Goal: Task Accomplishment & Management: Complete application form

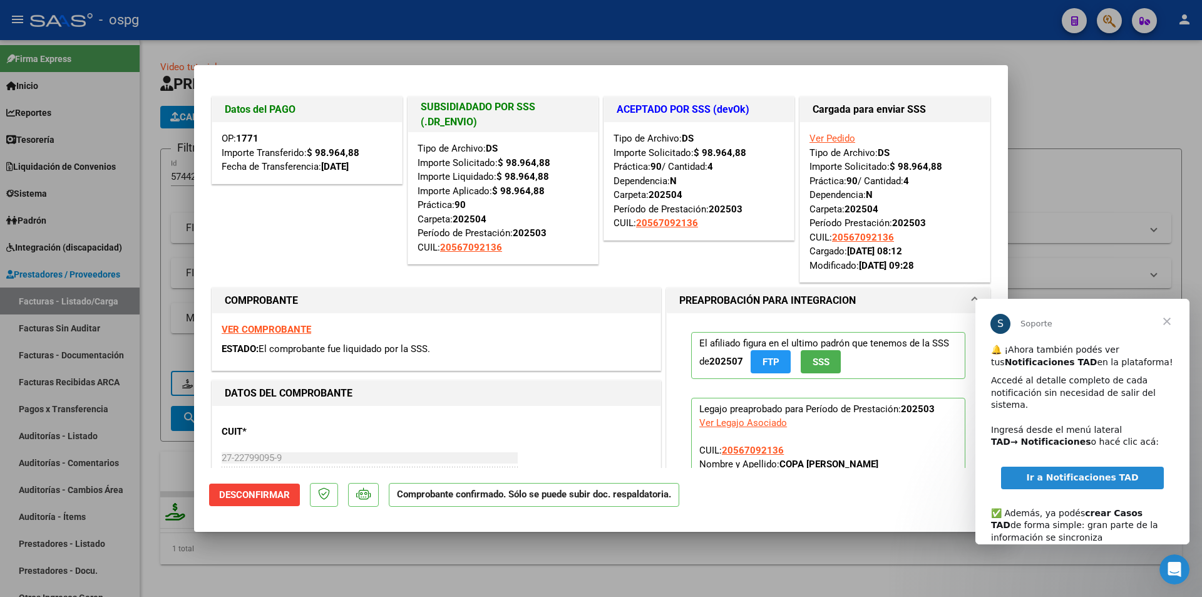
click at [1170, 319] on span "Cerrar" at bounding box center [1166, 321] width 45 height 45
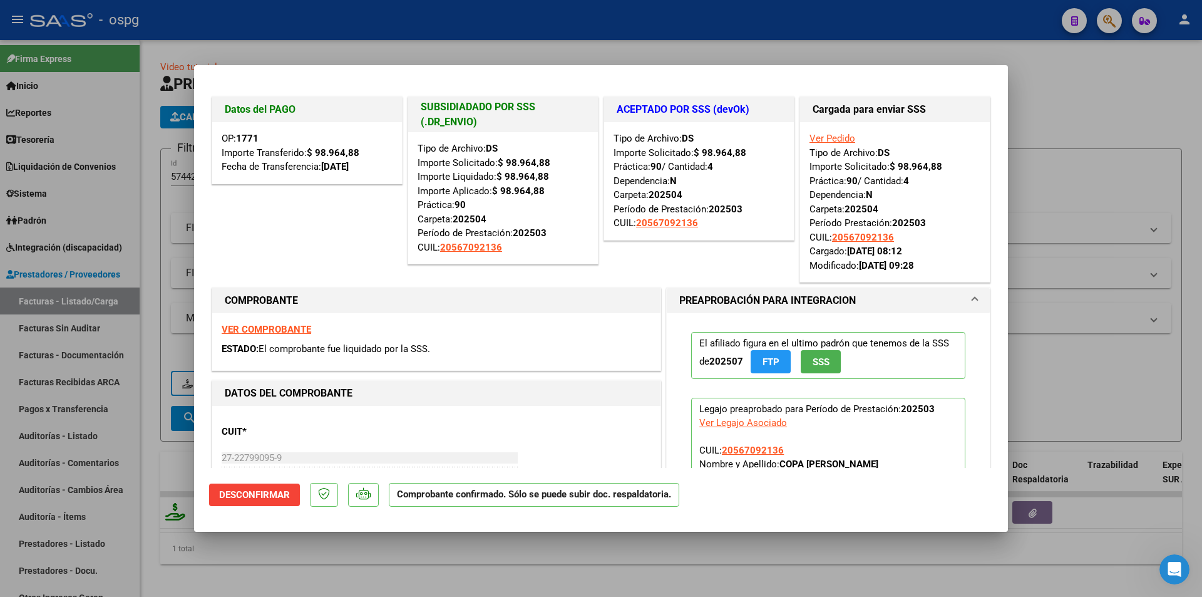
click at [934, 56] on div at bounding box center [601, 298] width 1202 height 597
type input "$ 0,00"
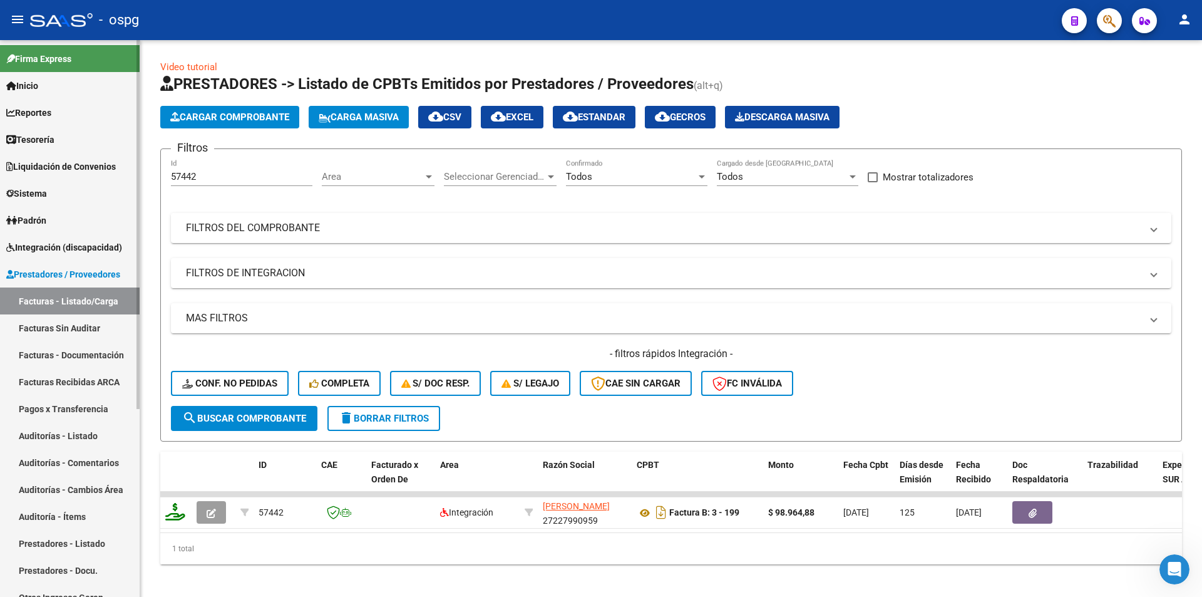
click at [63, 436] on link "Auditorías - Listado" at bounding box center [70, 435] width 140 height 27
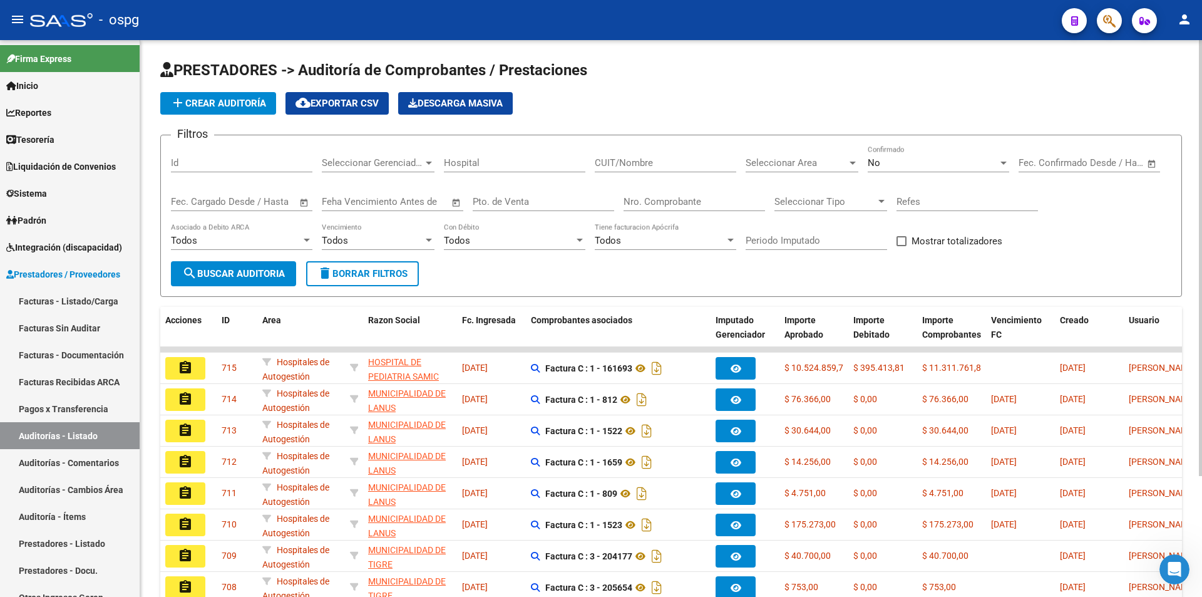
click at [248, 102] on span "add Crear Auditoría" at bounding box center [218, 103] width 96 height 11
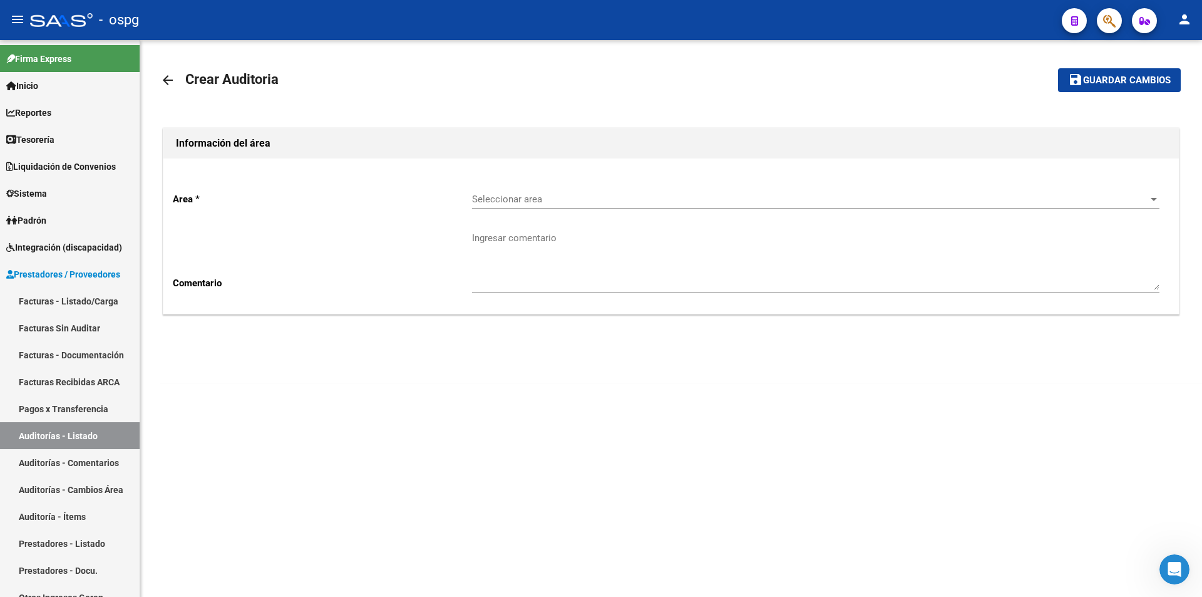
click at [534, 192] on div "Seleccionar area Seleccionar area" at bounding box center [815, 195] width 687 height 27
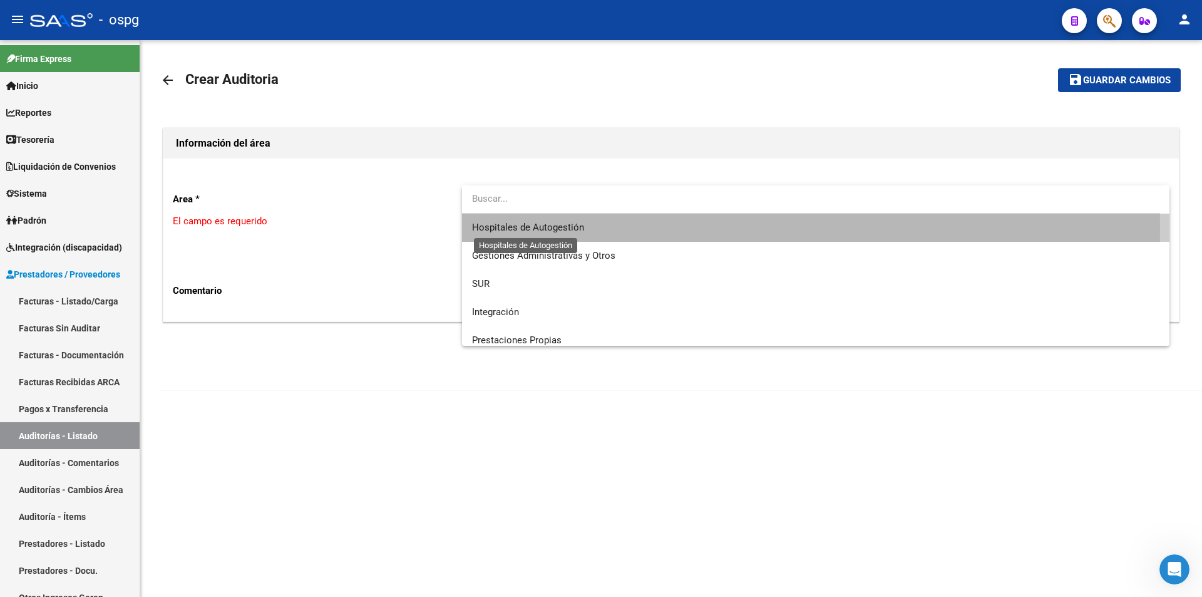
click at [531, 227] on span "Hospitales de Autogestión" at bounding box center [528, 227] width 112 height 11
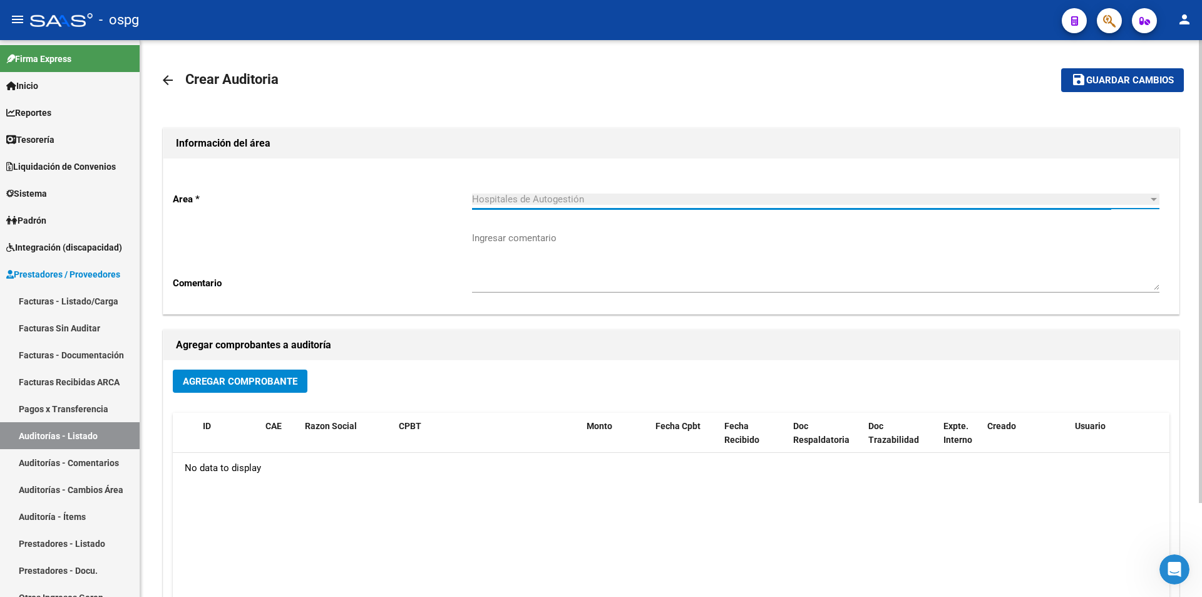
click at [265, 379] on span "Agregar Comprobante" at bounding box center [240, 381] width 115 height 11
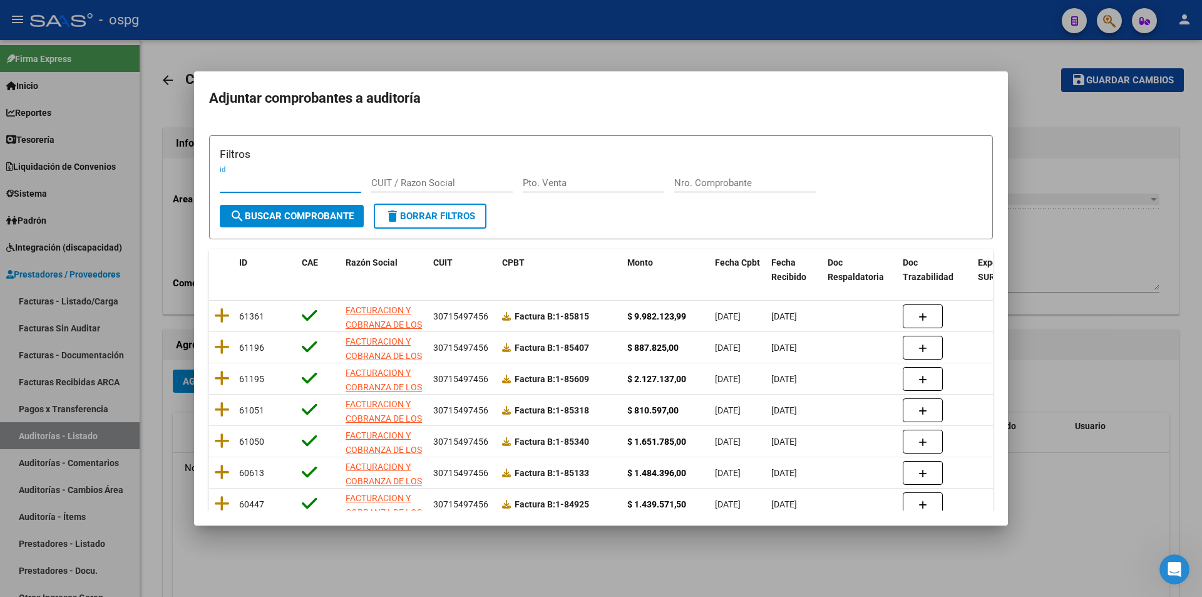
click at [720, 192] on div "Nro. Comprobante" at bounding box center [744, 182] width 141 height 19
click at [726, 188] on div "Nro. Comprobante" at bounding box center [744, 182] width 141 height 19
type input "84488"
click at [336, 222] on button "search Buscar Comprobante" at bounding box center [292, 216] width 144 height 23
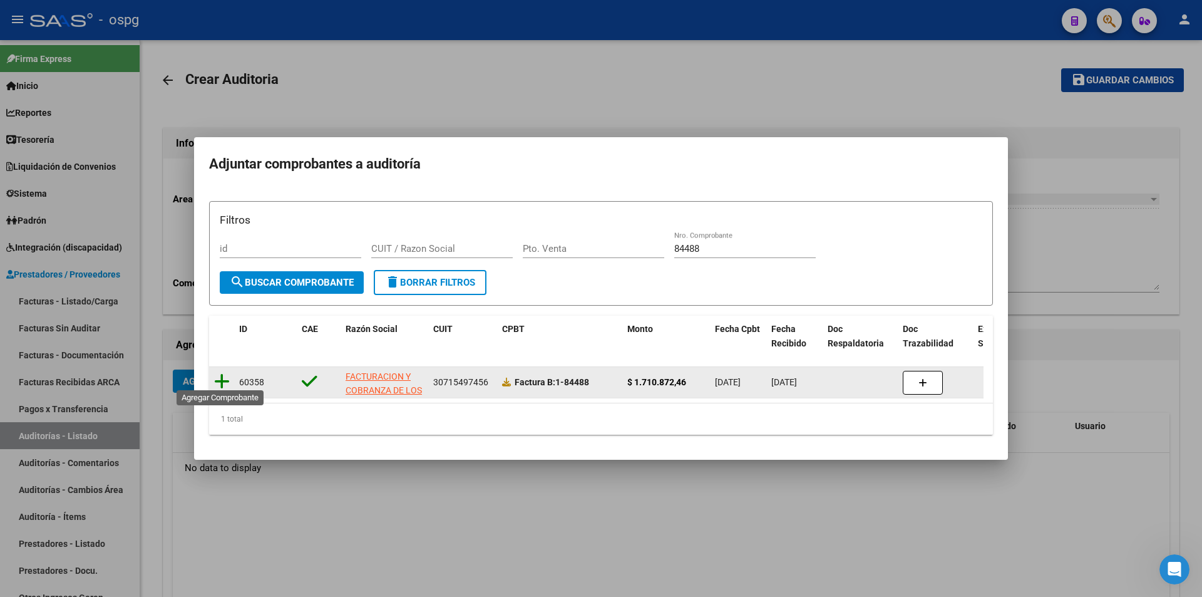
click at [227, 378] on icon at bounding box center [222, 381] width 16 height 18
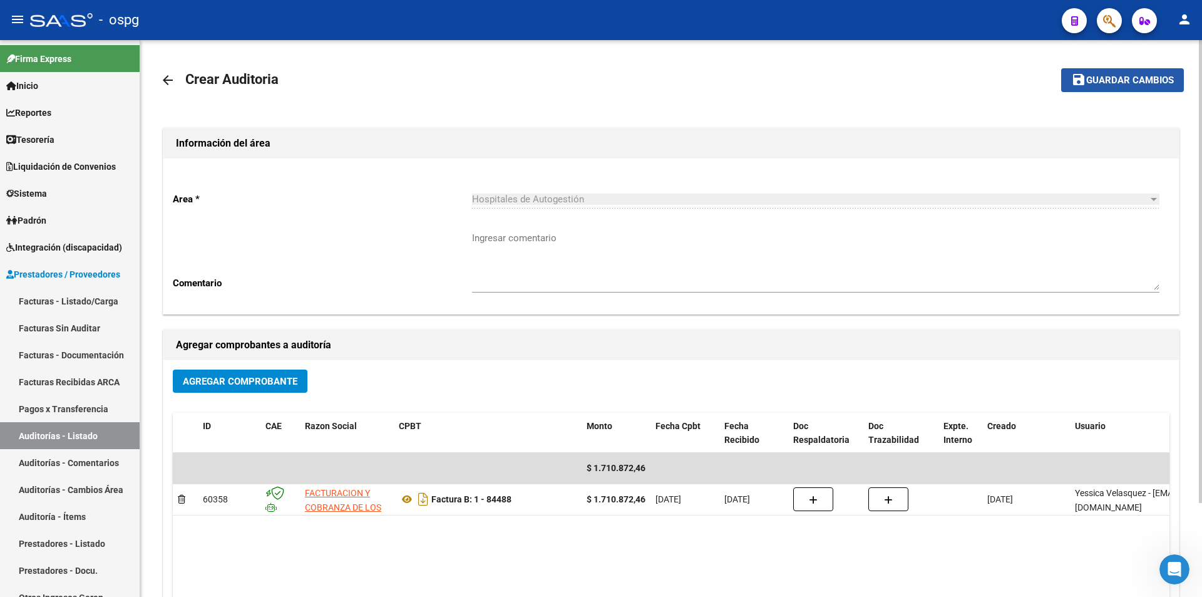
click at [1113, 72] on button "save Guardar cambios" at bounding box center [1122, 79] width 123 height 23
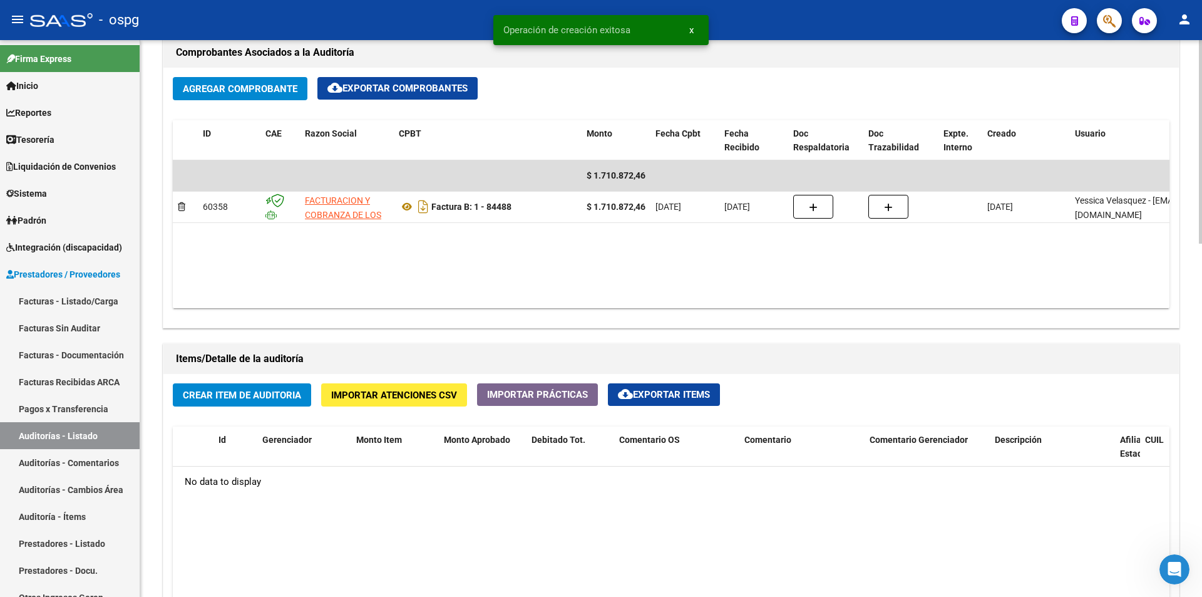
scroll to position [626, 0]
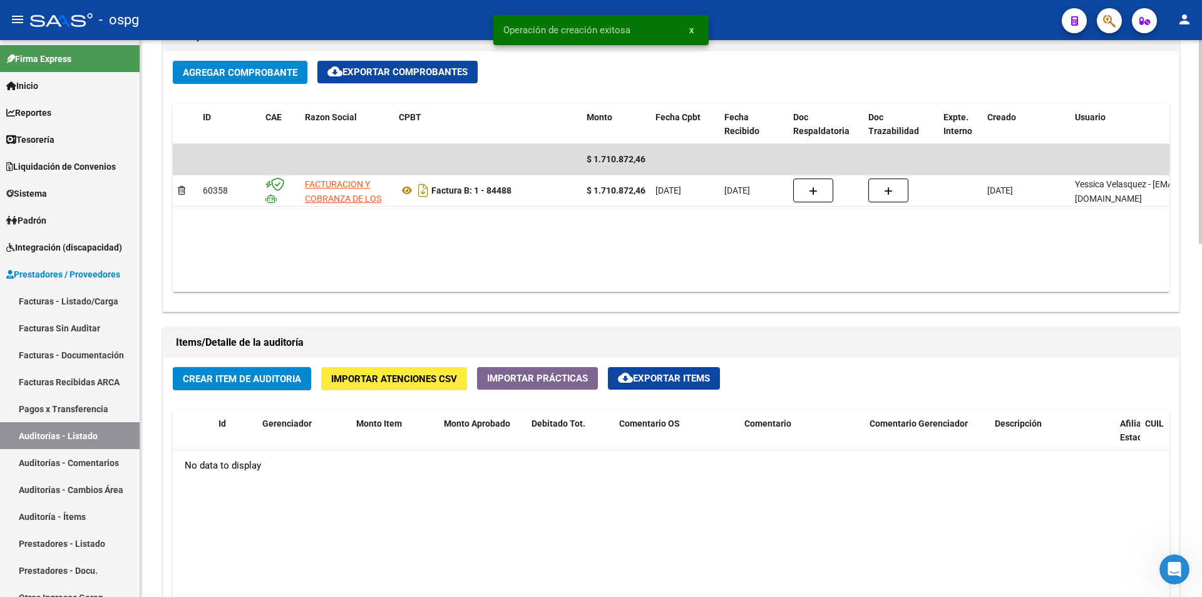
click at [362, 378] on span "Importar Atenciones CSV" at bounding box center [394, 378] width 126 height 11
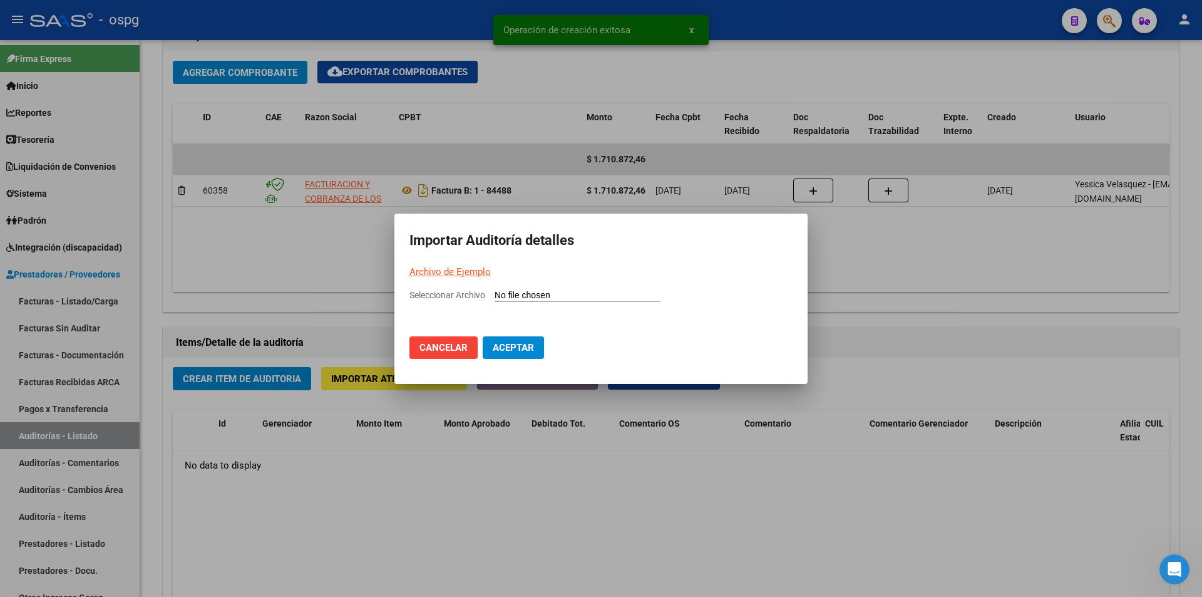
click at [463, 271] on link "Archivo de Ejemplo" at bounding box center [449, 271] width 81 height 11
click at [553, 294] on input "Seleccionar Archivo" at bounding box center [578, 296] width 166 height 12
type input "C:\fakepath\Auditoria-demo-saas-total (35).csv"
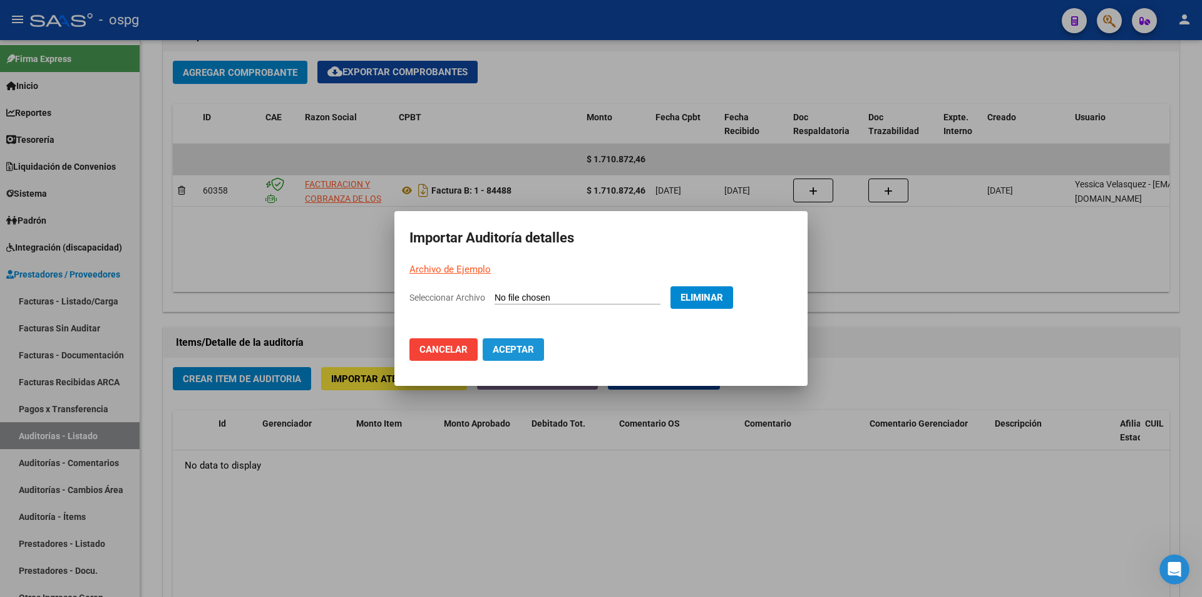
click at [528, 353] on span "Aceptar" at bounding box center [513, 349] width 41 height 11
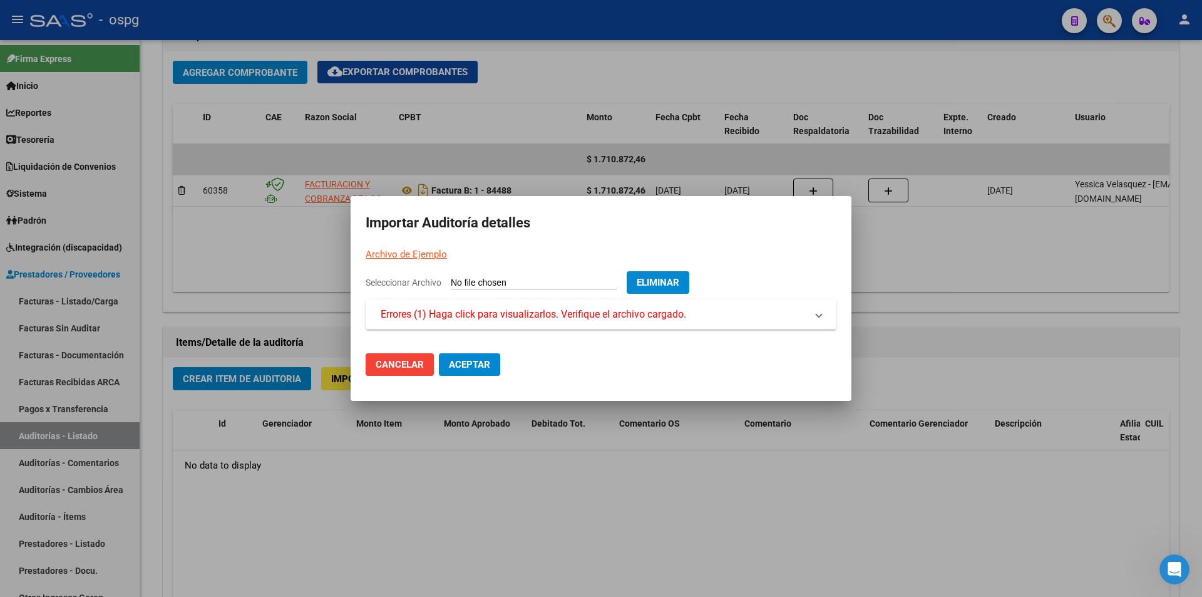
click at [509, 321] on mat-expansion-panel-header "Errores (1) Haga click para visualizarlos. Verifique el archivo cargado." at bounding box center [601, 314] width 471 height 30
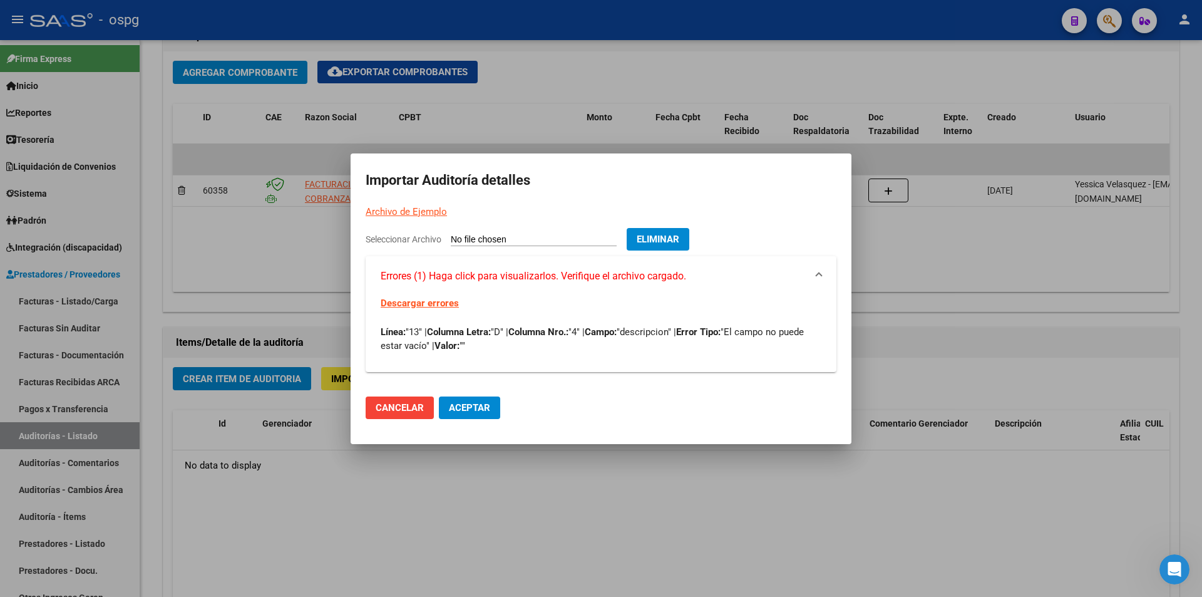
click at [513, 340] on p "Línea: "13" | Columna Letra: "D" | Columna Nro.: "4" | Campo: "descripcion" | E…" at bounding box center [601, 339] width 441 height 28
click at [689, 229] on button "Eliminar" at bounding box center [658, 239] width 63 height 23
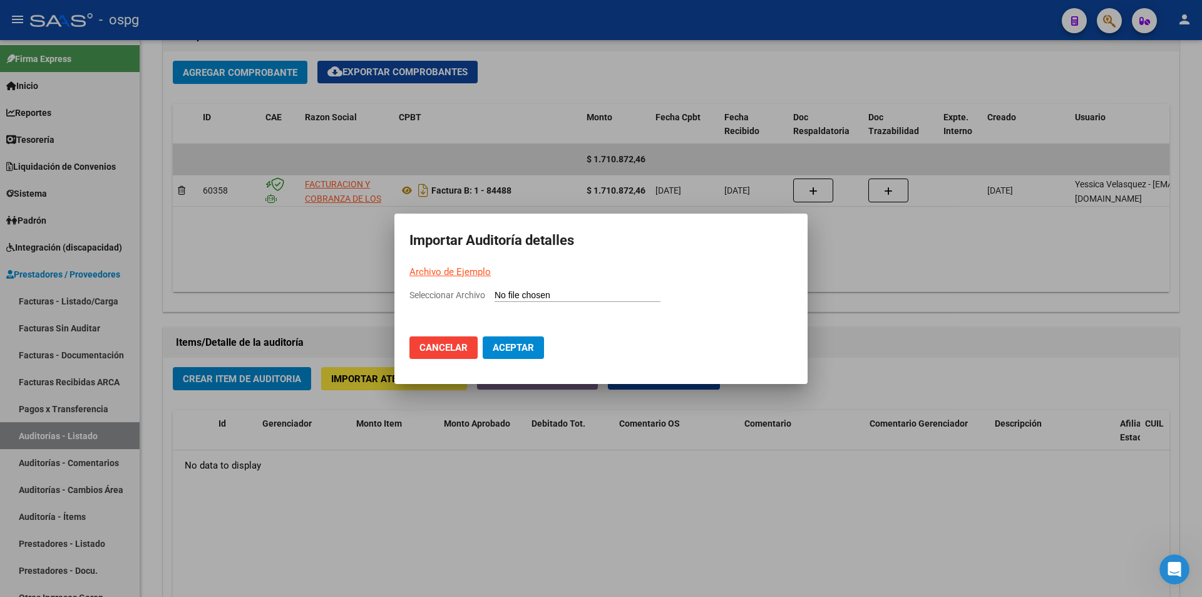
click at [578, 292] on input "Seleccionar Archivo" at bounding box center [578, 296] width 166 height 12
type input "C:\fakepath\Auditoria-demo-saas-total (35).csv"
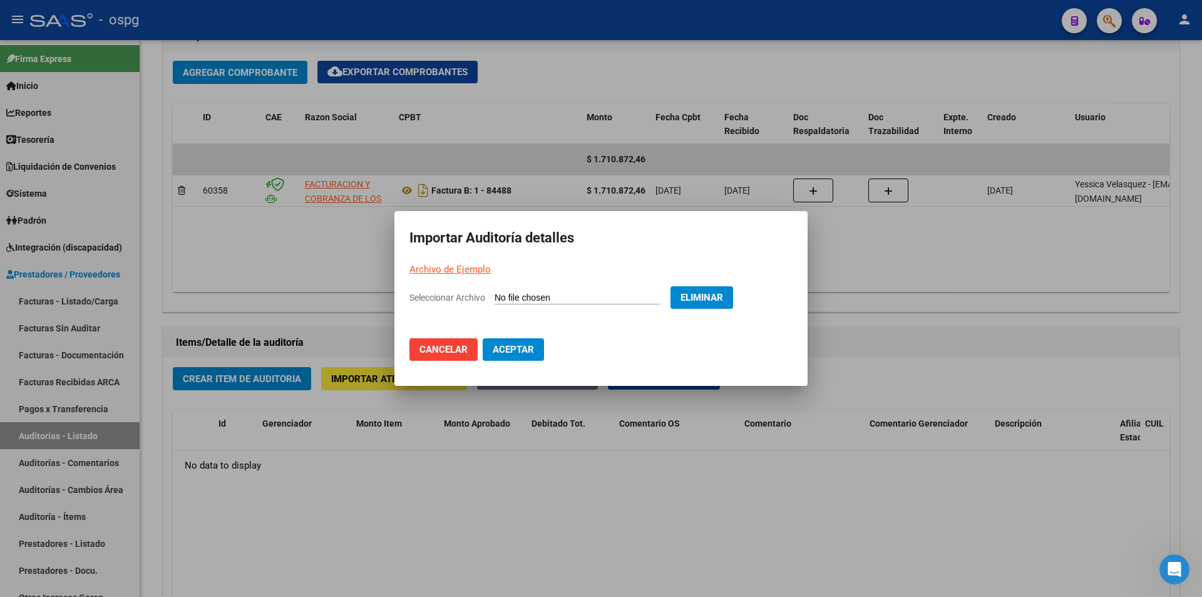
click at [493, 354] on span "Aceptar" at bounding box center [513, 349] width 41 height 11
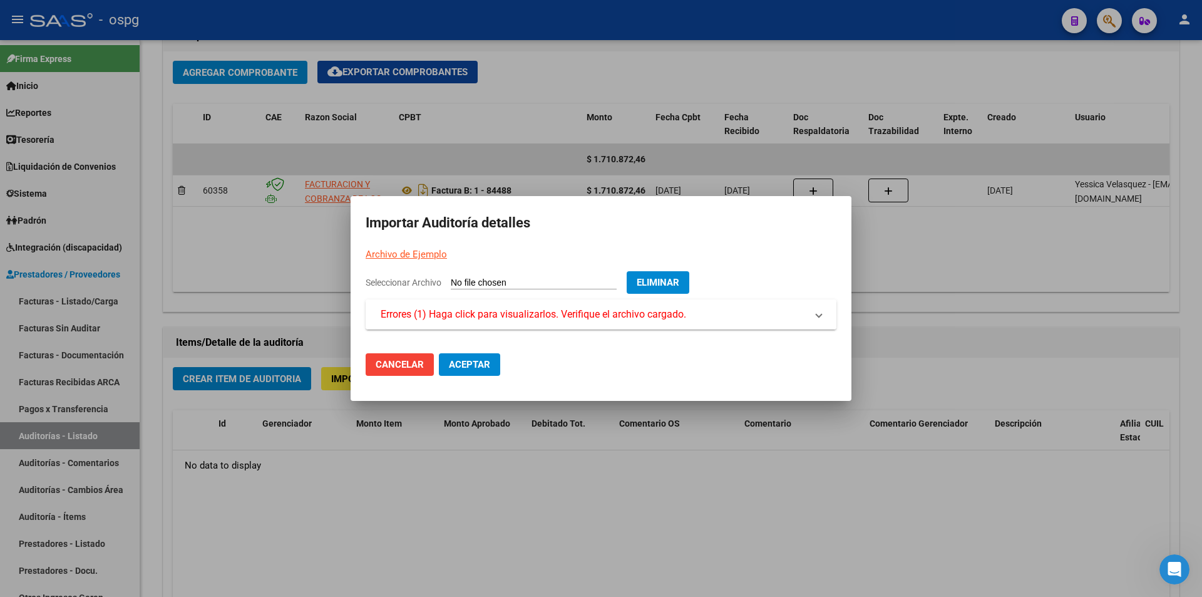
click at [516, 318] on span "Errores (1) Haga click para visualizarlos. Verifique el archivo cargado." at bounding box center [534, 314] width 306 height 15
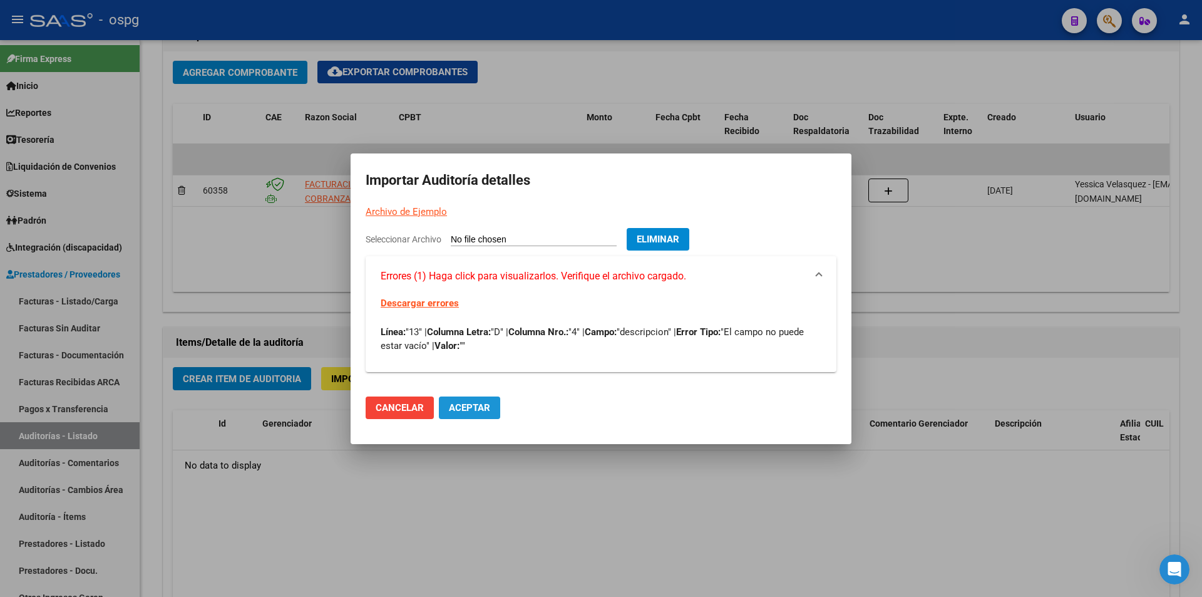
click at [478, 407] on span "Aceptar" at bounding box center [469, 407] width 41 height 11
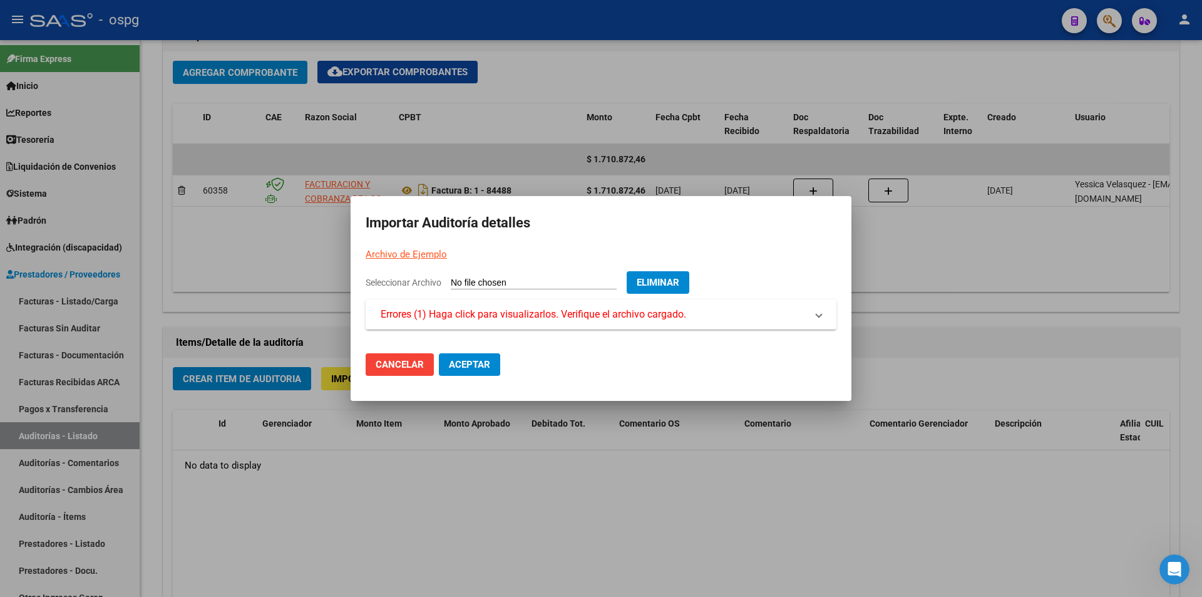
click at [679, 287] on span "Eliminar" at bounding box center [658, 282] width 43 height 11
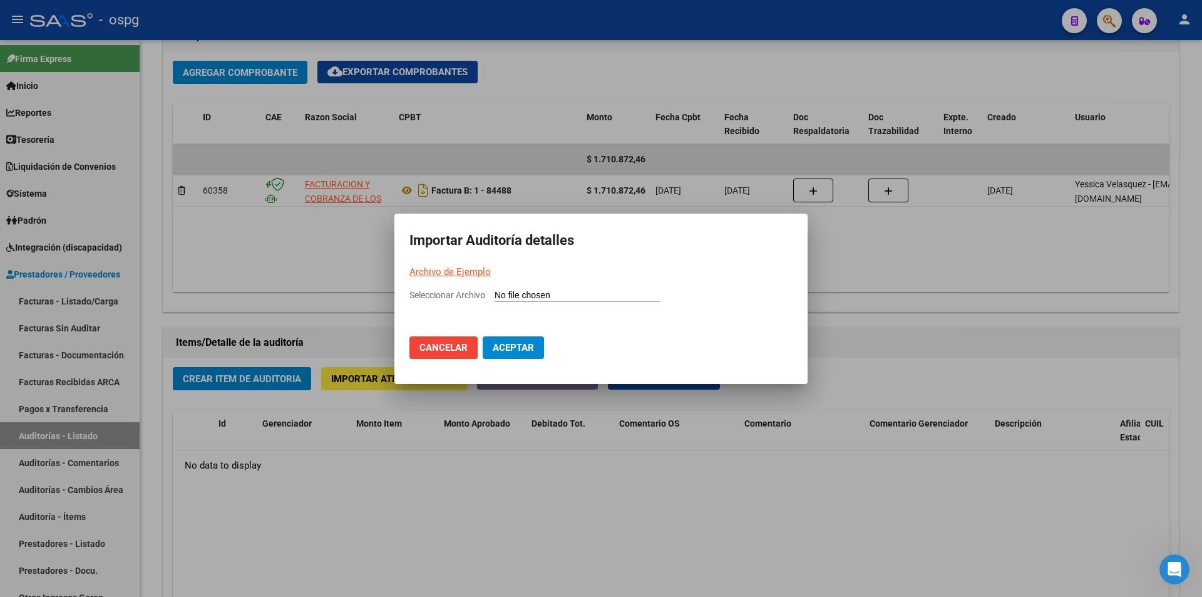
click at [553, 294] on input "Seleccionar Archivo" at bounding box center [578, 296] width 166 height 12
type input "C:\fakepath\Auditoria-demo-saas-total (35).csv"
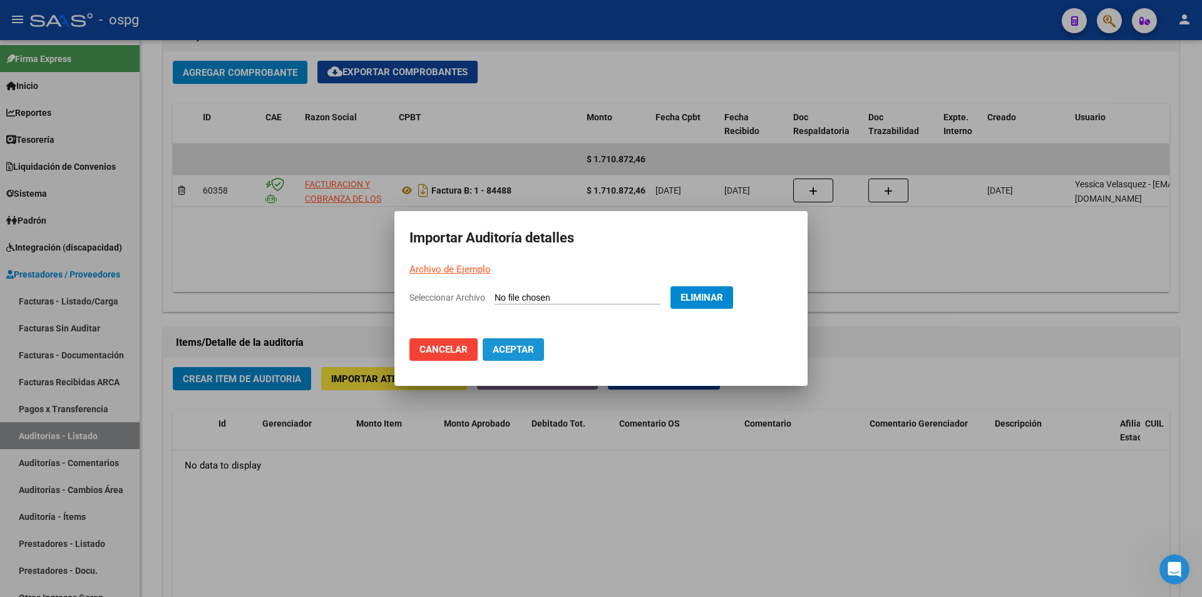
click at [532, 351] on span "Aceptar" at bounding box center [513, 349] width 41 height 11
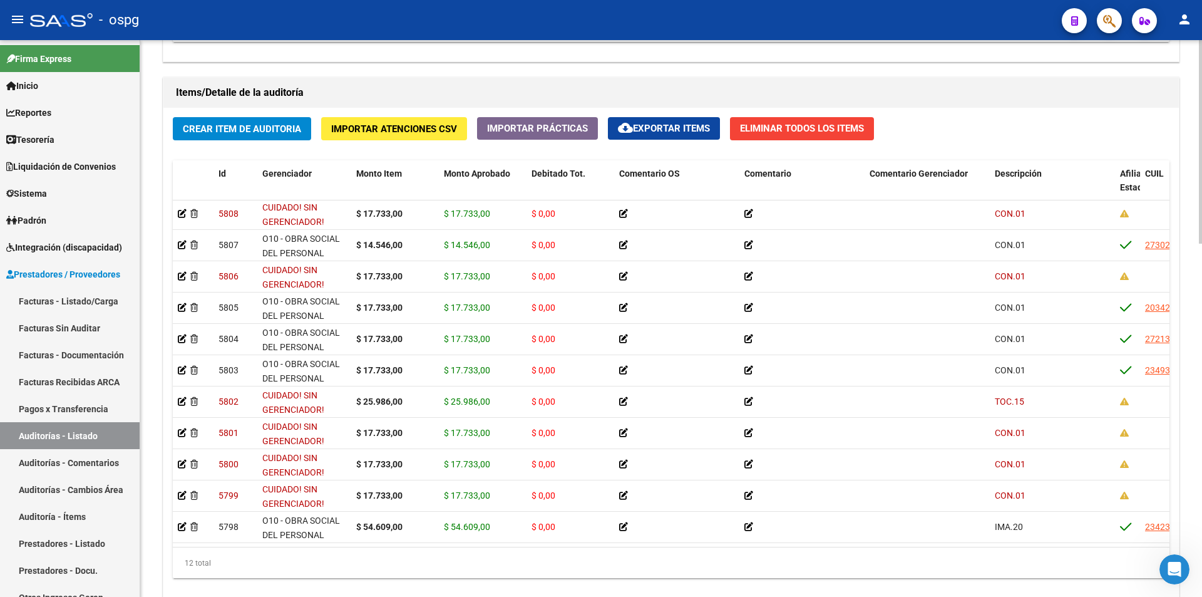
scroll to position [0, 0]
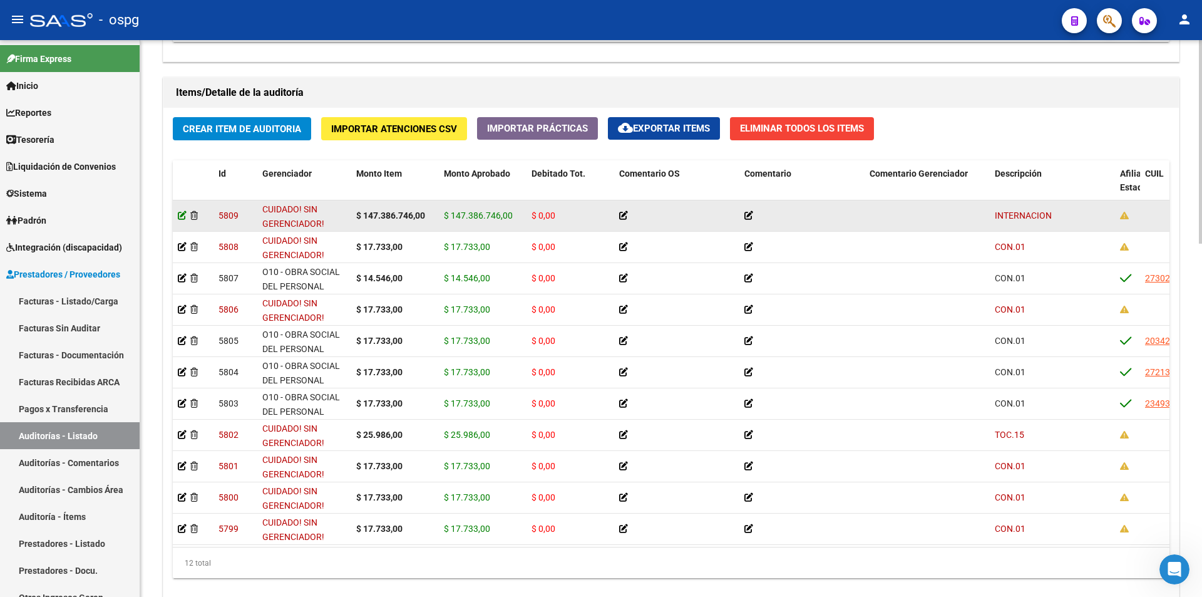
click at [179, 216] on icon at bounding box center [182, 215] width 9 height 9
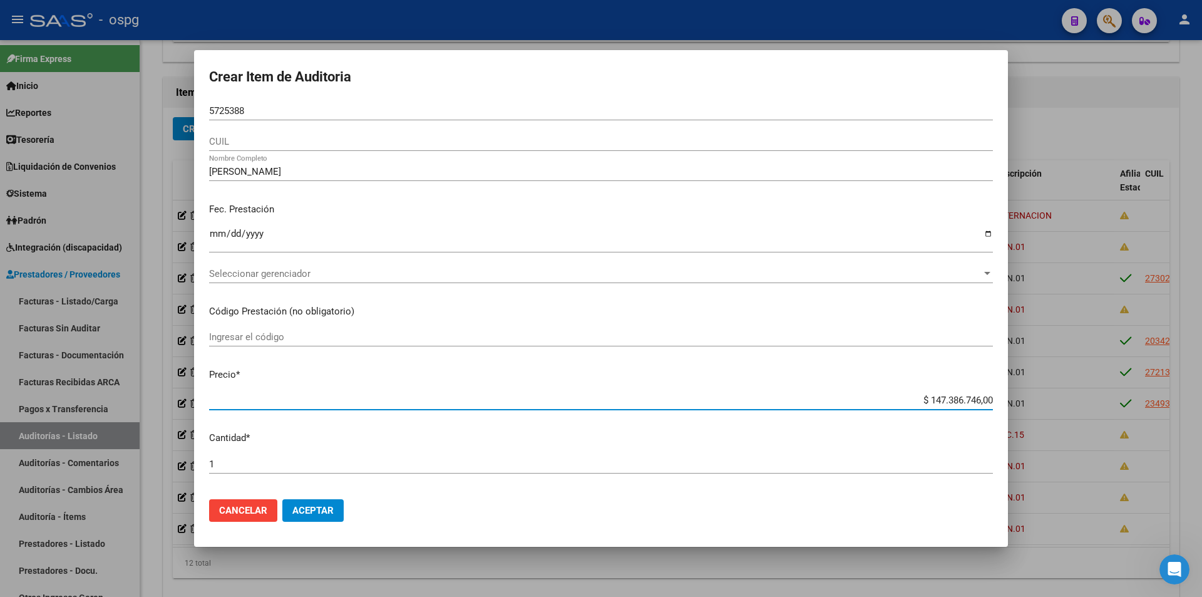
drag, startPoint x: 938, startPoint y: 398, endPoint x: 1078, endPoint y: 394, distance: 140.3
click at [1077, 405] on div "Crear Item de Auditoria 5725388 Nro Documento CUIL [PERSON_NAME] Nombre Complet…" at bounding box center [601, 298] width 1202 height 597
type input "$ 0,01"
type input "$ 0,14"
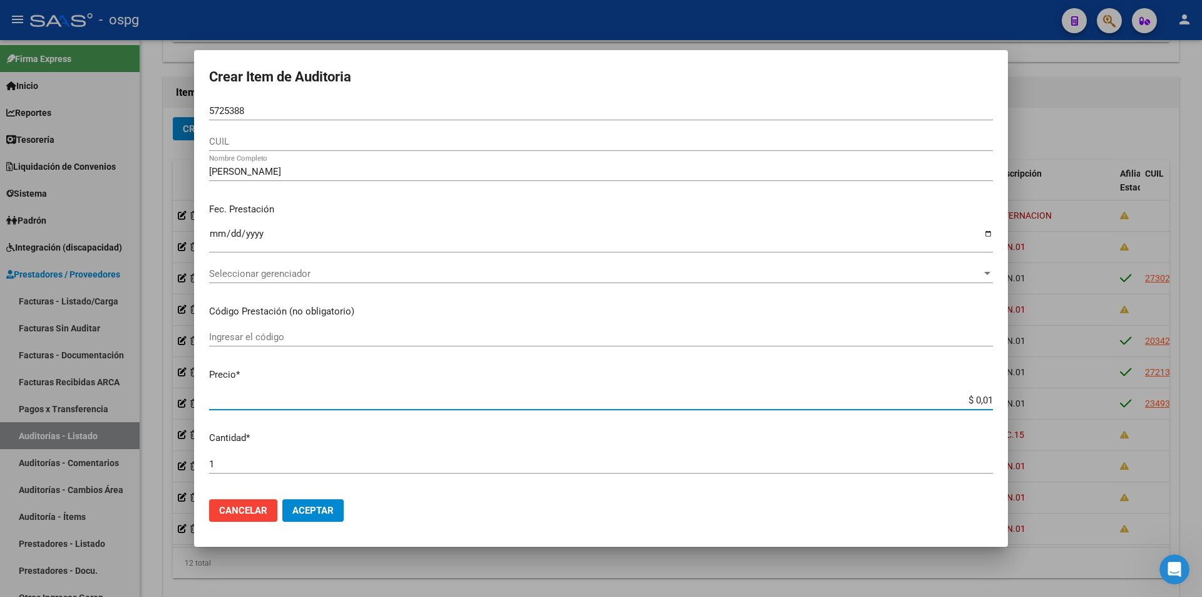
type input "$ 0,14"
type input "$ 1,47"
type input "$ 14,73"
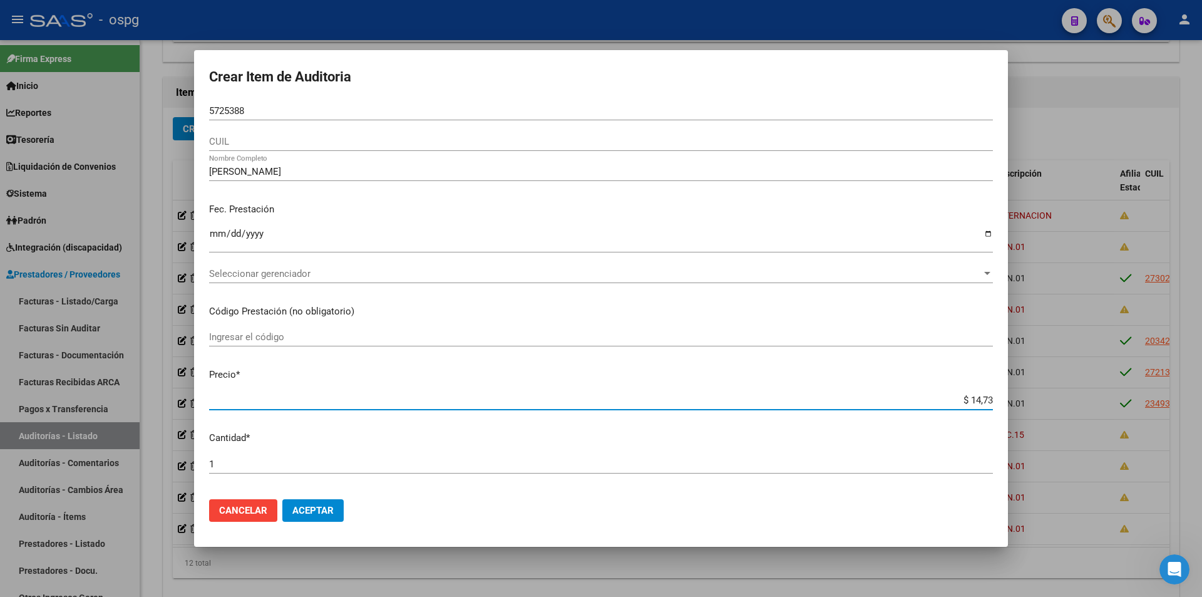
type input "$ 147,38"
type input "$ 1.473,86"
type input "$ 14.738,67"
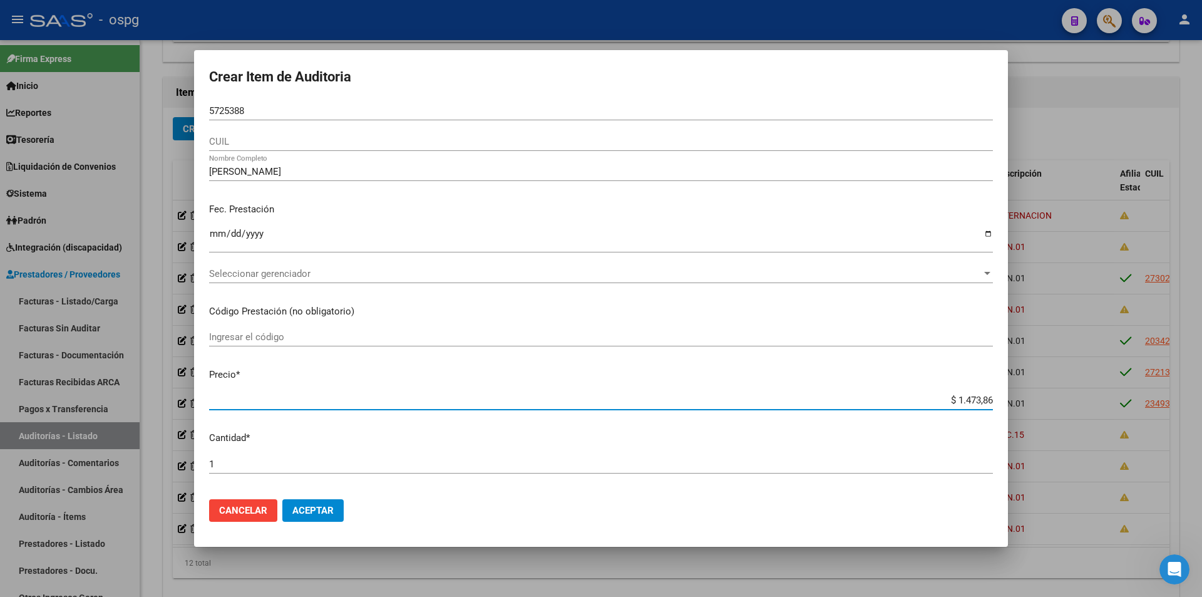
type input "$ 14.738,67"
type input "$ 147.386,74"
type input "$ 1.473.867,46"
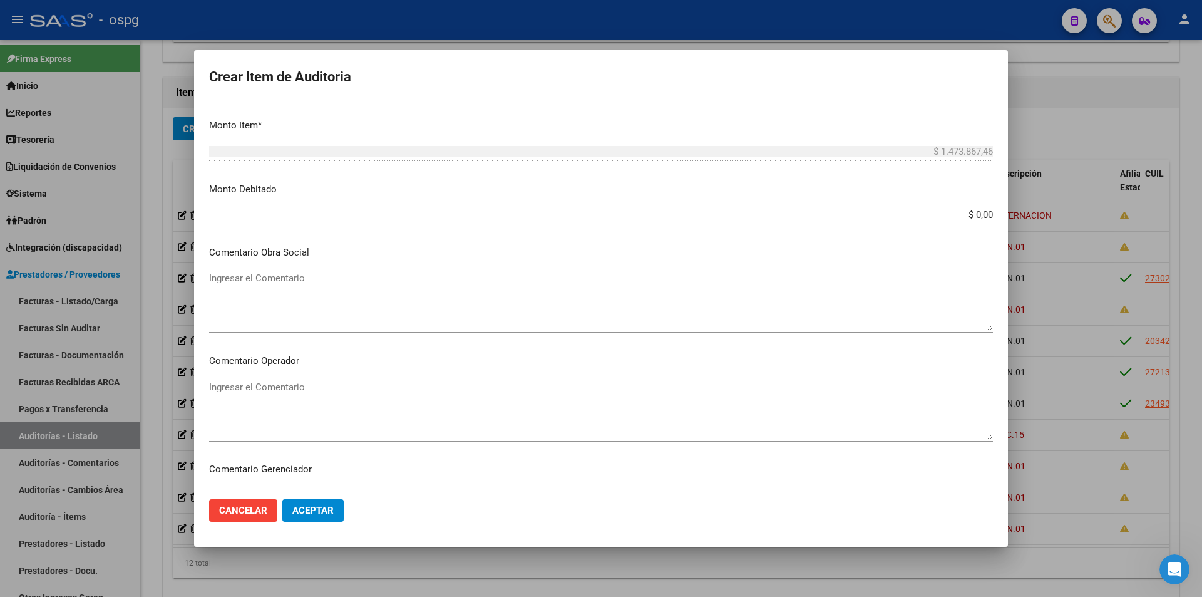
scroll to position [313, 0]
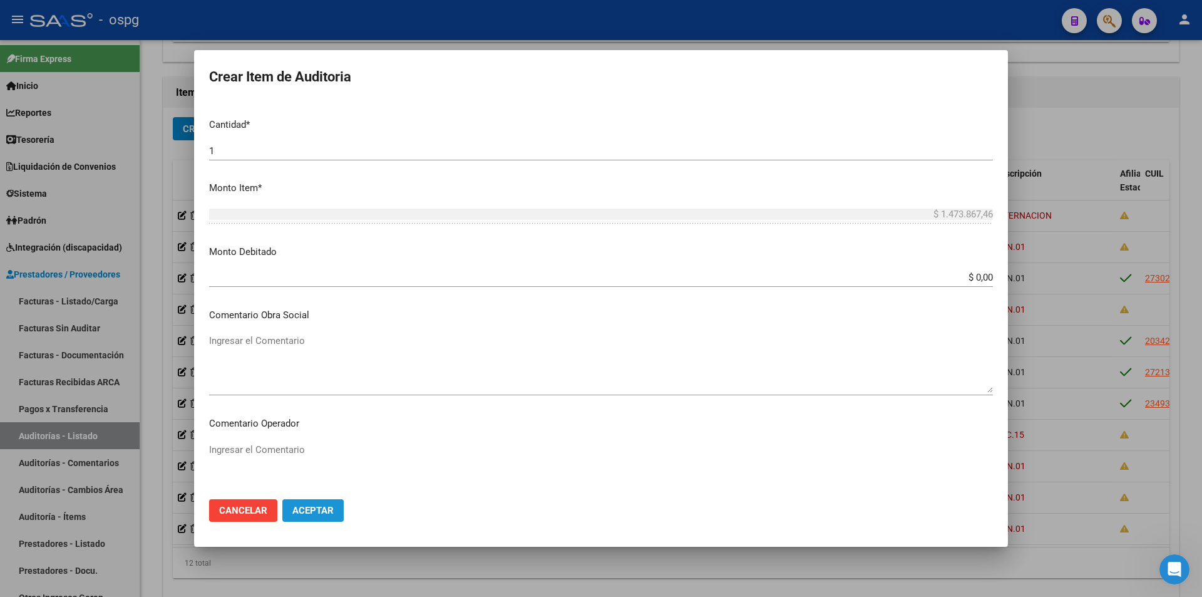
click at [310, 516] on button "Aceptar" at bounding box center [312, 510] width 61 height 23
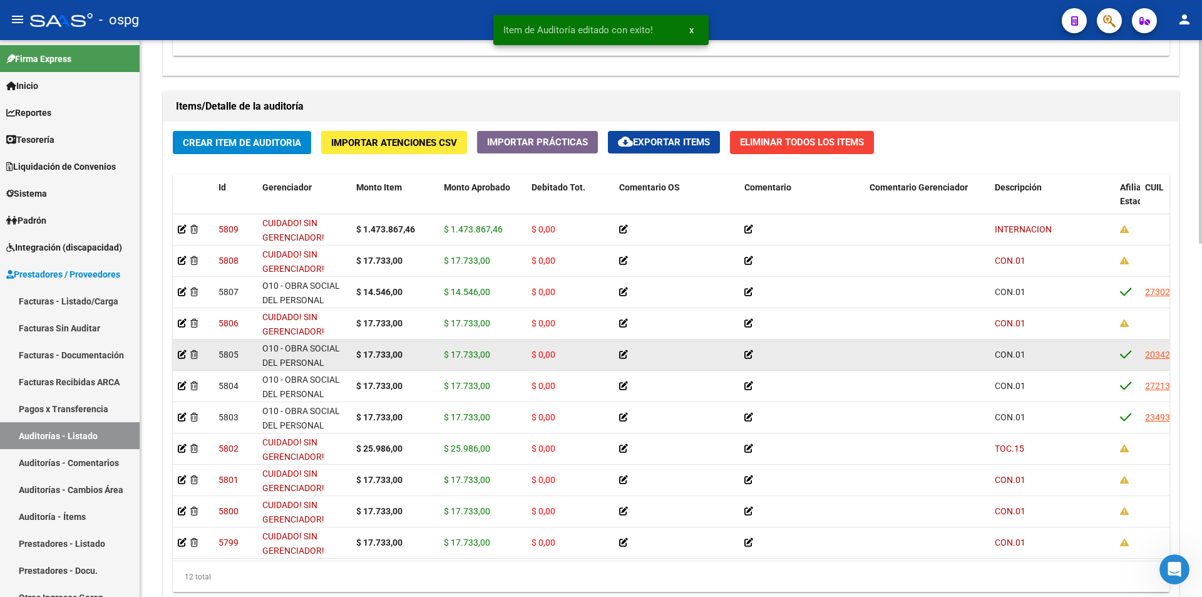
scroll to position [876, 0]
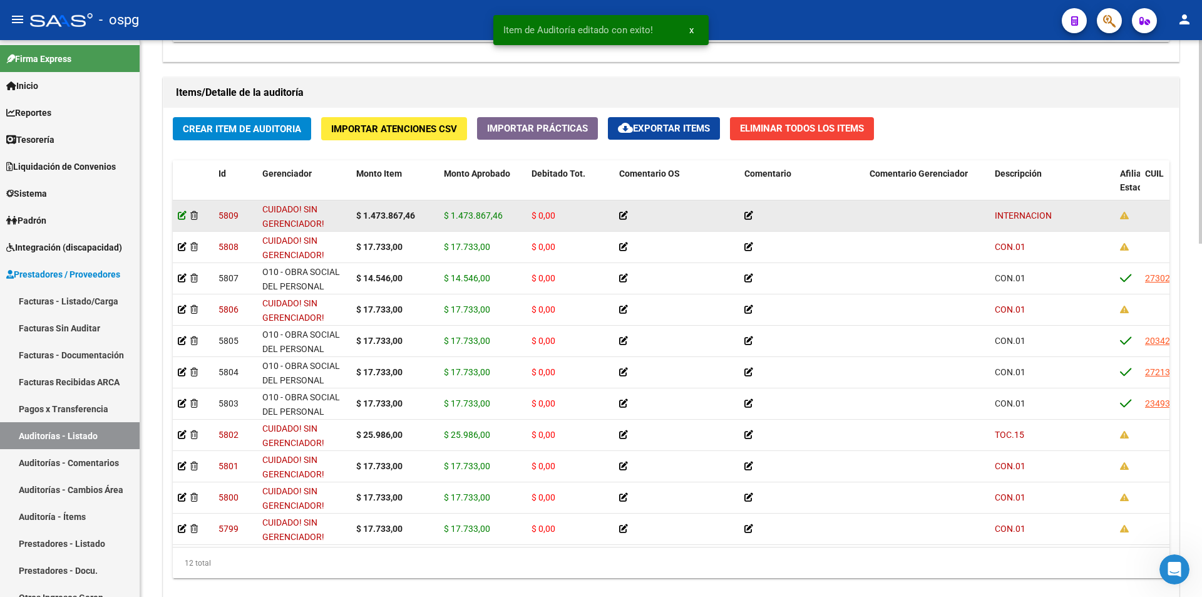
click at [186, 215] on icon at bounding box center [182, 215] width 9 height 9
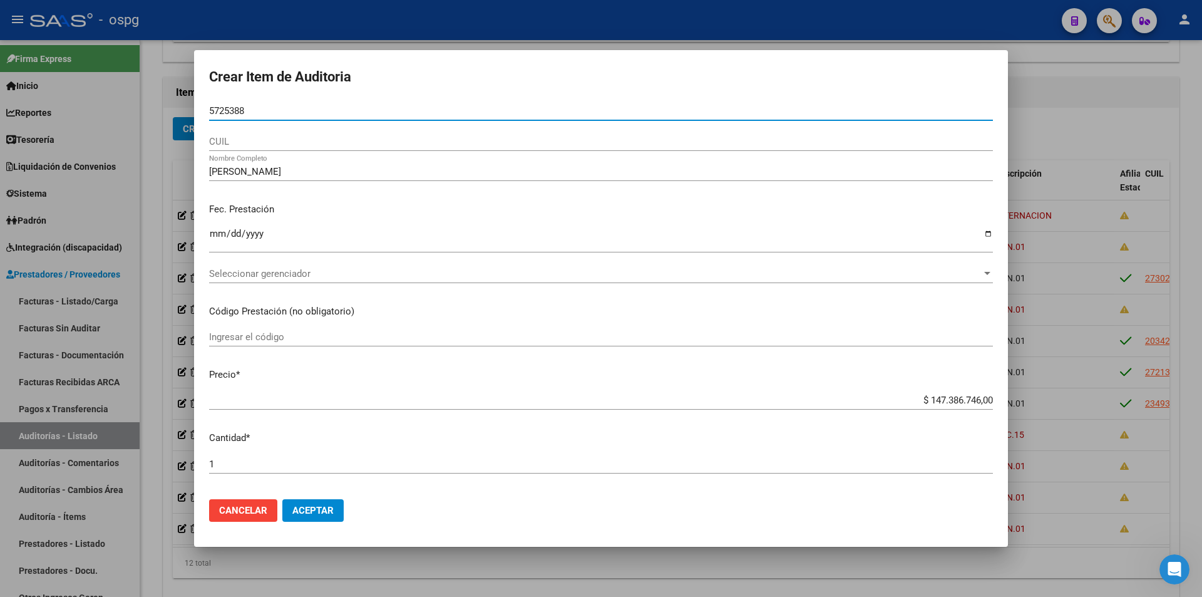
drag, startPoint x: 259, startPoint y: 108, endPoint x: 179, endPoint y: 108, distance: 80.1
click at [179, 108] on div "Crear Item de Auditoria 5725388 Nro Documento CUIL [PERSON_NAME] Nombre Complet…" at bounding box center [601, 298] width 1202 height 597
click at [225, 113] on input "5725388" at bounding box center [601, 110] width 784 height 11
click at [210, 108] on input "5725388" at bounding box center [601, 110] width 784 height 11
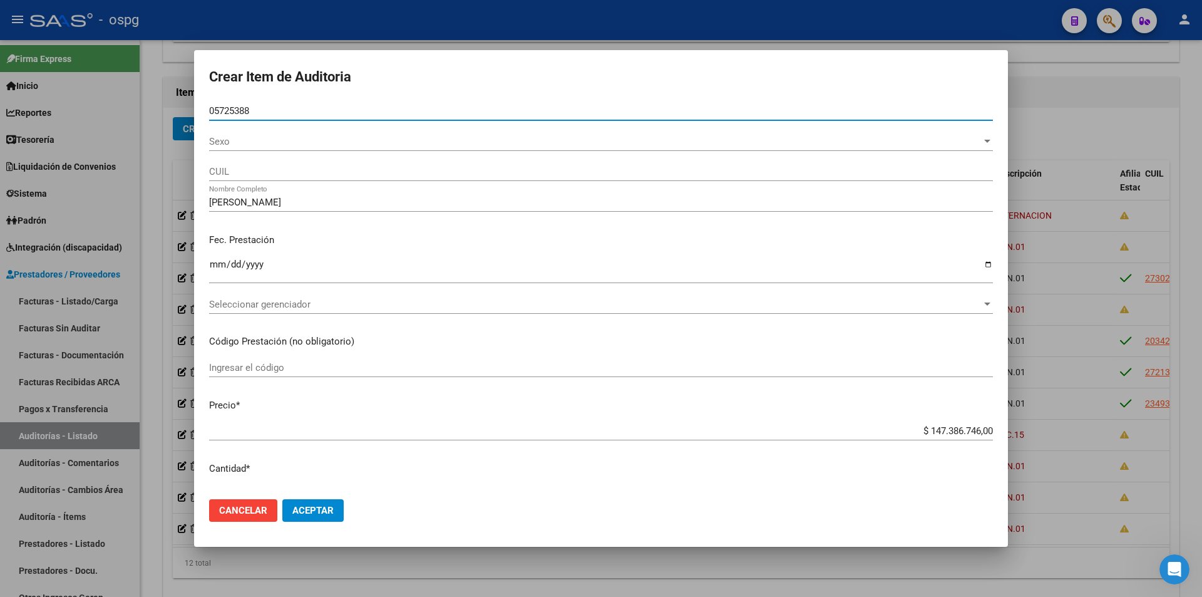
type input "05725388"
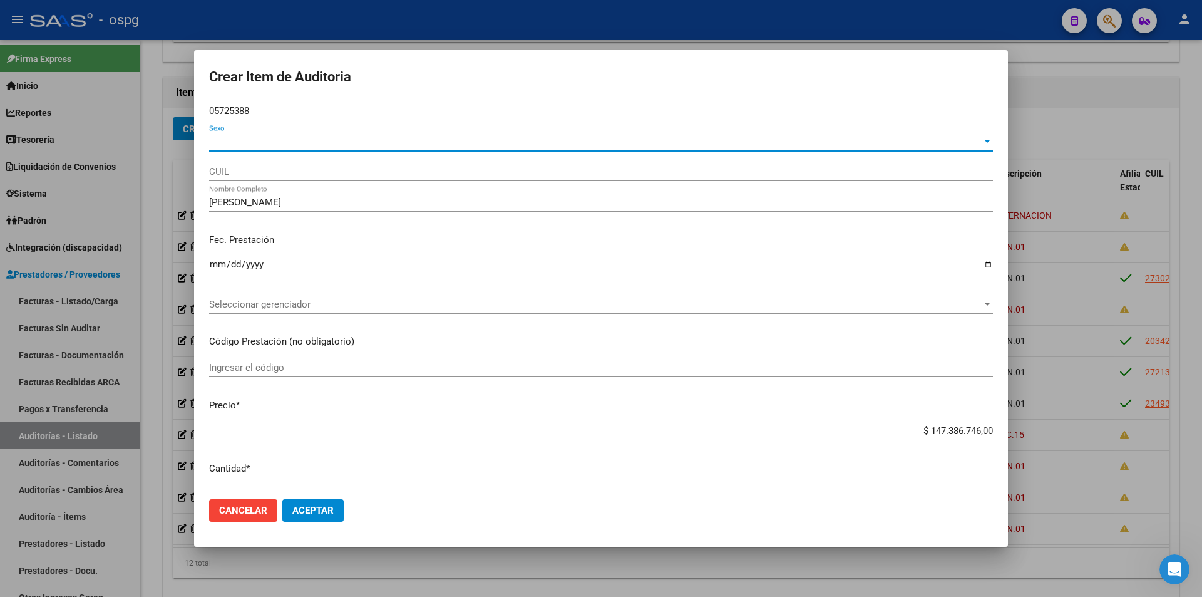
click at [253, 139] on span "Sexo" at bounding box center [595, 141] width 773 height 11
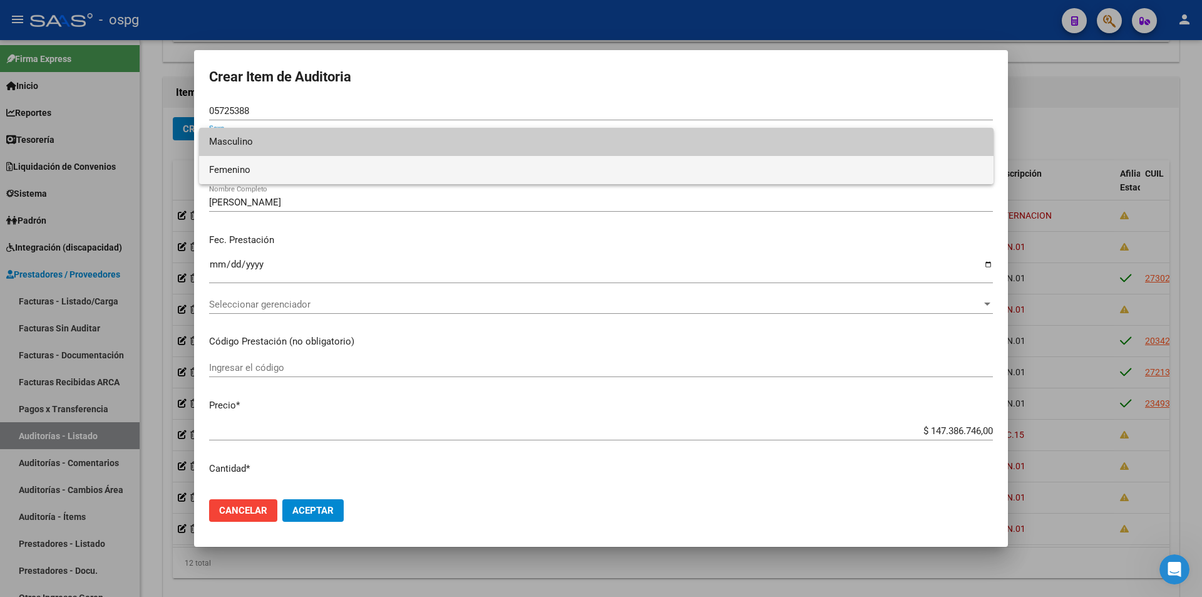
click at [250, 163] on span "Femenino" at bounding box center [596, 170] width 774 height 28
type input "27057253881"
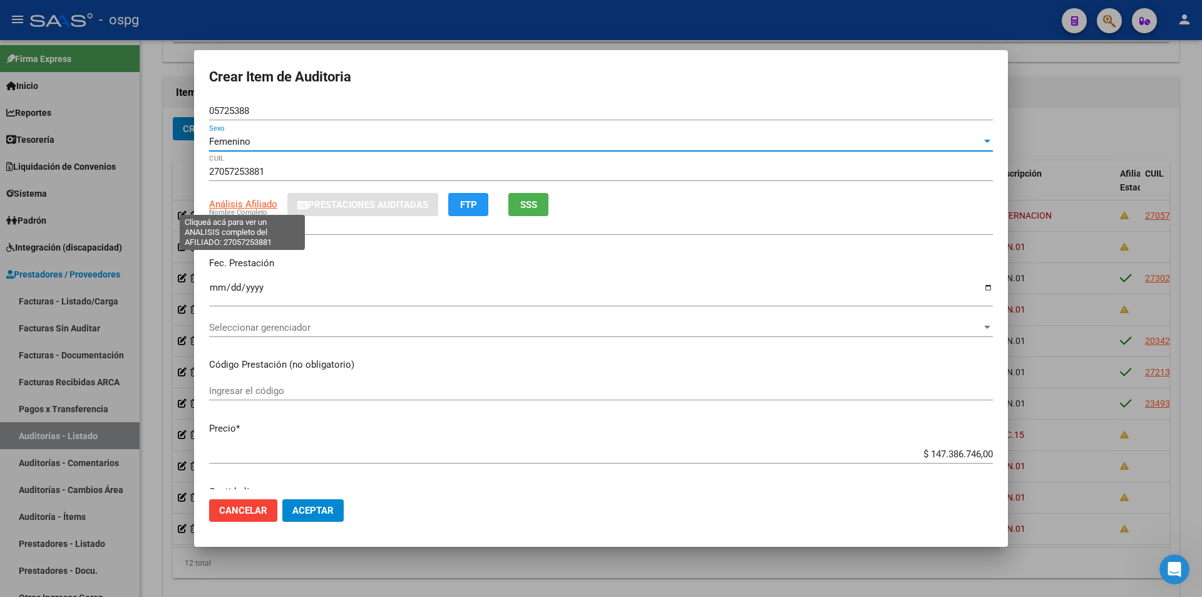
click at [254, 202] on span "Análisis Afiliado" at bounding box center [243, 203] width 68 height 11
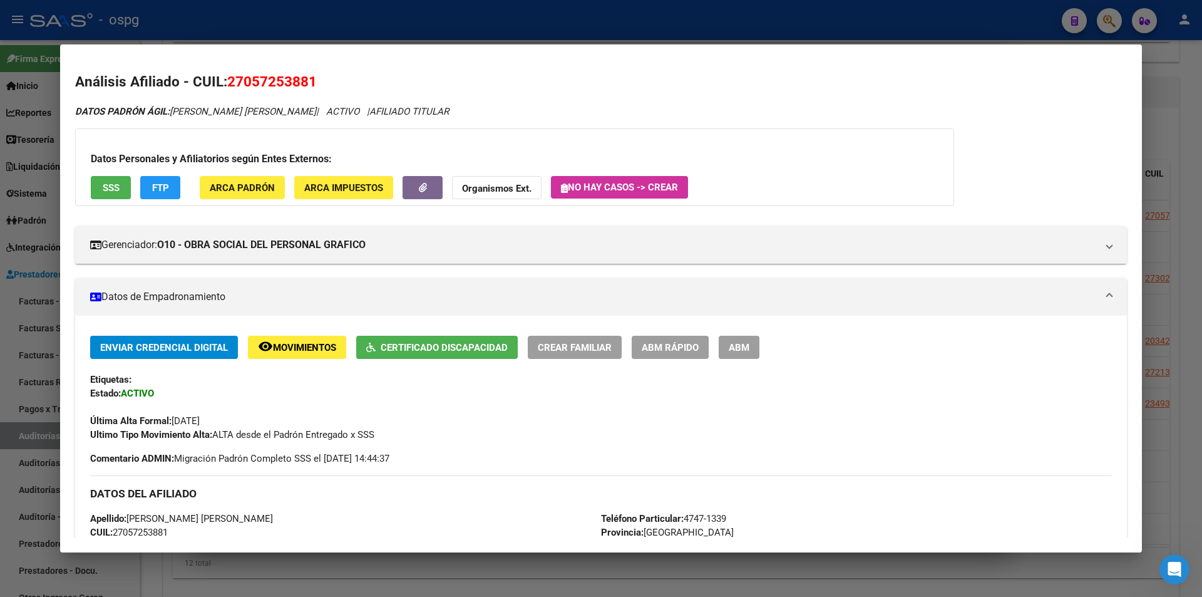
click at [408, 32] on div at bounding box center [601, 298] width 1202 height 597
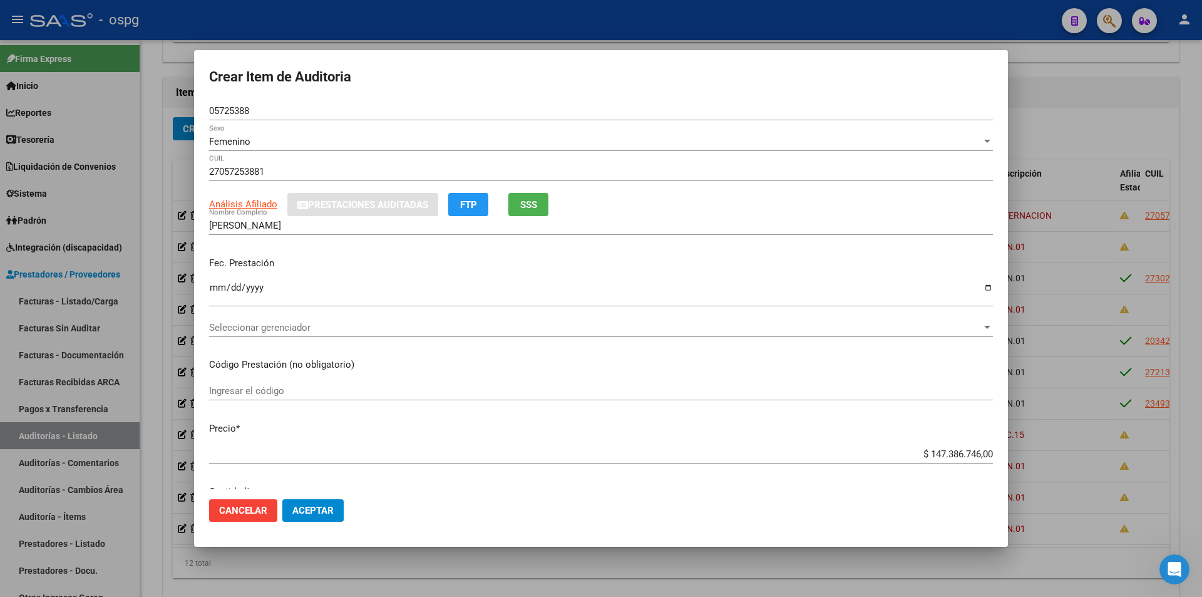
click at [299, 321] on div "Seleccionar gerenciador Seleccionar gerenciador" at bounding box center [601, 327] width 784 height 19
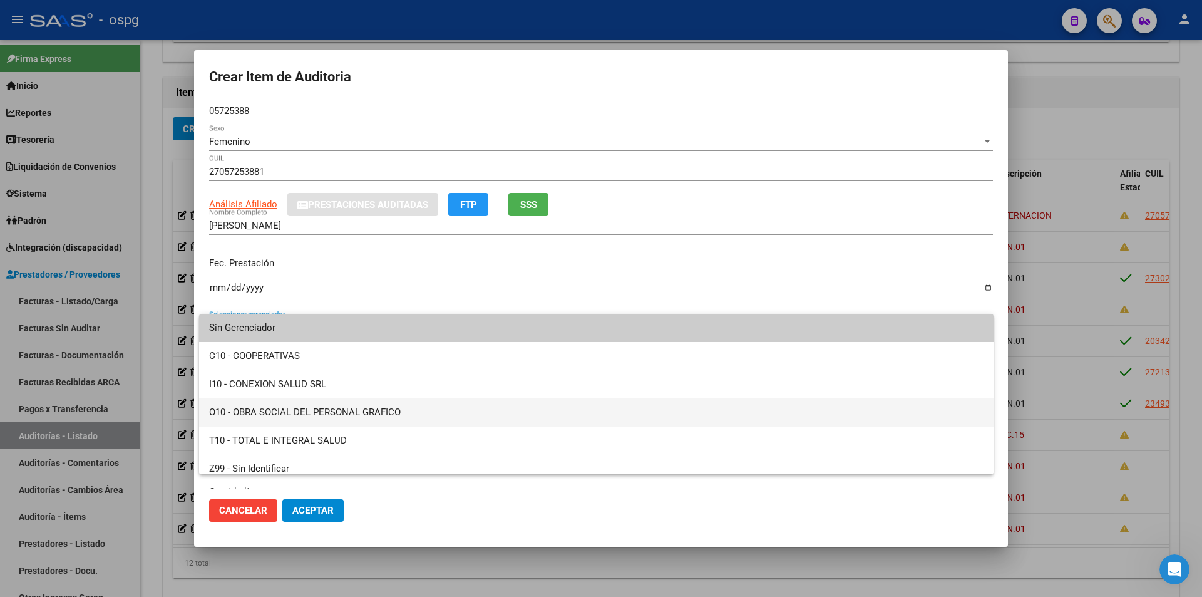
click at [322, 414] on span "O10 - OBRA SOCIAL DEL PERSONAL GRAFICO" at bounding box center [596, 412] width 774 height 28
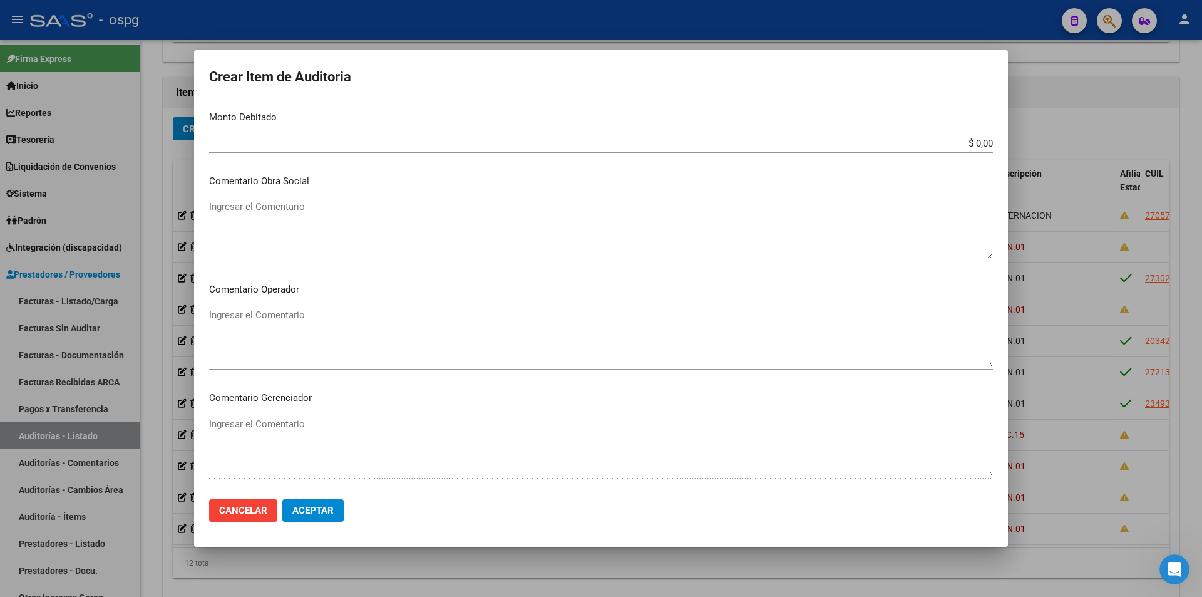
scroll to position [737, 0]
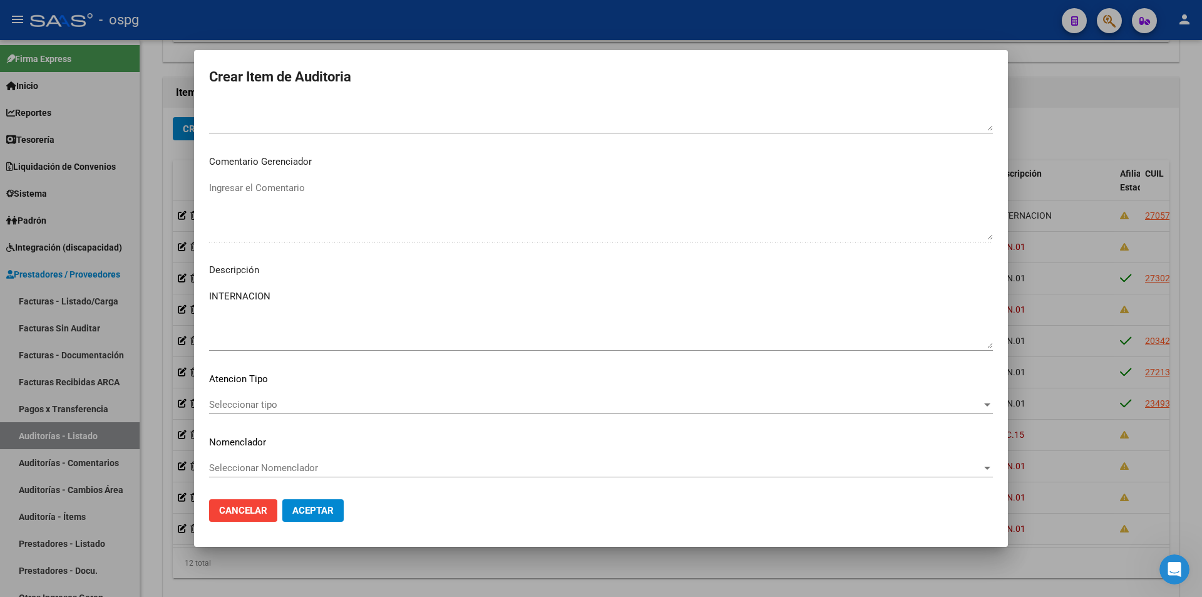
click at [252, 398] on div "Seleccionar tipo Seleccionar tipo" at bounding box center [601, 404] width 784 height 19
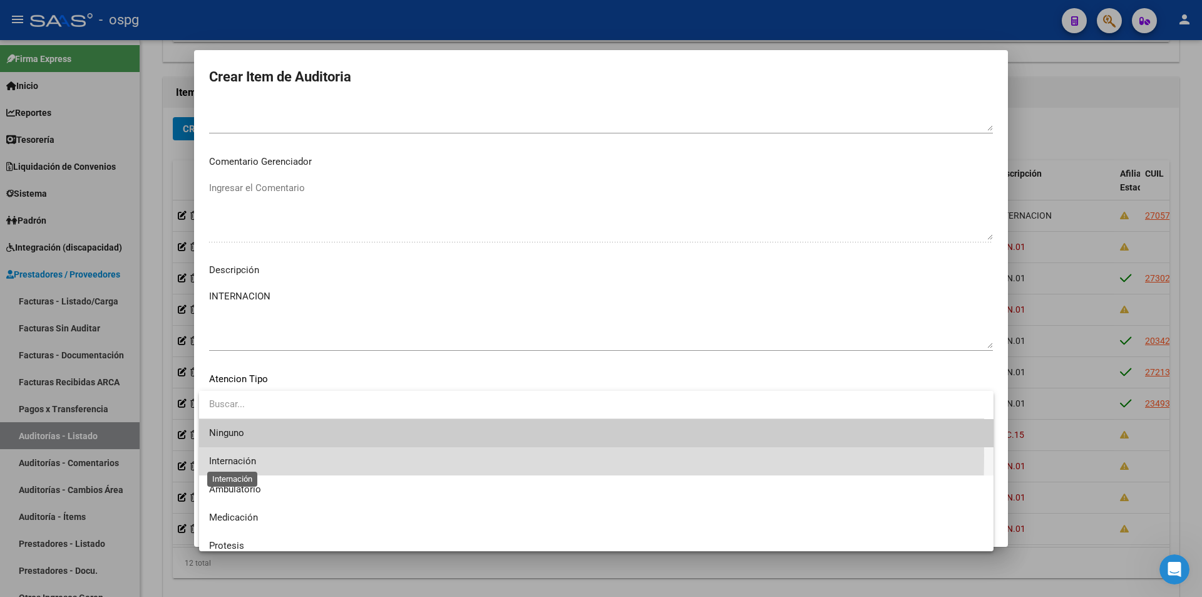
click at [237, 455] on span "Internación" at bounding box center [232, 460] width 47 height 11
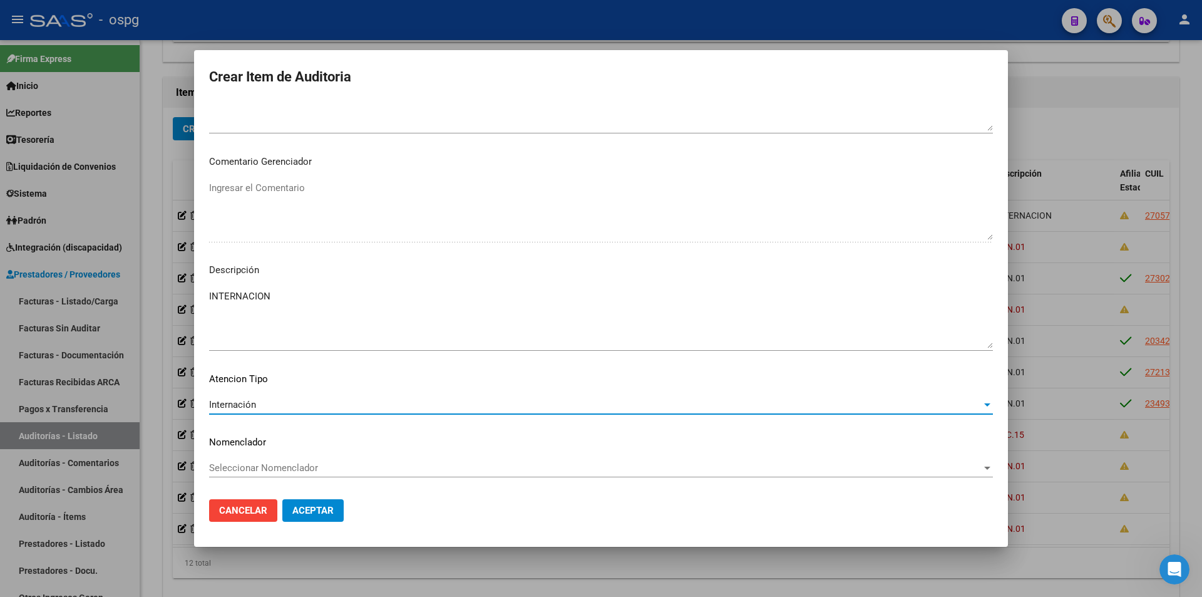
click at [297, 505] on span "Aceptar" at bounding box center [312, 510] width 41 height 11
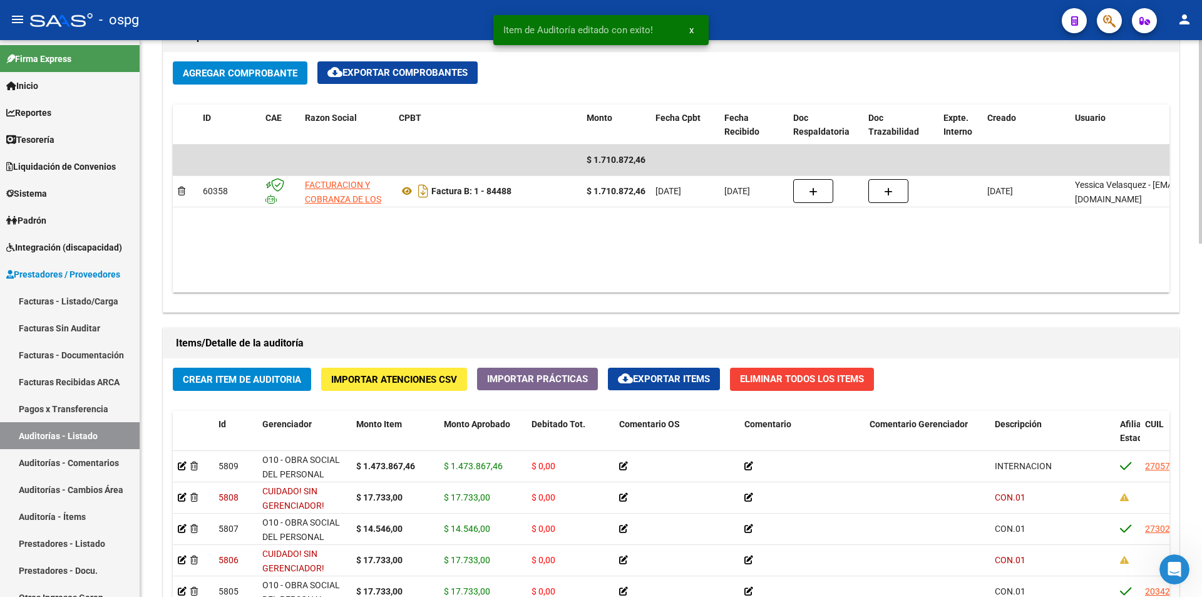
scroll to position [939, 0]
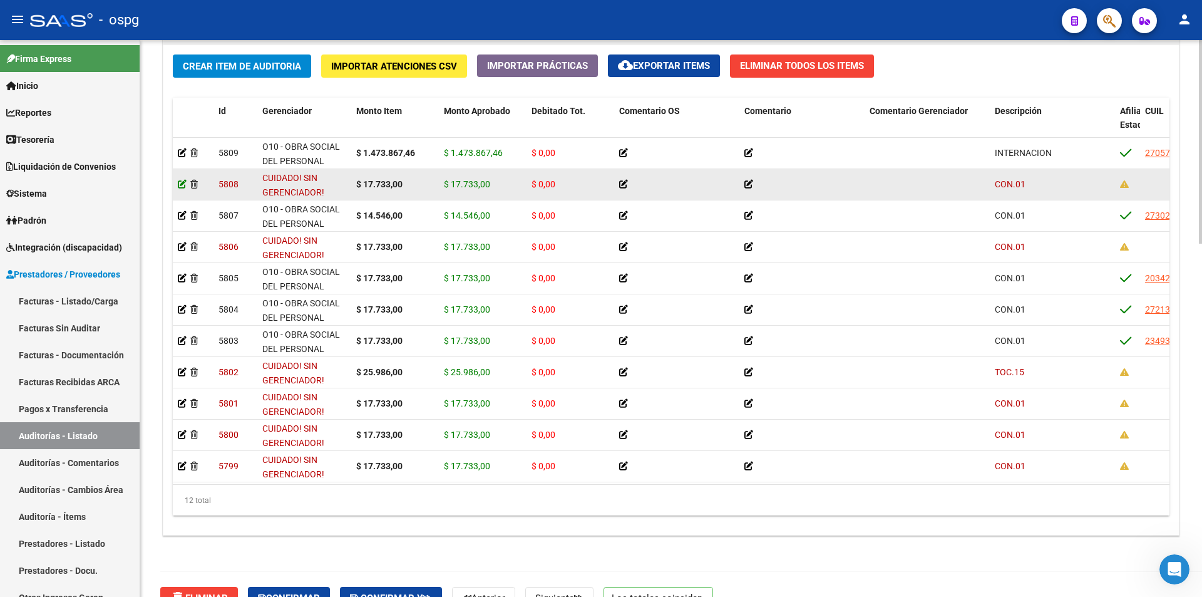
click at [179, 182] on icon at bounding box center [182, 184] width 9 height 9
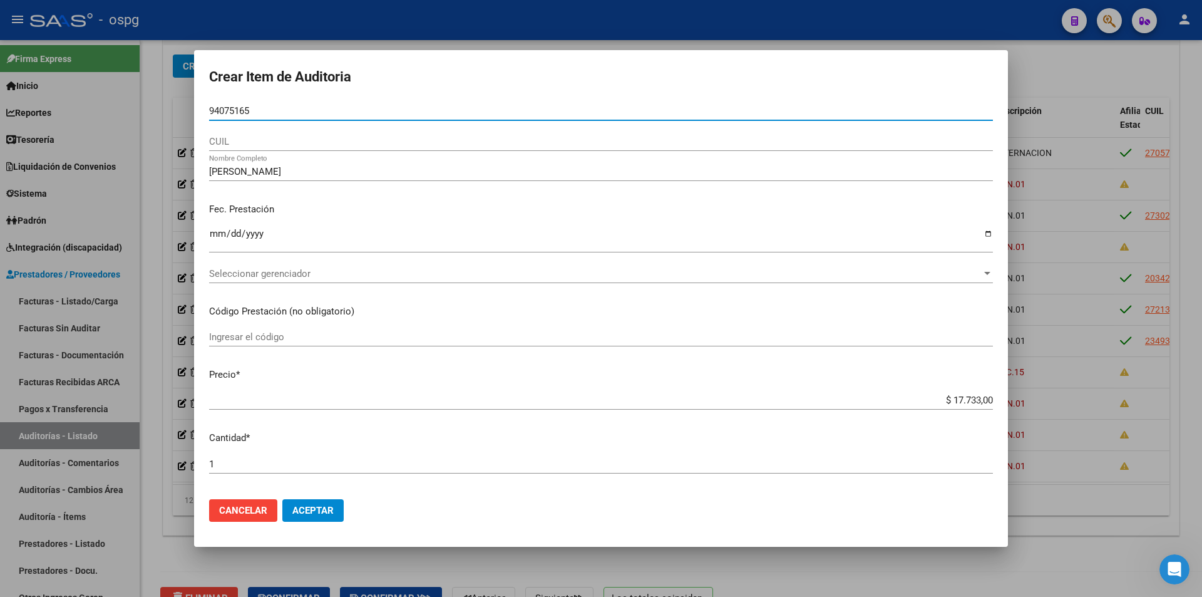
click at [292, 269] on span "Seleccionar gerenciador" at bounding box center [595, 273] width 773 height 11
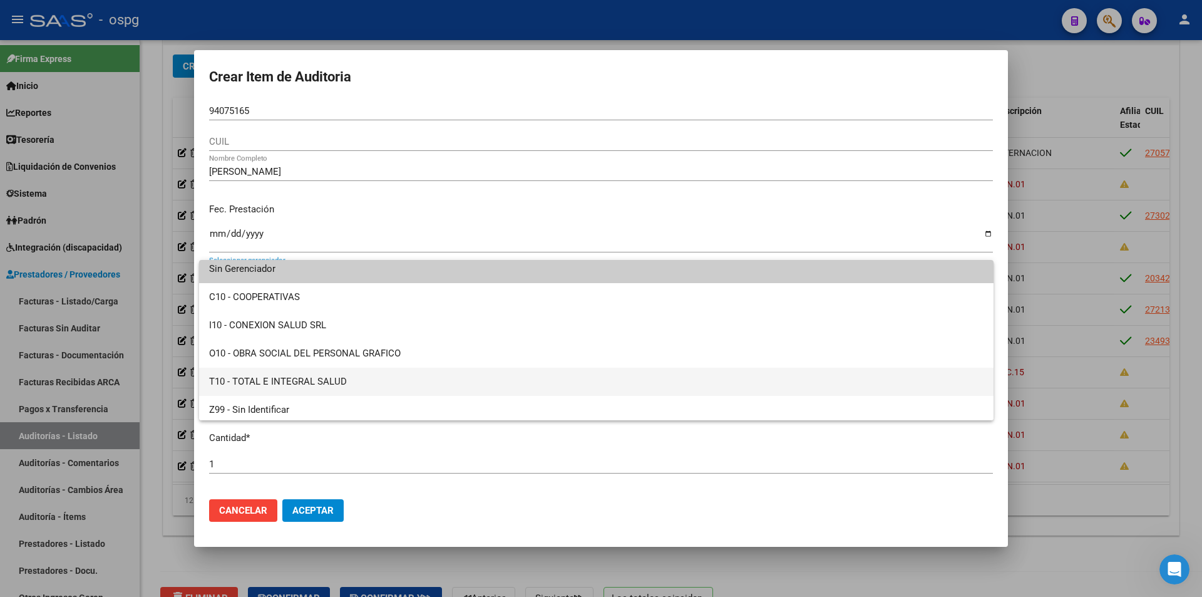
scroll to position [9, 0]
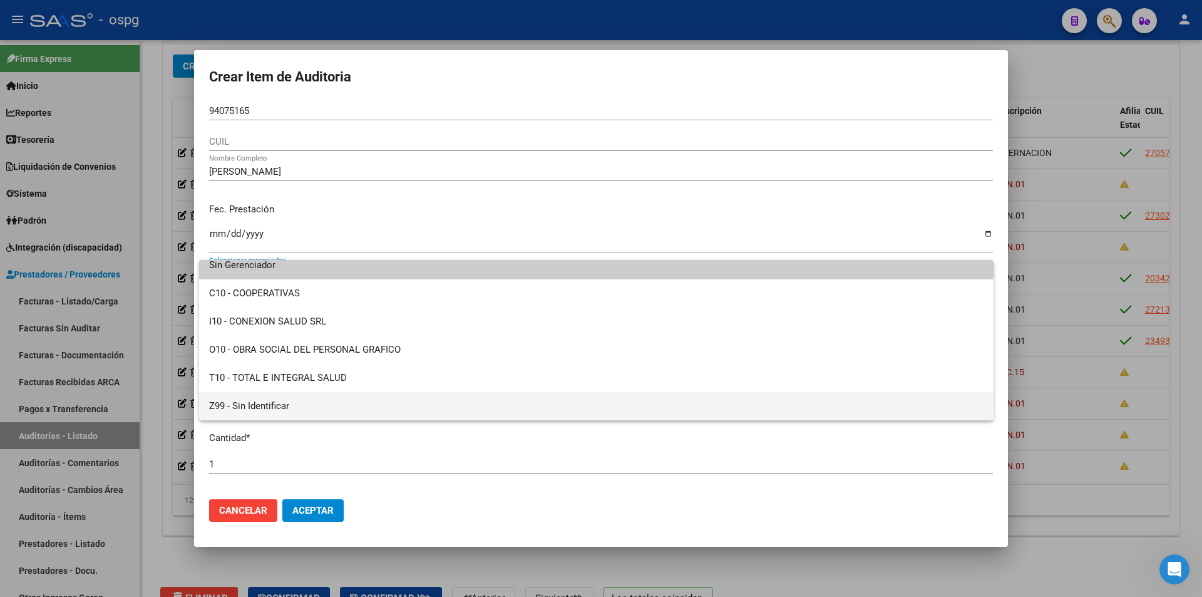
click at [257, 397] on span "Z99 - Sin Identificar" at bounding box center [596, 406] width 774 height 28
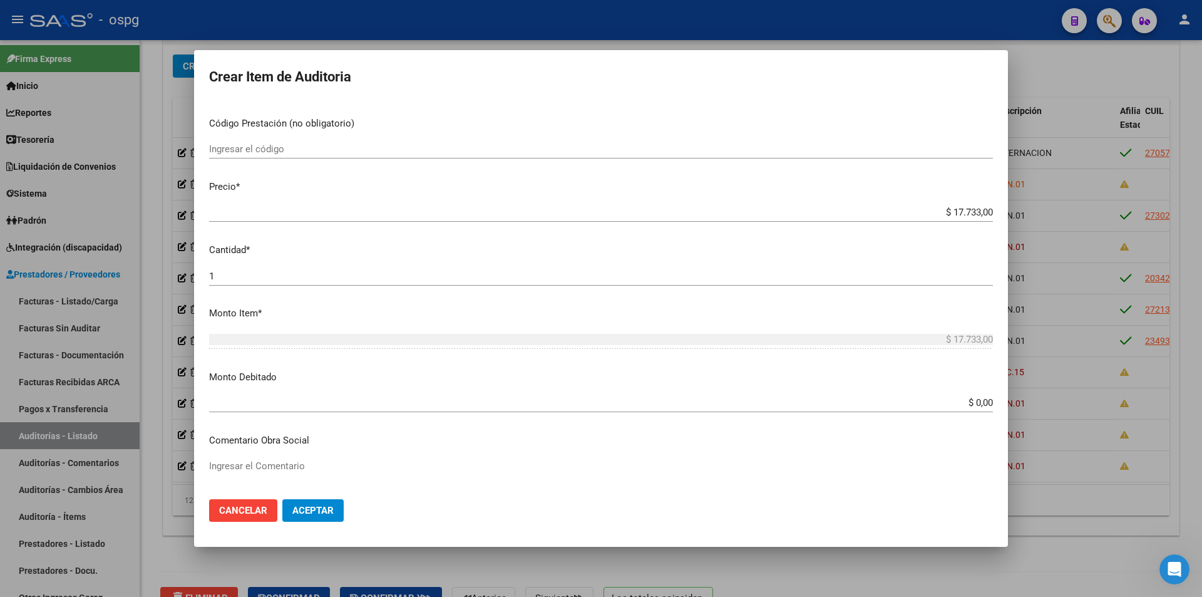
scroll to position [250, 0]
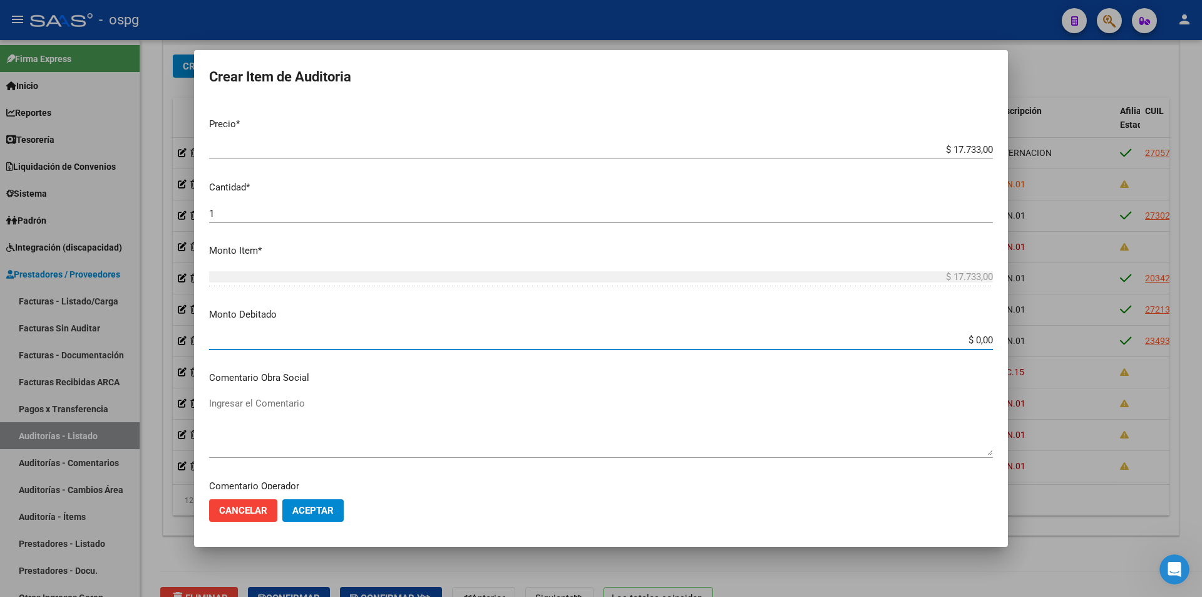
drag, startPoint x: 938, startPoint y: 342, endPoint x: 1019, endPoint y: 344, distance: 80.8
click at [1018, 344] on div "Crear Item de Auditoria 94075165 Nro Documento CUIL [PERSON_NAME] Nombre Comple…" at bounding box center [601, 298] width 1202 height 597
type input "$ 17.733,00"
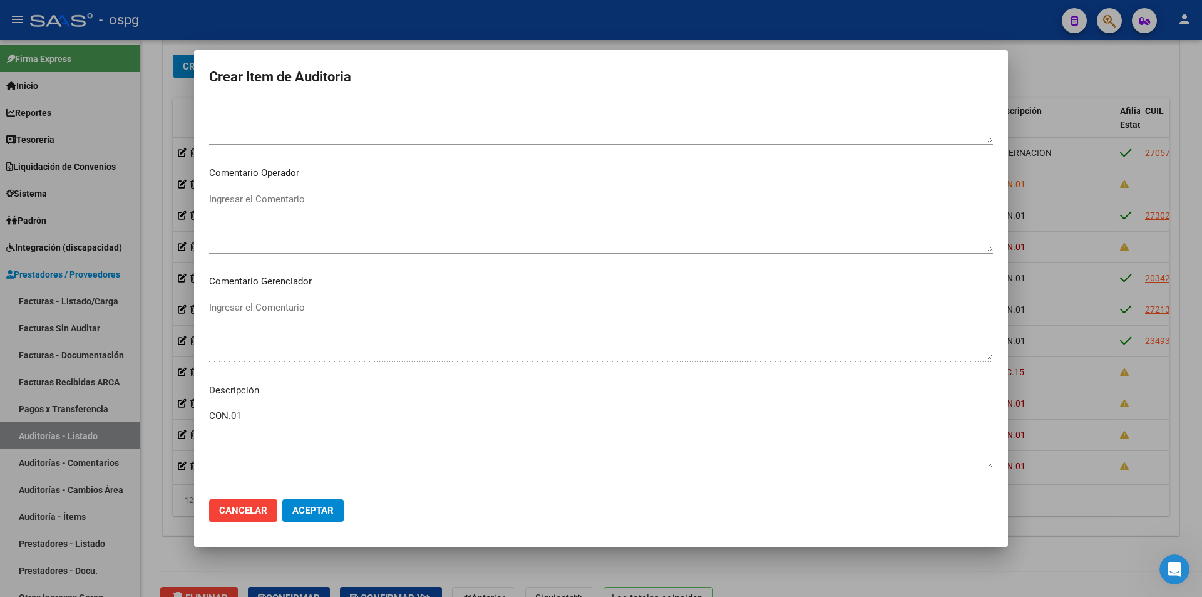
scroll to position [683, 0]
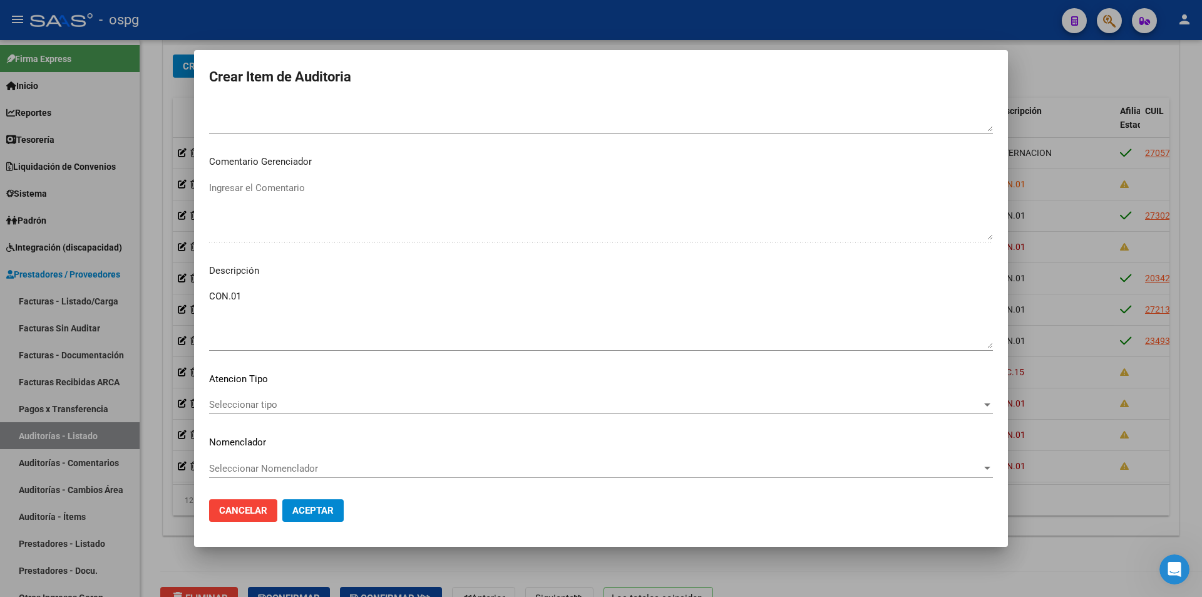
click at [248, 403] on span "Seleccionar tipo" at bounding box center [595, 404] width 773 height 11
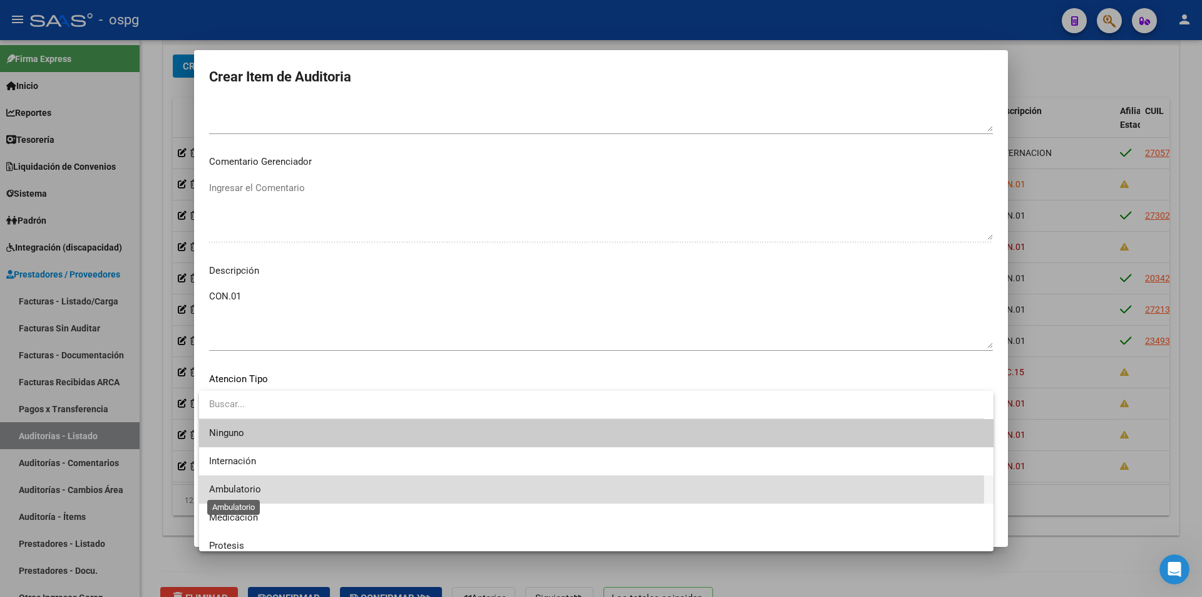
click at [245, 491] on span "Ambulatorio" at bounding box center [235, 488] width 52 height 11
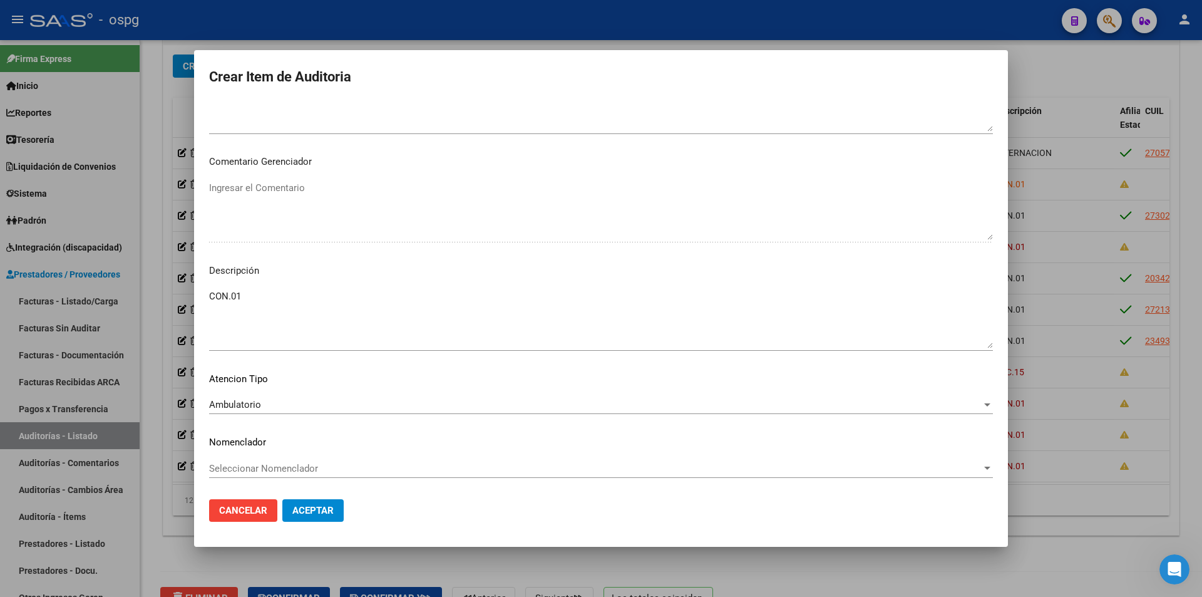
click at [255, 298] on textarea "CON.01" at bounding box center [601, 318] width 784 height 59
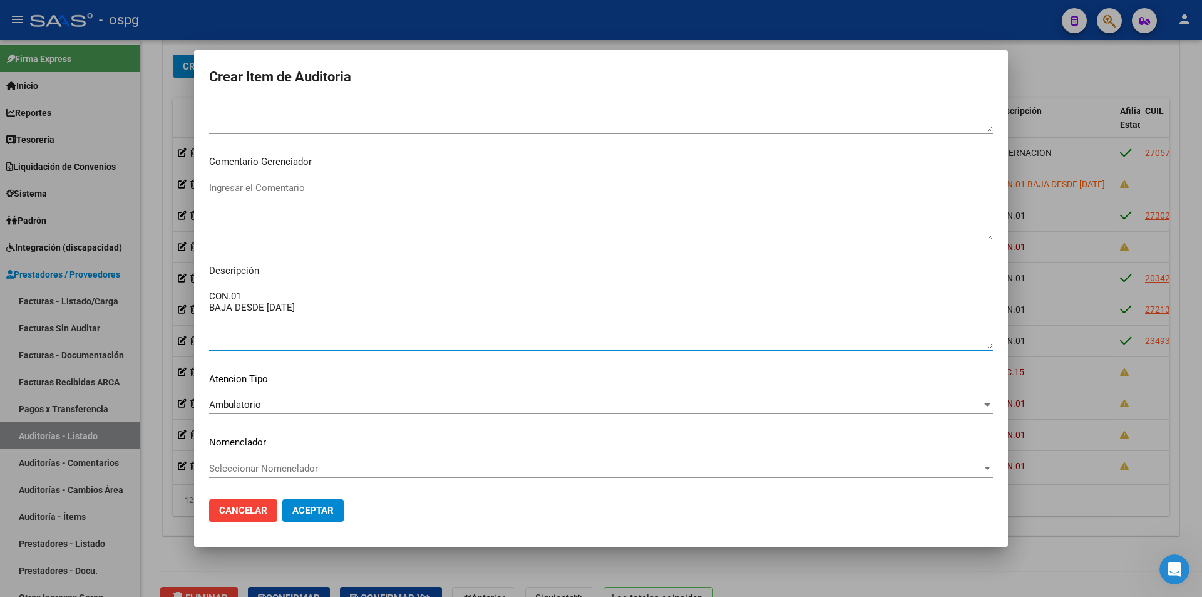
type textarea "CON.01 BAJA DESDE [DATE]"
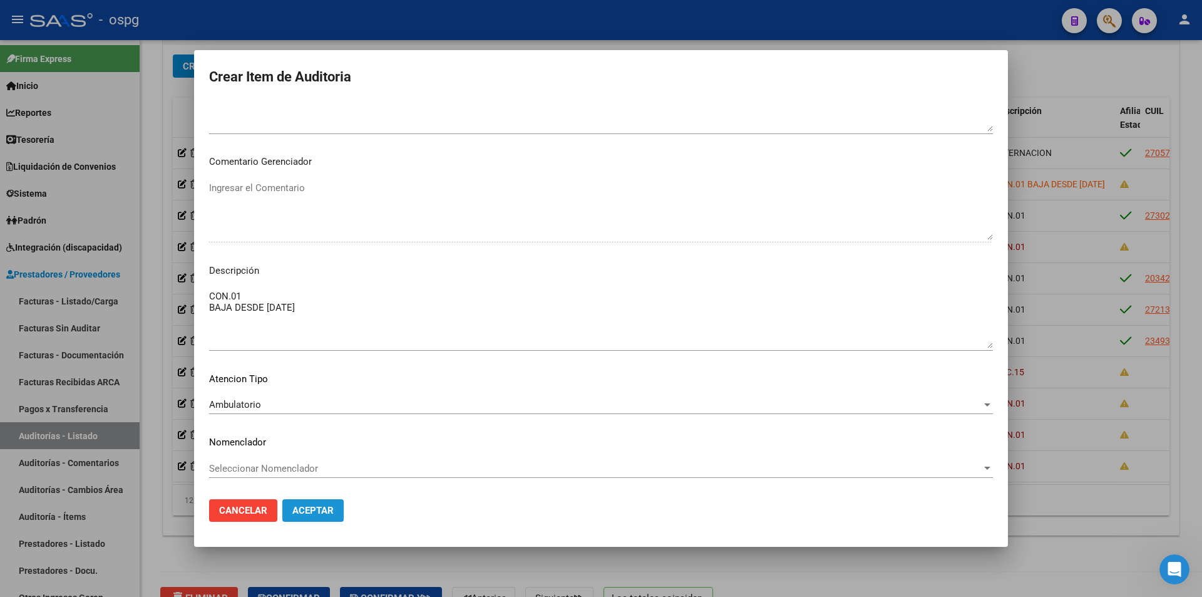
click at [324, 507] on span "Aceptar" at bounding box center [312, 510] width 41 height 11
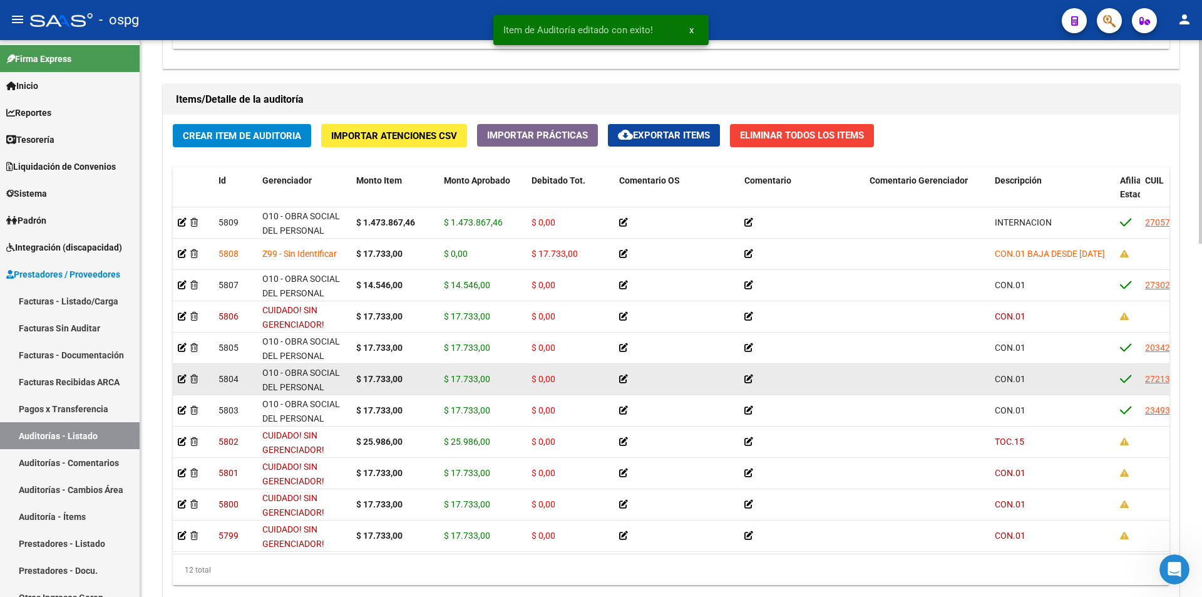
scroll to position [876, 0]
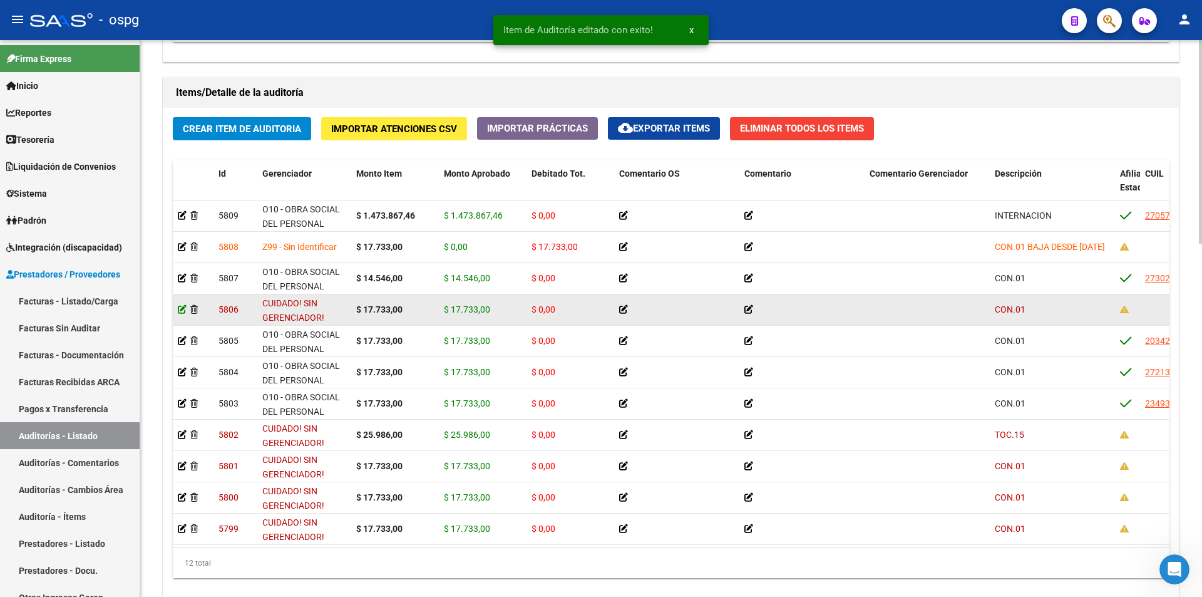
click at [180, 308] on icon at bounding box center [182, 309] width 9 height 9
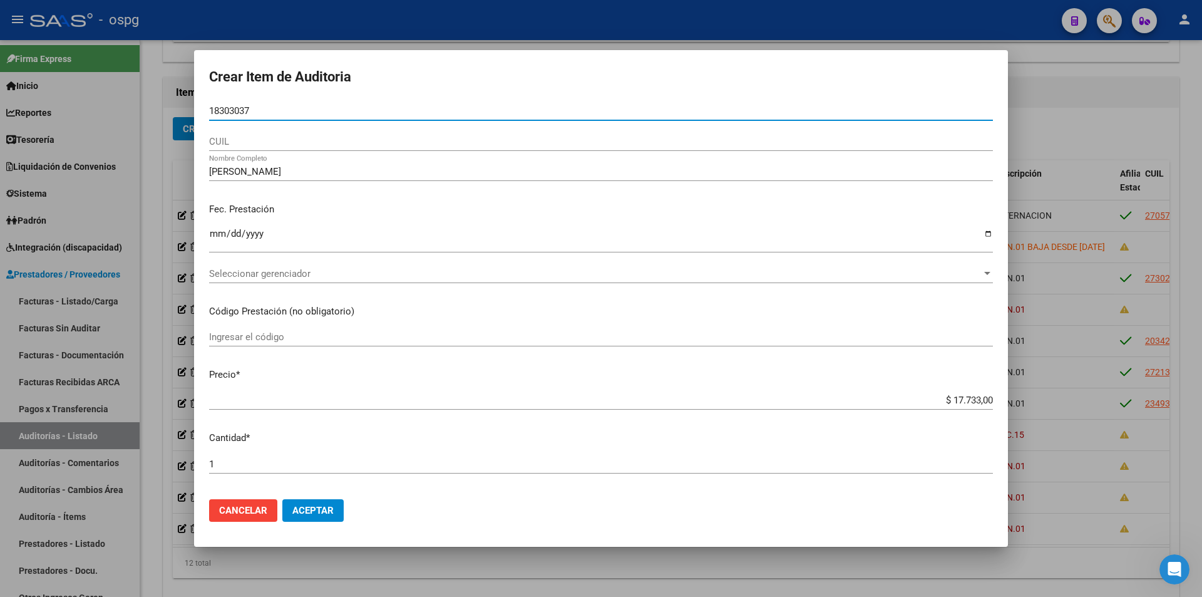
drag, startPoint x: 267, startPoint y: 112, endPoint x: 183, endPoint y: 111, distance: 83.9
click at [183, 111] on div "Crear Item de Auditoria 18303037 Nro Documento CUIL [PERSON_NAME] Nombre Comple…" at bounding box center [601, 298] width 1202 height 597
paste input "18303037"
type input "18303037"
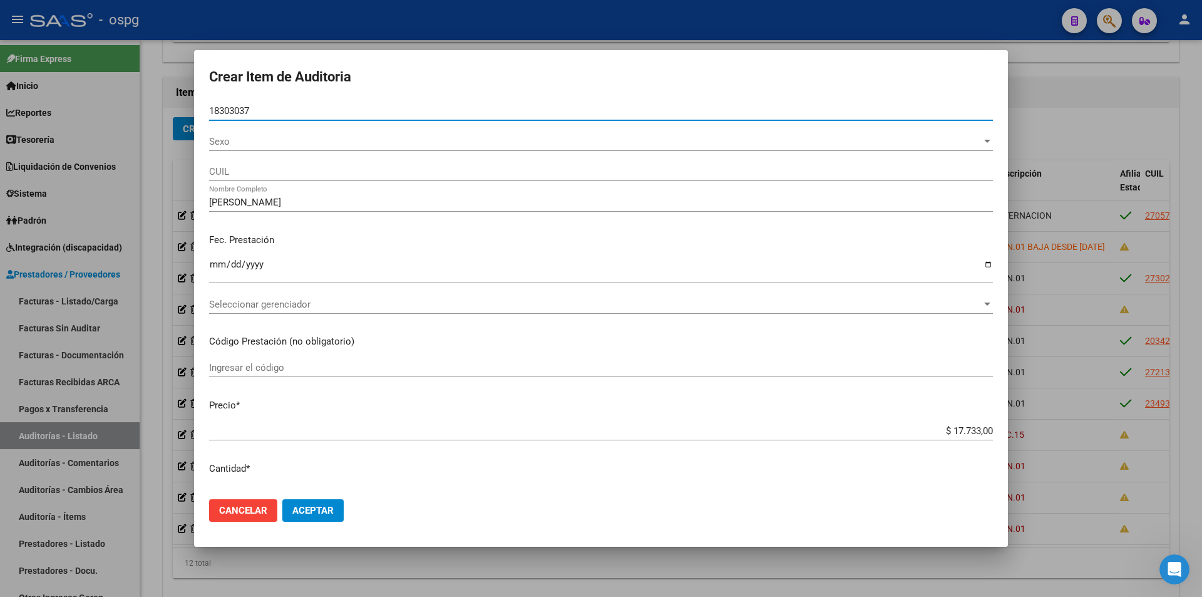
click at [232, 142] on span "Sexo" at bounding box center [595, 141] width 773 height 11
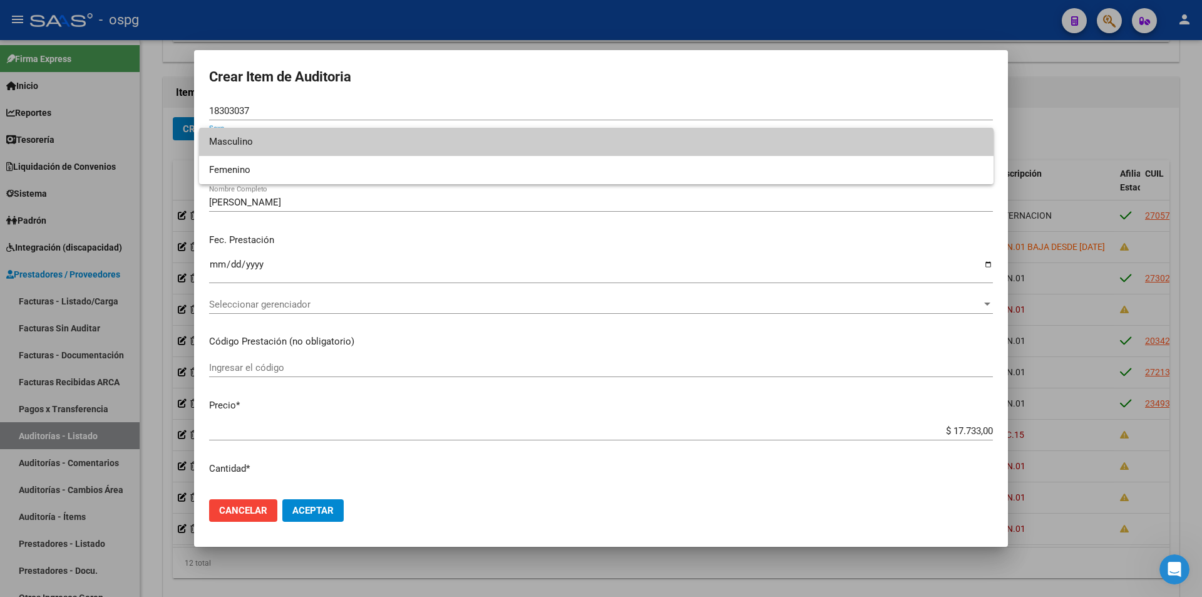
click at [245, 143] on span "Masculino" at bounding box center [596, 142] width 774 height 28
type input "20183030370"
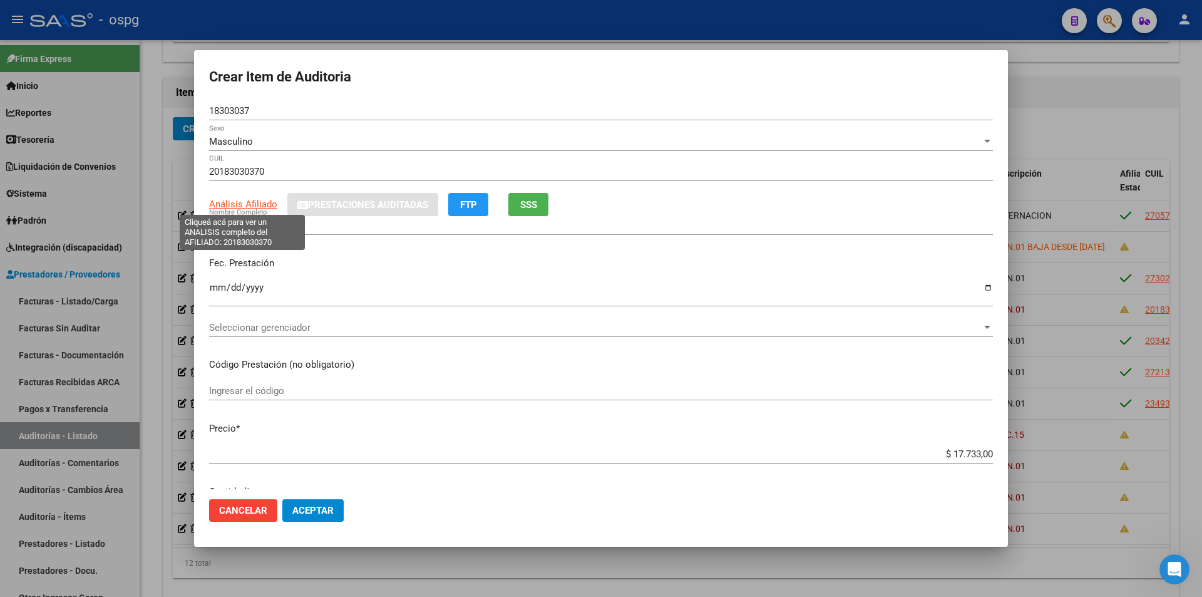
click at [249, 202] on span "Análisis Afiliado" at bounding box center [243, 203] width 68 height 11
type textarea "20183030370"
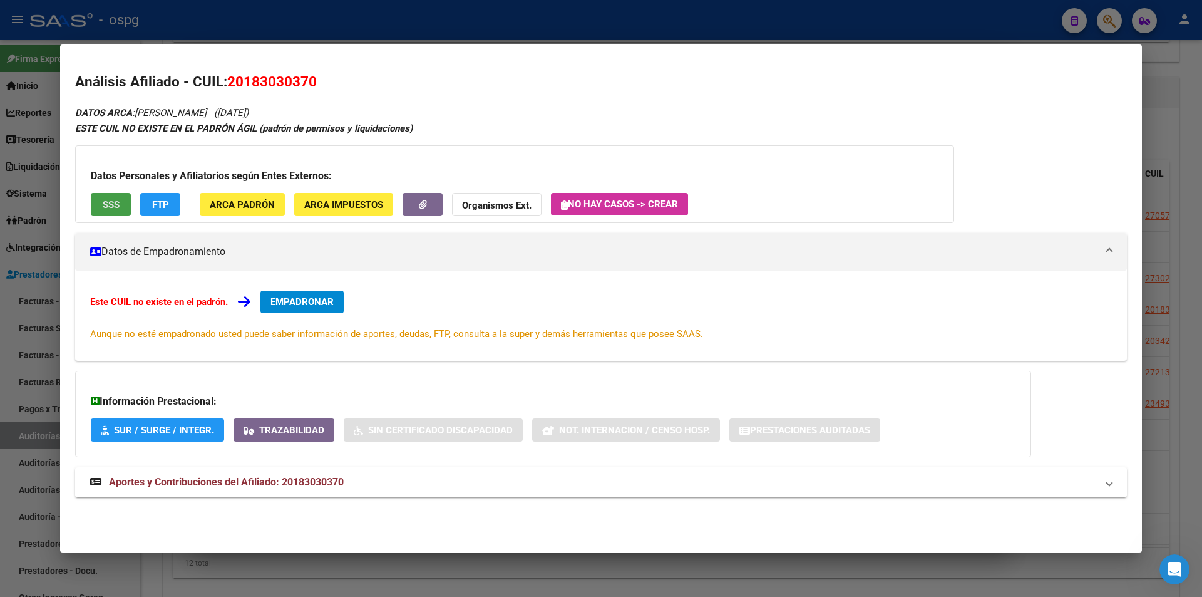
click at [111, 191] on div "Datos Personales y Afiliatorios según Entes Externos: SSS FTP ARCA Padrón ARCA …" at bounding box center [514, 184] width 879 height 78
click at [113, 202] on span "SSS" at bounding box center [111, 204] width 17 height 11
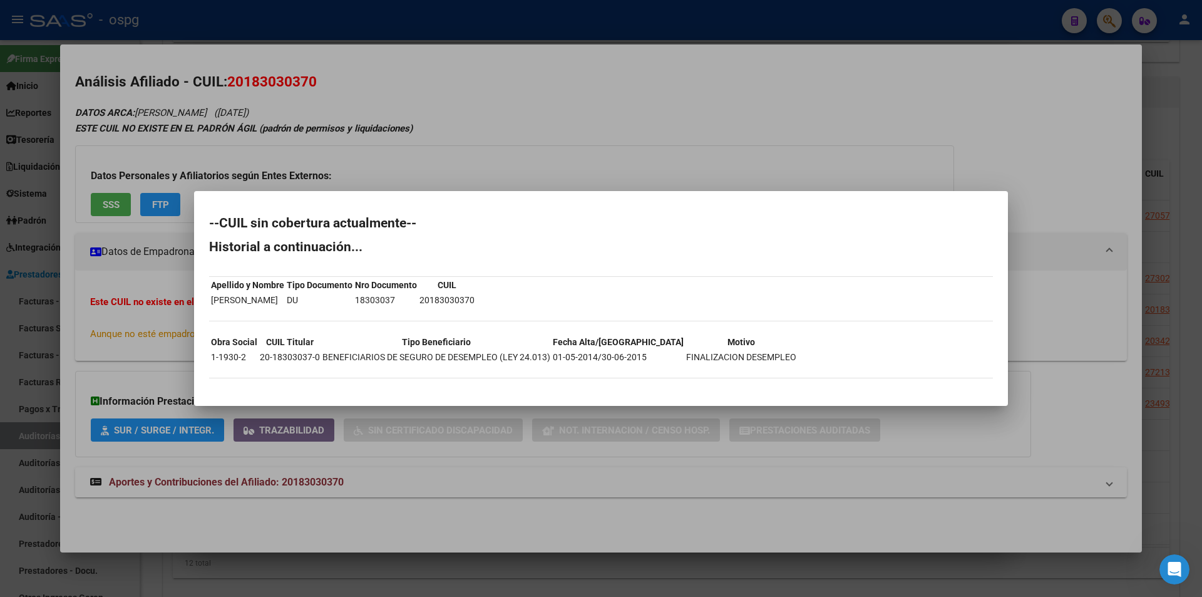
click at [551, 165] on div at bounding box center [601, 298] width 1202 height 597
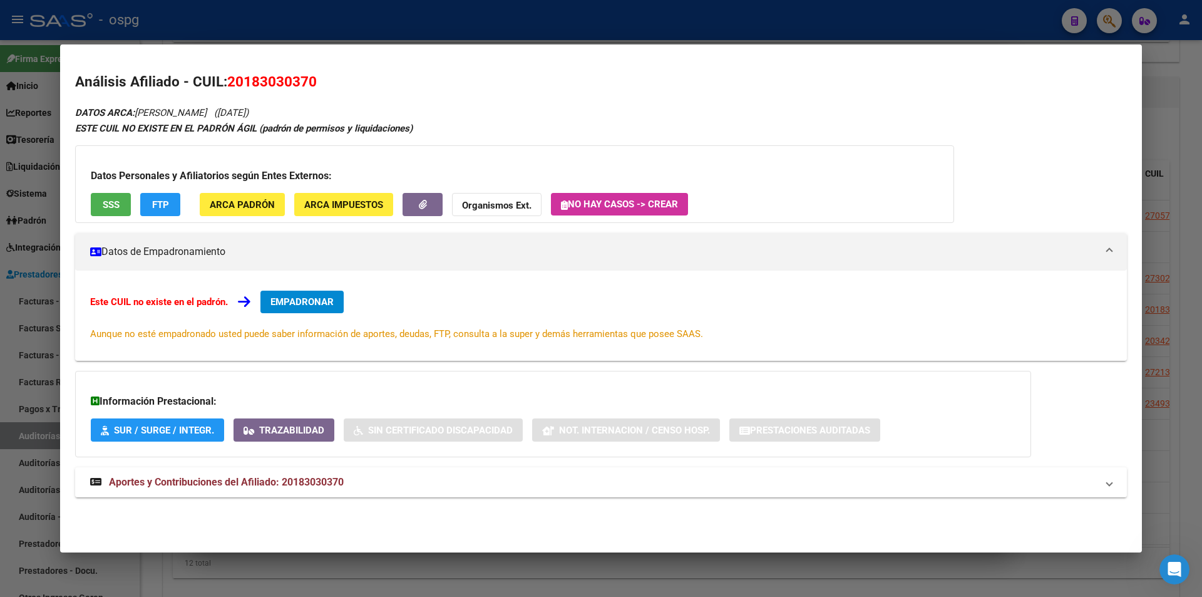
click at [542, 126] on div "ESTE CUIL NO EXISTE EN EL PADRÓN ÁGIL (padrón de permisos y liquidaciones)" at bounding box center [601, 128] width 1052 height 14
click at [511, 39] on div at bounding box center [601, 298] width 1202 height 597
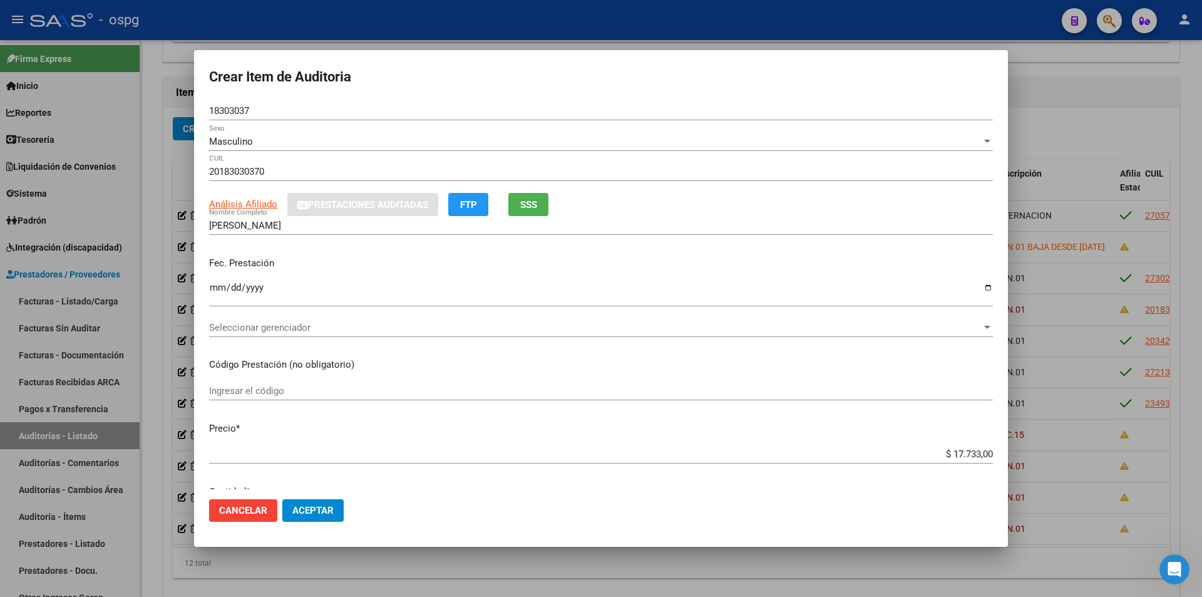
click at [295, 327] on span "Seleccionar gerenciador" at bounding box center [595, 327] width 773 height 11
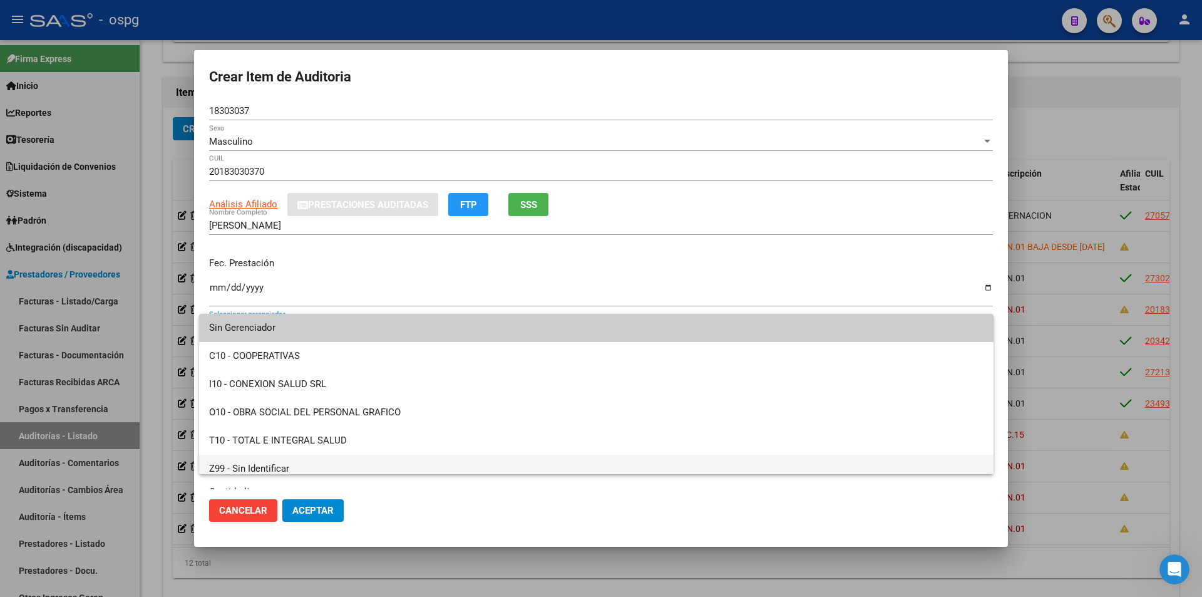
click at [272, 464] on span "Z99 - Sin Identificar" at bounding box center [596, 469] width 774 height 28
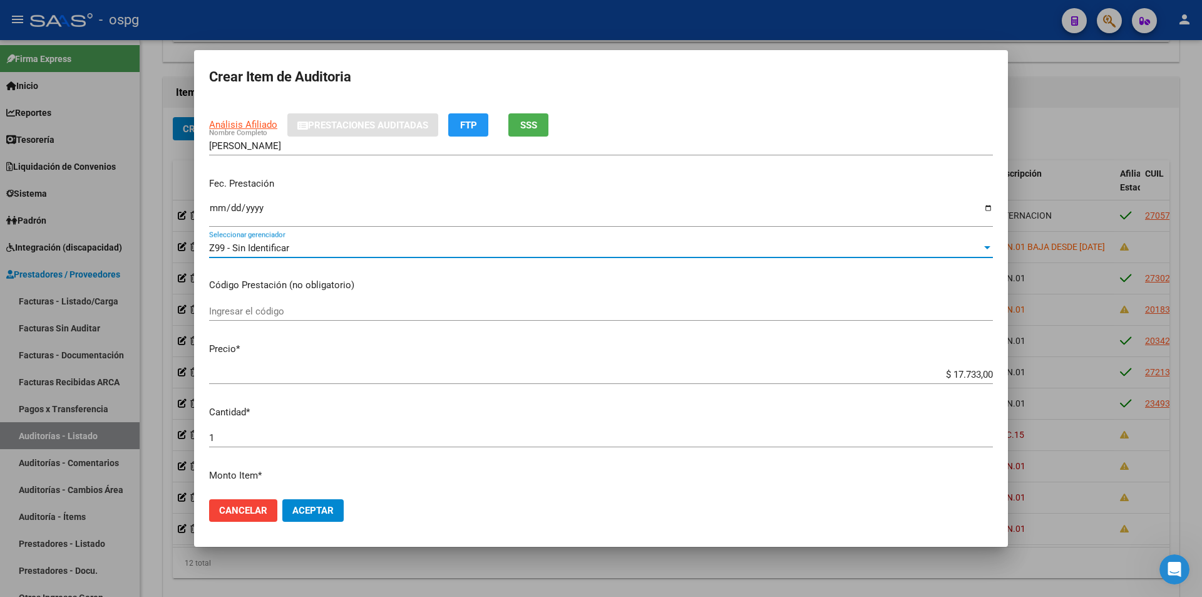
scroll to position [250, 0]
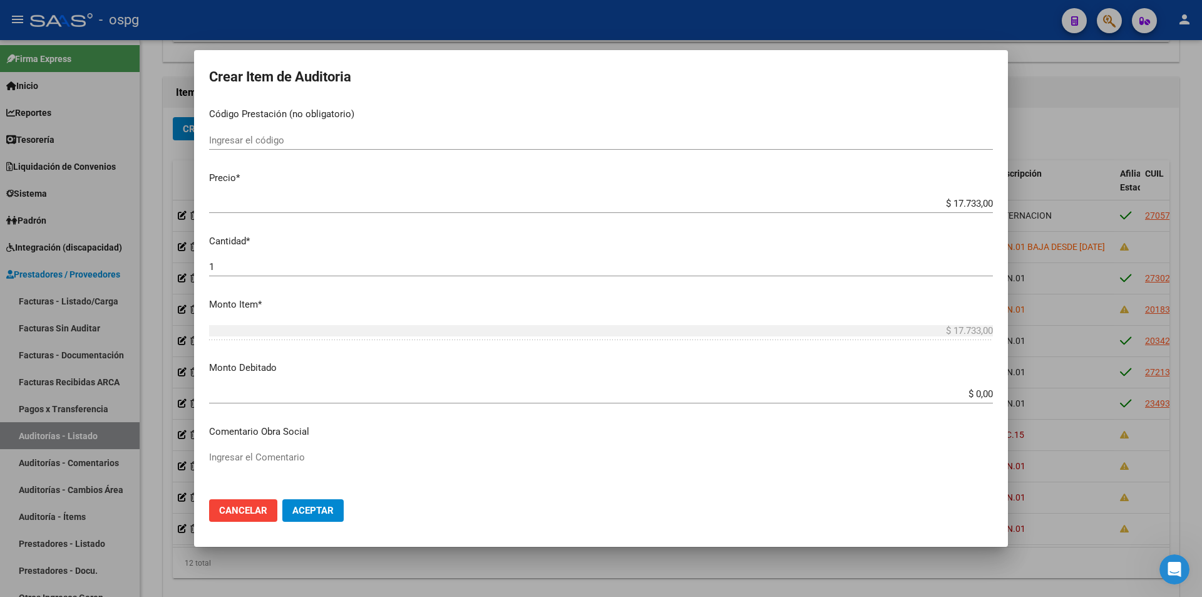
drag, startPoint x: 948, startPoint y: 384, endPoint x: 1022, endPoint y: 399, distance: 74.8
click at [1022, 399] on div "Crear Item de Auditoria 18303037 Nro Documento Masculino Sexo 20183030370 CUIL …" at bounding box center [601, 298] width 1202 height 597
drag, startPoint x: 958, startPoint y: 386, endPoint x: 954, endPoint y: 395, distance: 9.8
click at [958, 387] on div "$ 0,00 Ingresar el monto" at bounding box center [601, 393] width 784 height 19
drag, startPoint x: 954, startPoint y: 395, endPoint x: 1023, endPoint y: 403, distance: 69.3
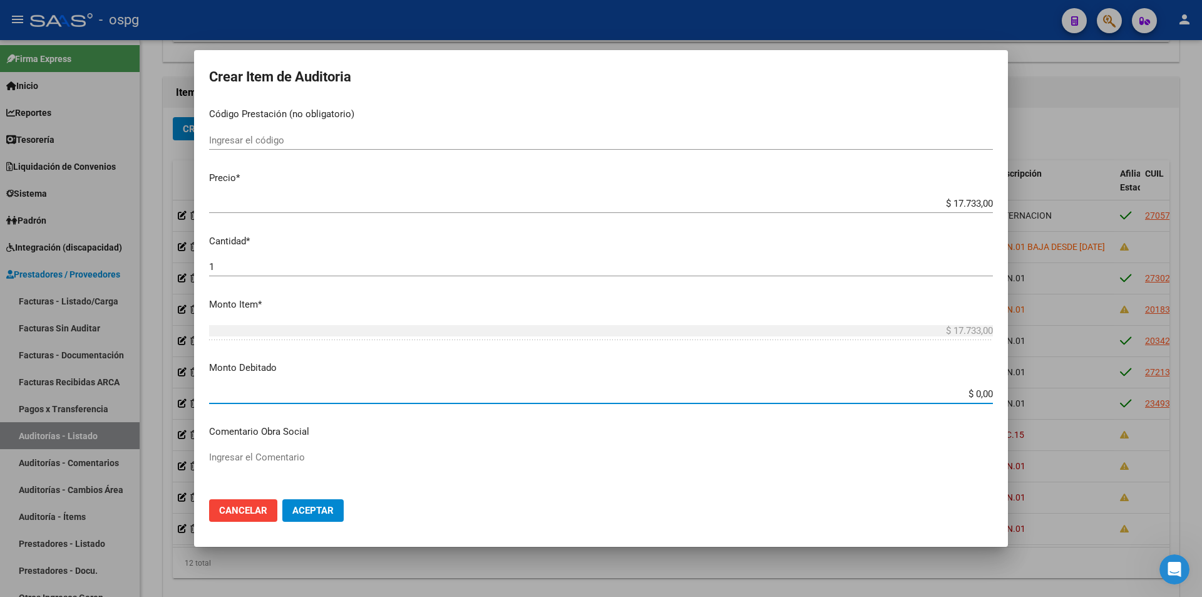
click at [1015, 406] on div "Crear Item de Auditoria 18303037 Nro Documento Masculino Sexo 20183030370 CUIL …" at bounding box center [601, 298] width 1202 height 597
type input "$ 17.733,00"
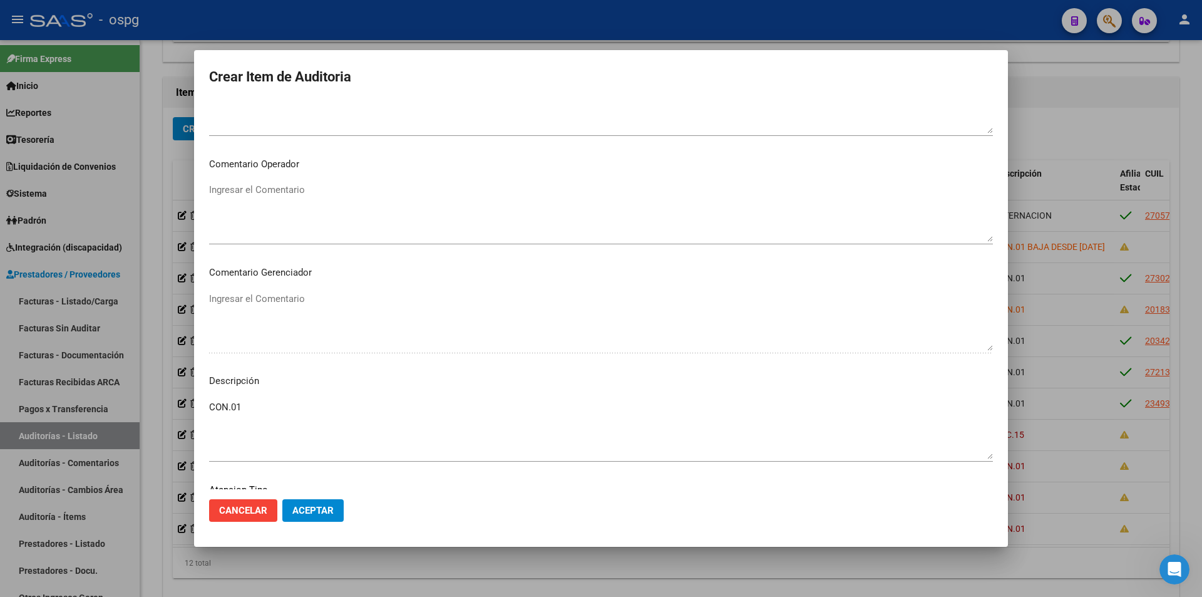
scroll to position [737, 0]
click at [252, 304] on textarea "CON.01" at bounding box center [601, 318] width 784 height 59
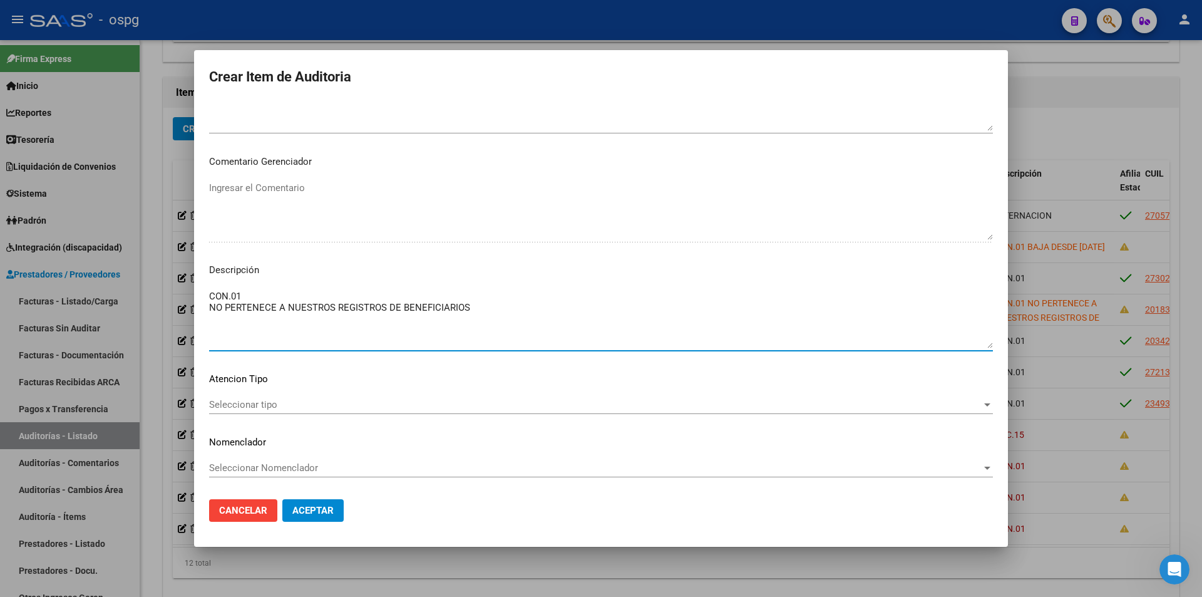
type textarea "CON.01 NO PERTENECE A NUESTROS REGISTROS DE BENEFICIARIOS"
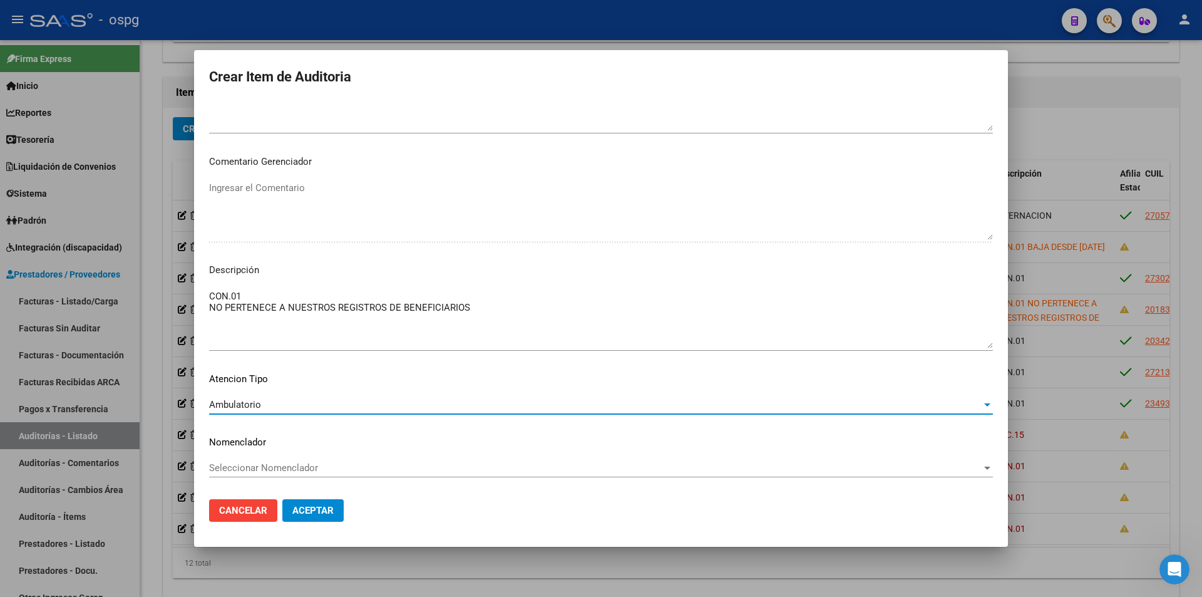
click at [331, 515] on span "Aceptar" at bounding box center [312, 510] width 41 height 11
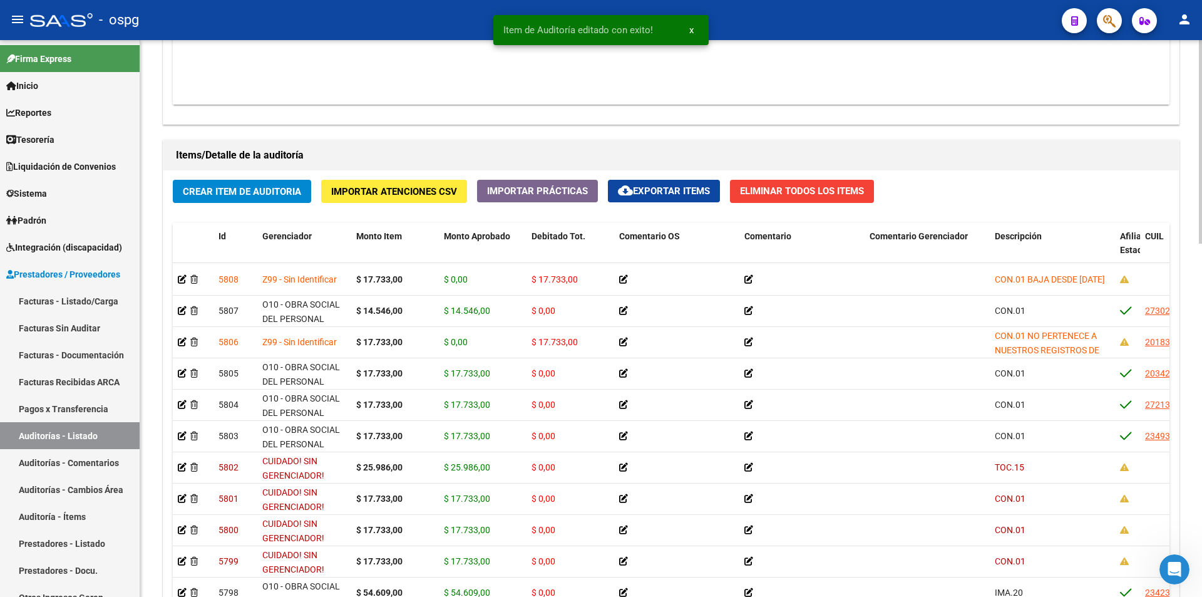
scroll to position [43, 0]
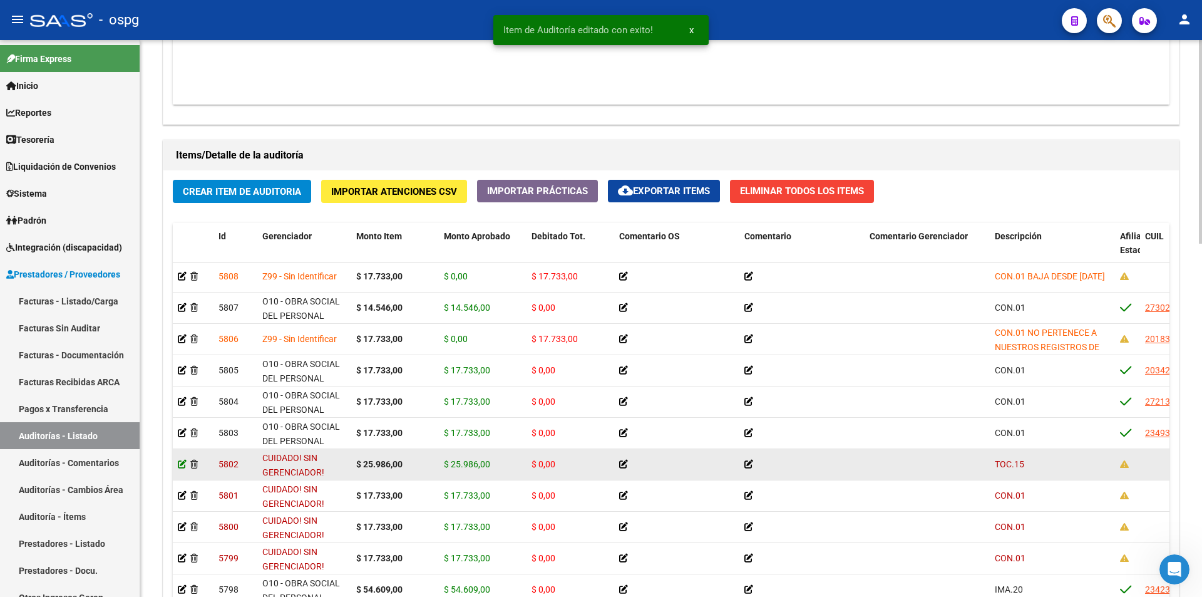
click at [182, 460] on icon at bounding box center [182, 464] width 9 height 9
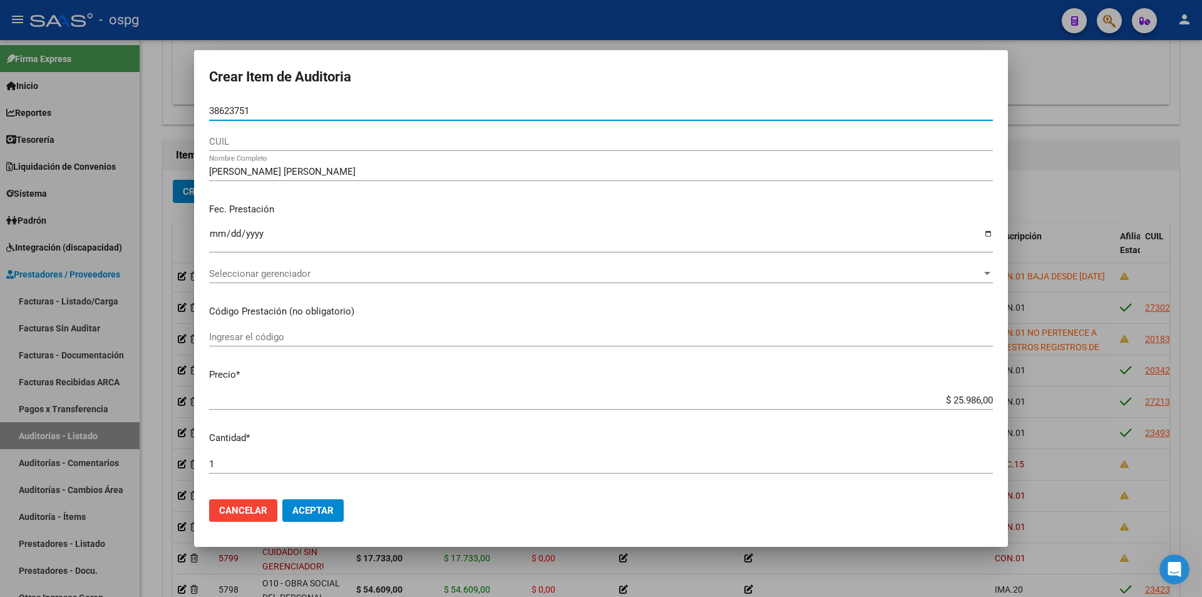
click at [265, 266] on div "Seleccionar gerenciador Seleccionar gerenciador" at bounding box center [601, 273] width 784 height 19
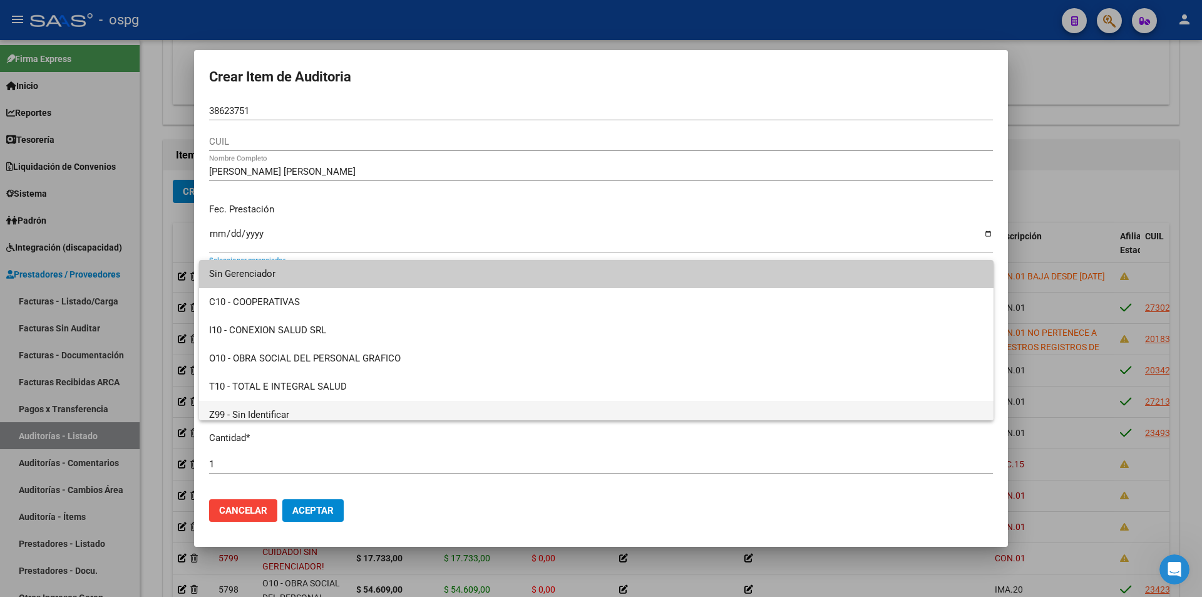
click at [244, 409] on span "Z99 - Sin Identificar" at bounding box center [596, 415] width 774 height 28
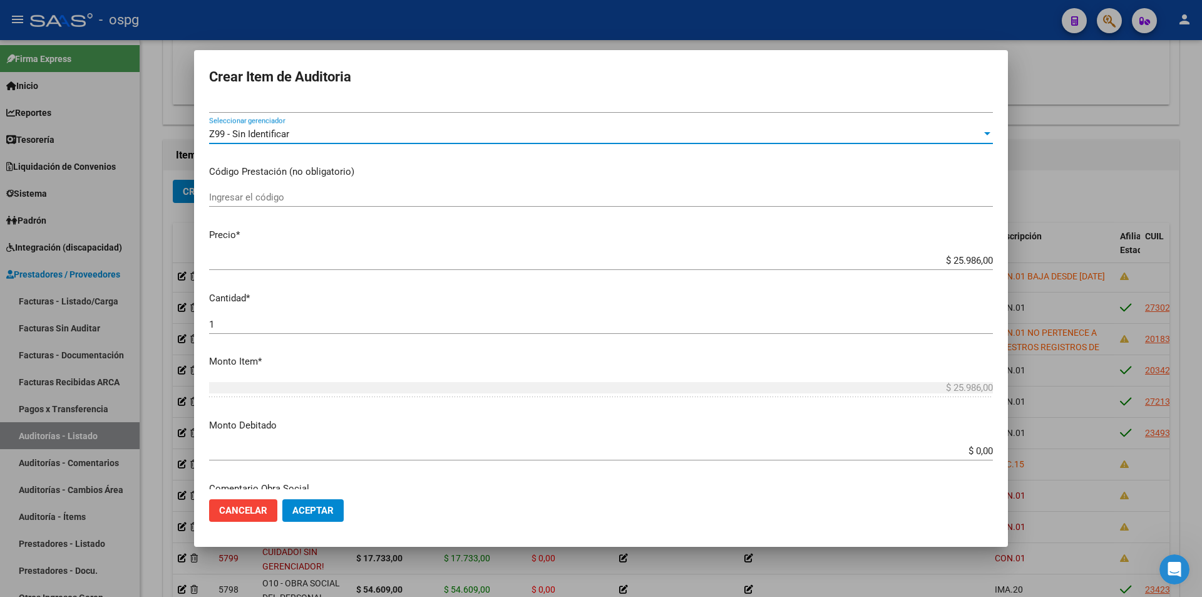
scroll to position [188, 0]
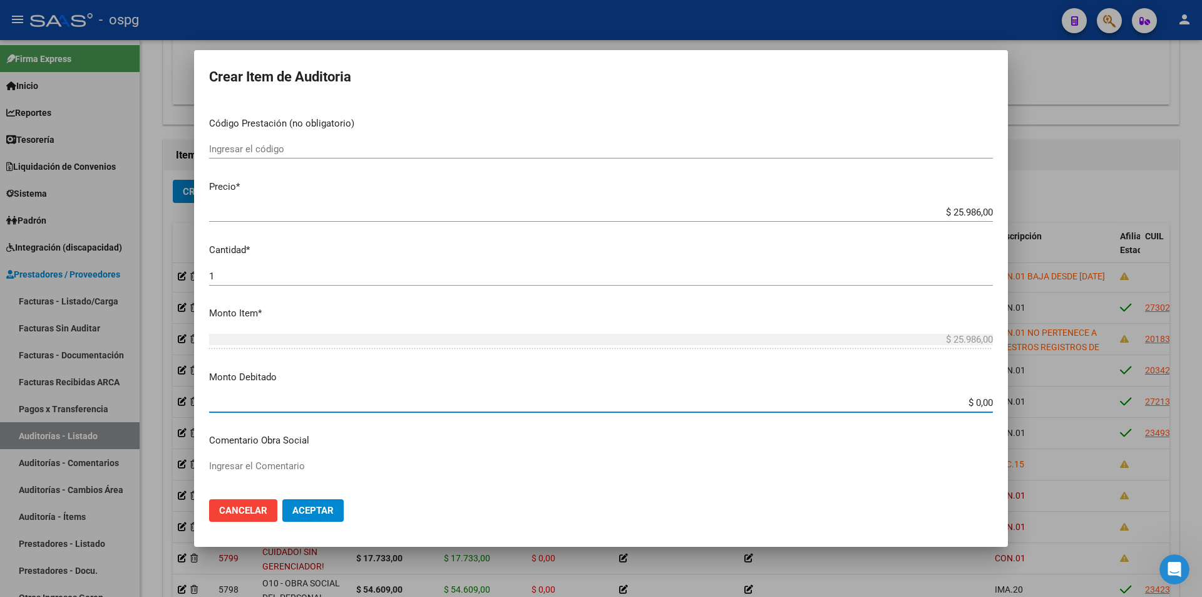
drag, startPoint x: 943, startPoint y: 398, endPoint x: 1069, endPoint y: 409, distance: 125.7
click at [1060, 421] on div "Crear Item de Auditoria 38623751 Nro Documento CUIL [PERSON_NAME] [PERSON_NAME]…" at bounding box center [601, 298] width 1202 height 597
type input "$ 25.986,00"
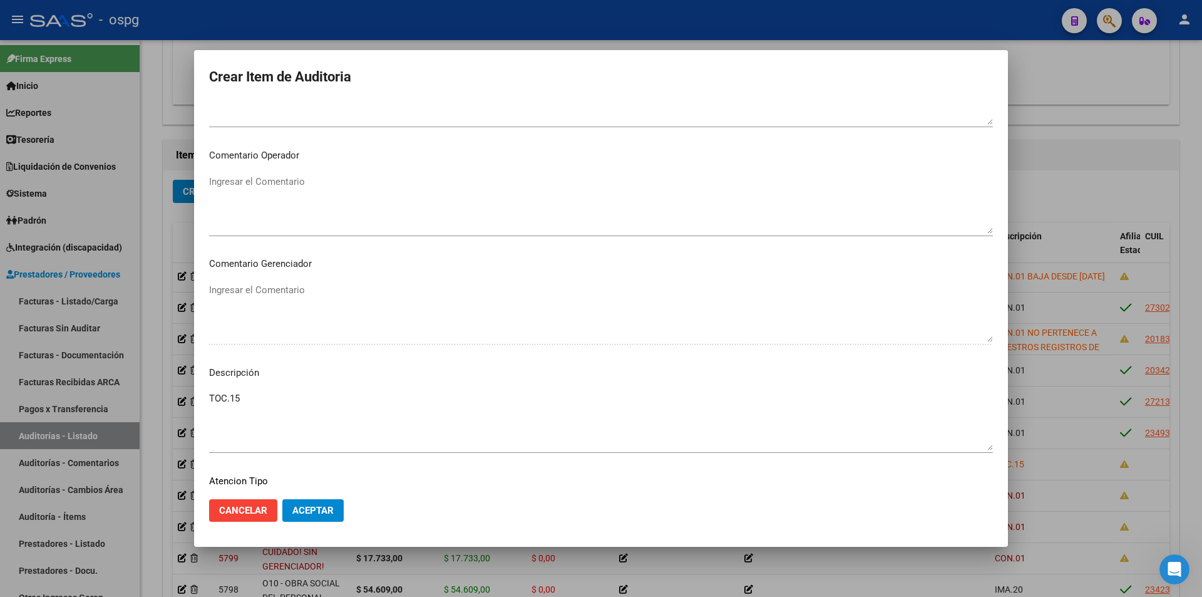
scroll to position [683, 0]
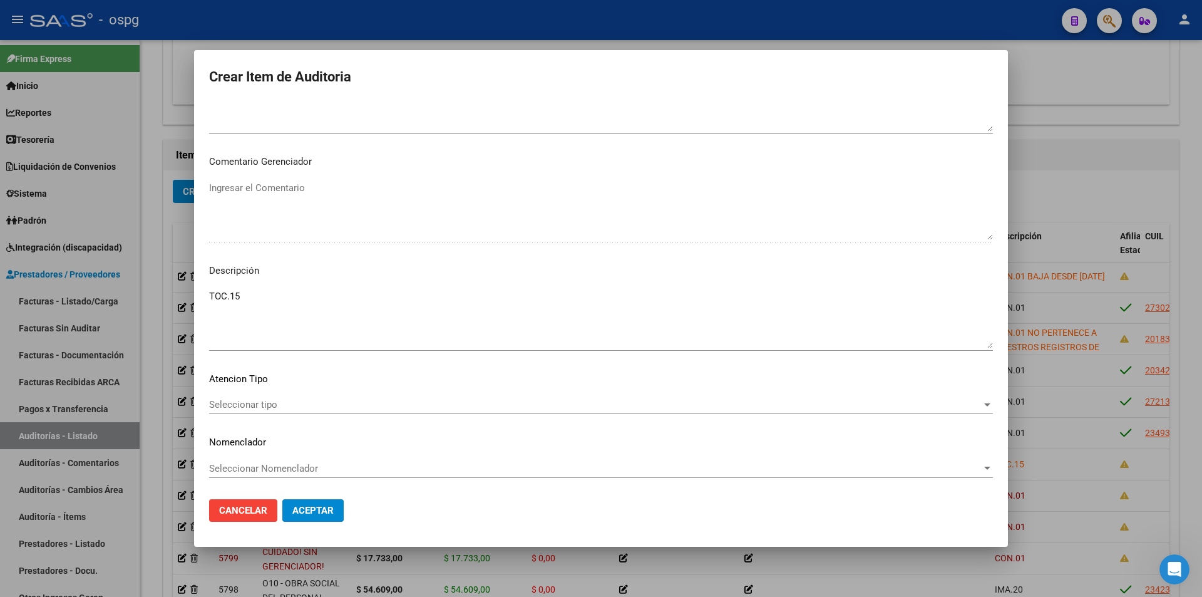
click at [254, 304] on textarea "TOC.15" at bounding box center [601, 318] width 784 height 59
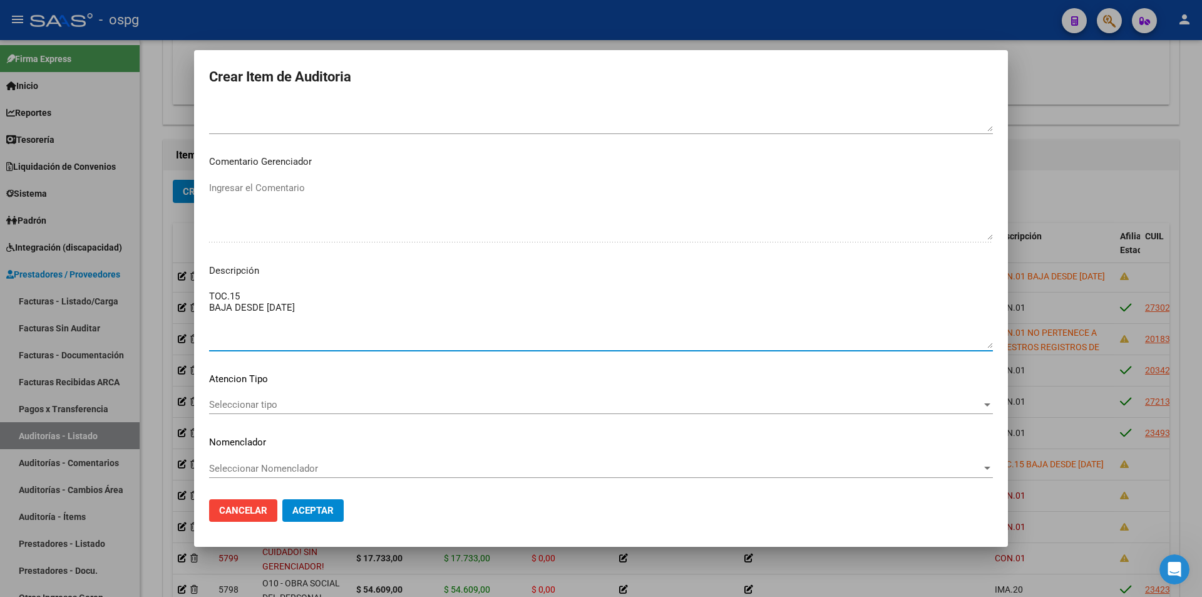
type textarea "TOC.15 BAJA DESDE [DATE]"
click at [298, 405] on span "Seleccionar tipo" at bounding box center [595, 404] width 773 height 11
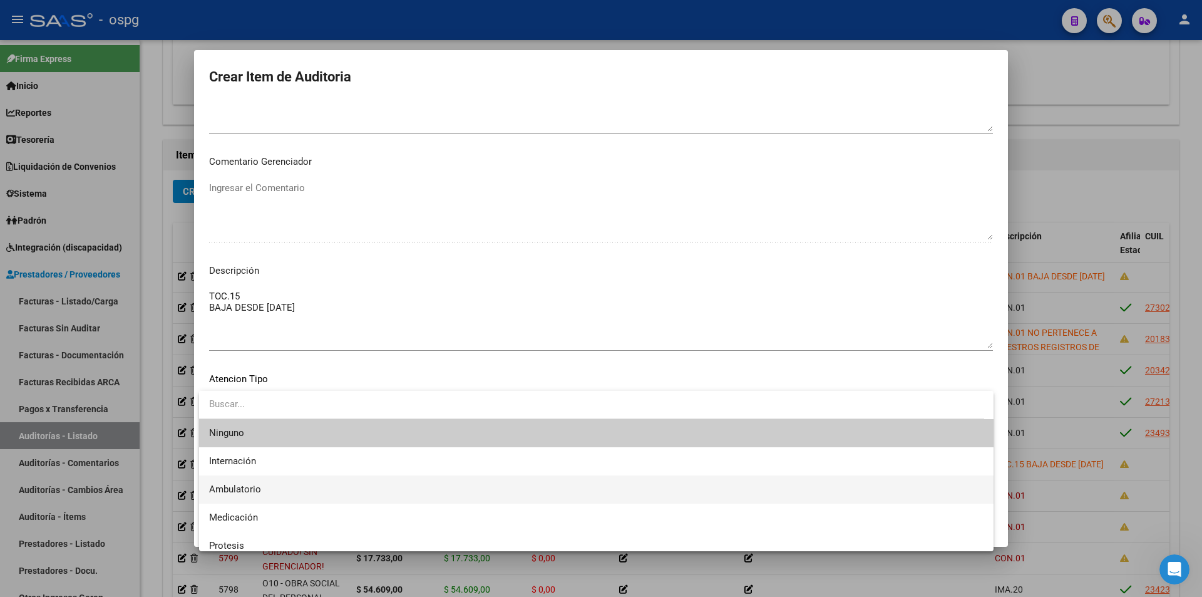
click at [269, 488] on span "Ambulatorio" at bounding box center [596, 489] width 774 height 28
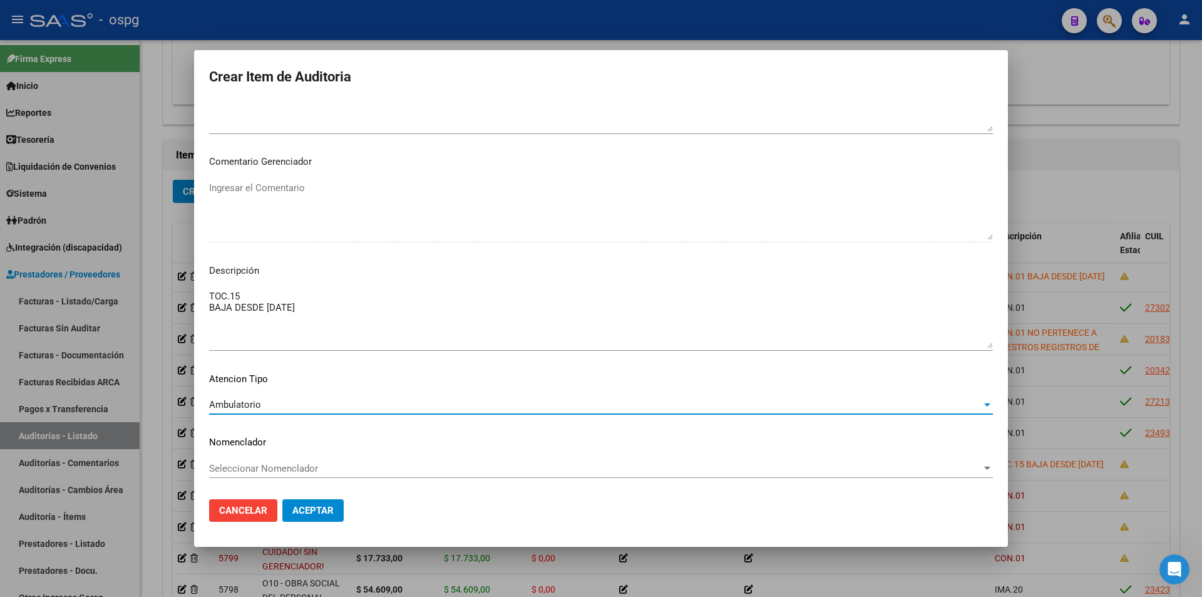
click at [309, 506] on span "Aceptar" at bounding box center [312, 510] width 41 height 11
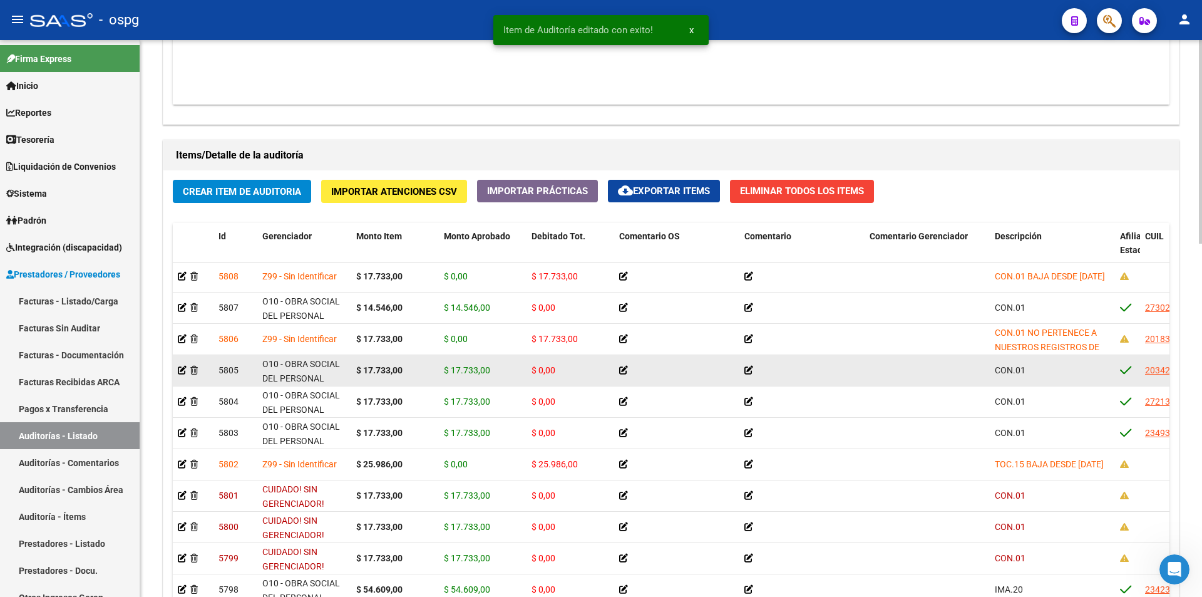
scroll to position [939, 0]
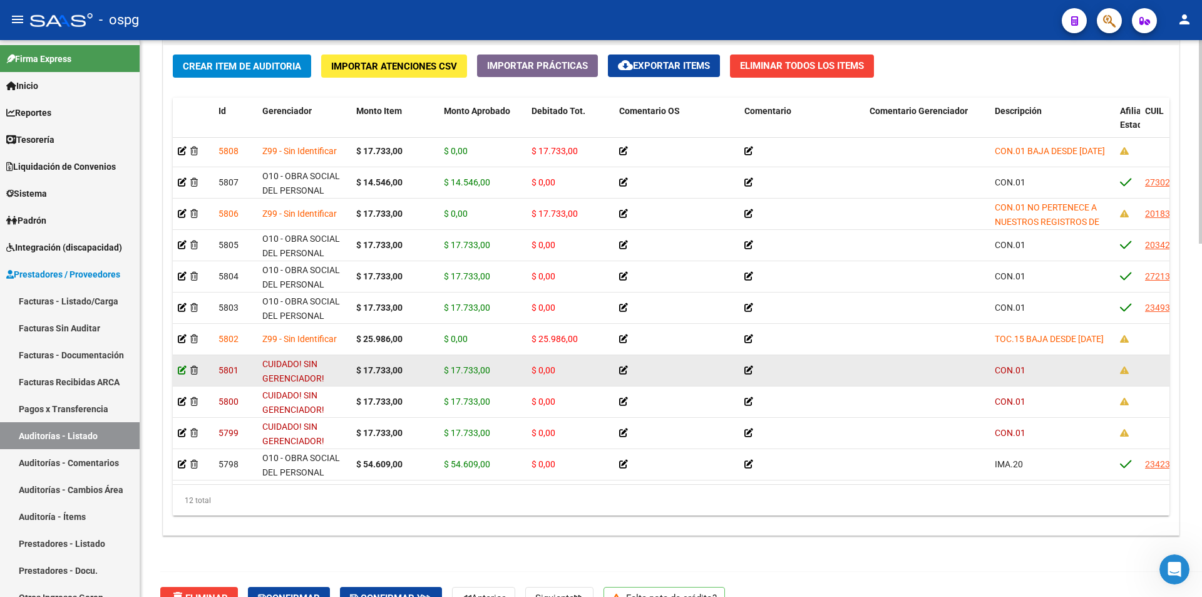
click at [183, 366] on icon at bounding box center [182, 370] width 9 height 9
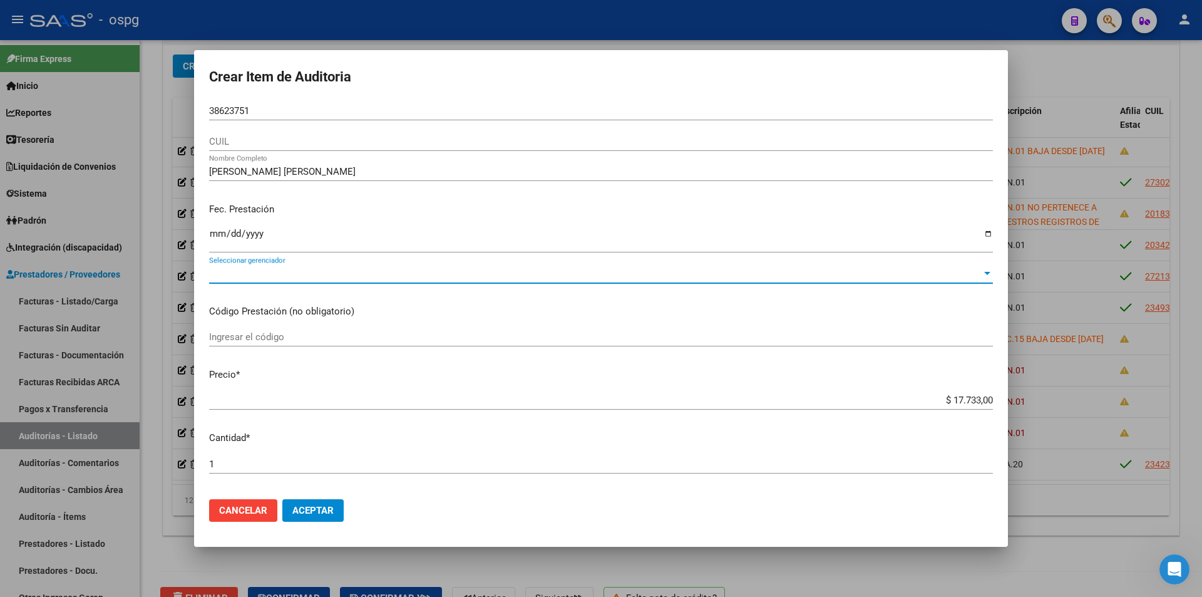
click at [255, 272] on span "Seleccionar gerenciador" at bounding box center [595, 273] width 773 height 11
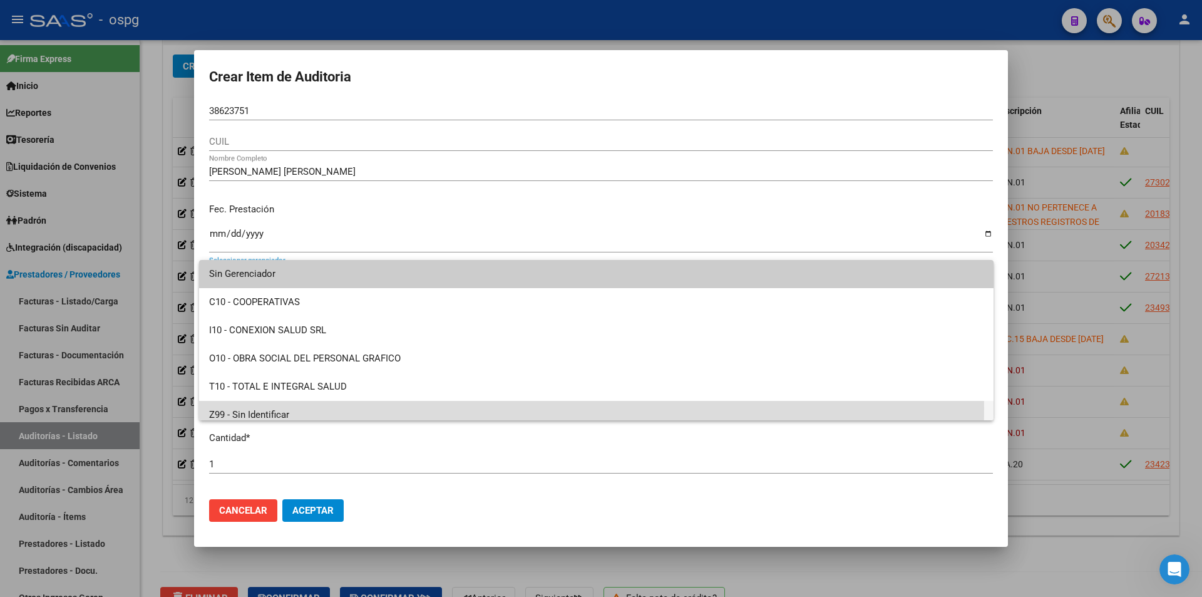
click at [247, 408] on span "Z99 - Sin Identificar" at bounding box center [596, 415] width 774 height 28
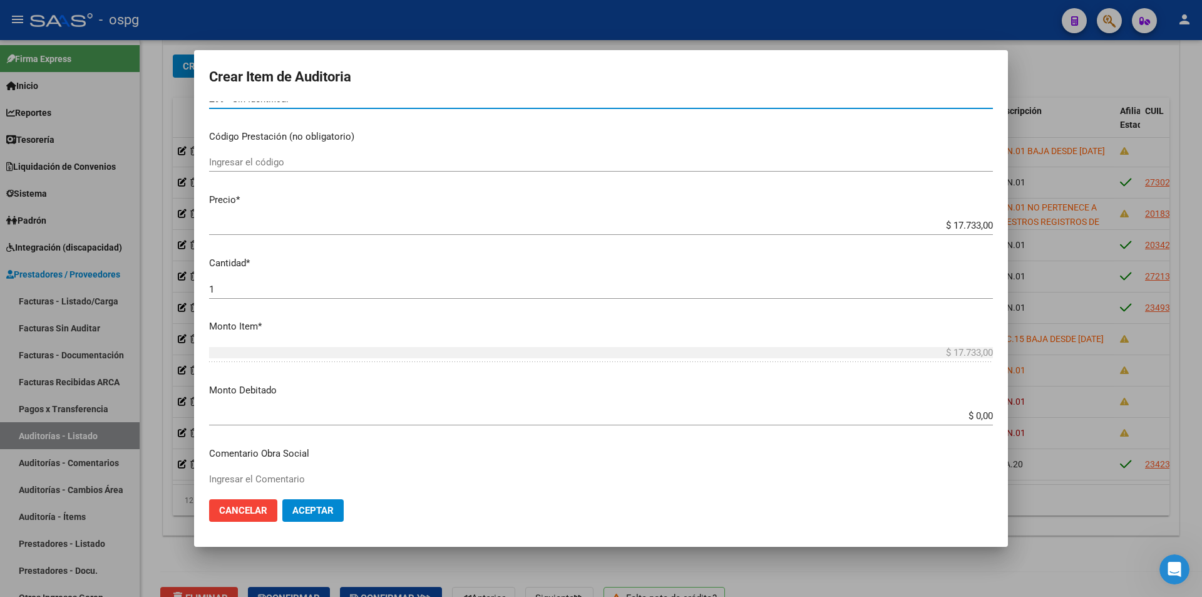
scroll to position [313, 0]
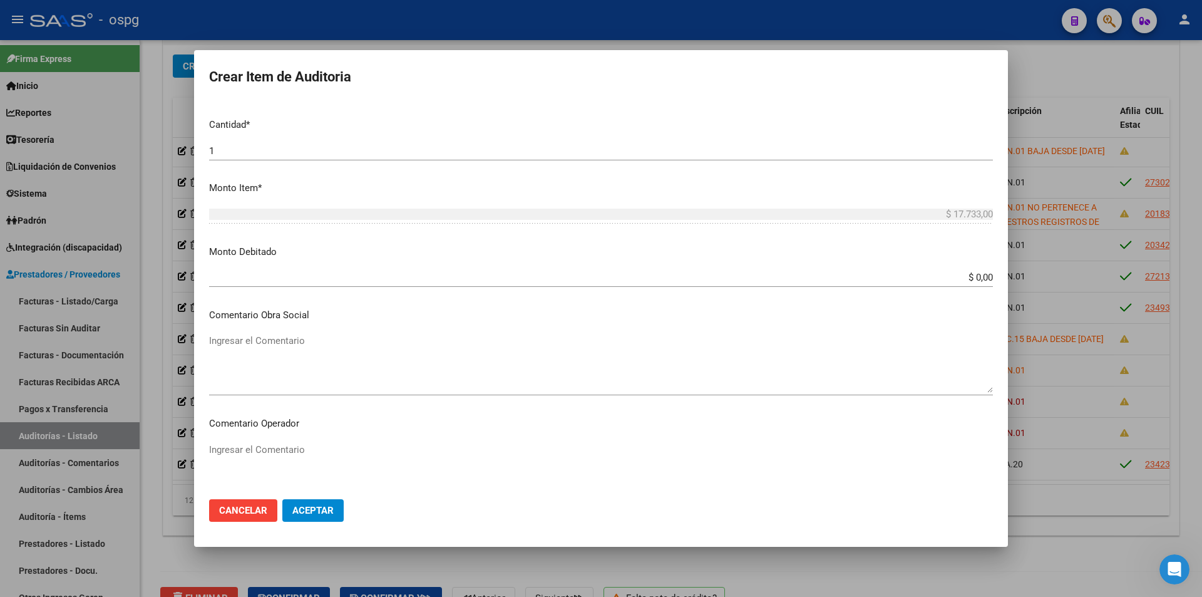
drag, startPoint x: 923, startPoint y: 271, endPoint x: 1012, endPoint y: 267, distance: 88.4
click at [1016, 284] on div "Crear Item de Auditoria 38623751 Nro Documento CUIL [PERSON_NAME] [PERSON_NAME]…" at bounding box center [601, 298] width 1202 height 597
drag, startPoint x: 918, startPoint y: 284, endPoint x: 943, endPoint y: 281, distance: 24.6
click at [922, 283] on div "$ 0,00 Ingresar el monto" at bounding box center [601, 277] width 784 height 19
drag, startPoint x: 955, startPoint y: 275, endPoint x: 1051, endPoint y: 280, distance: 95.9
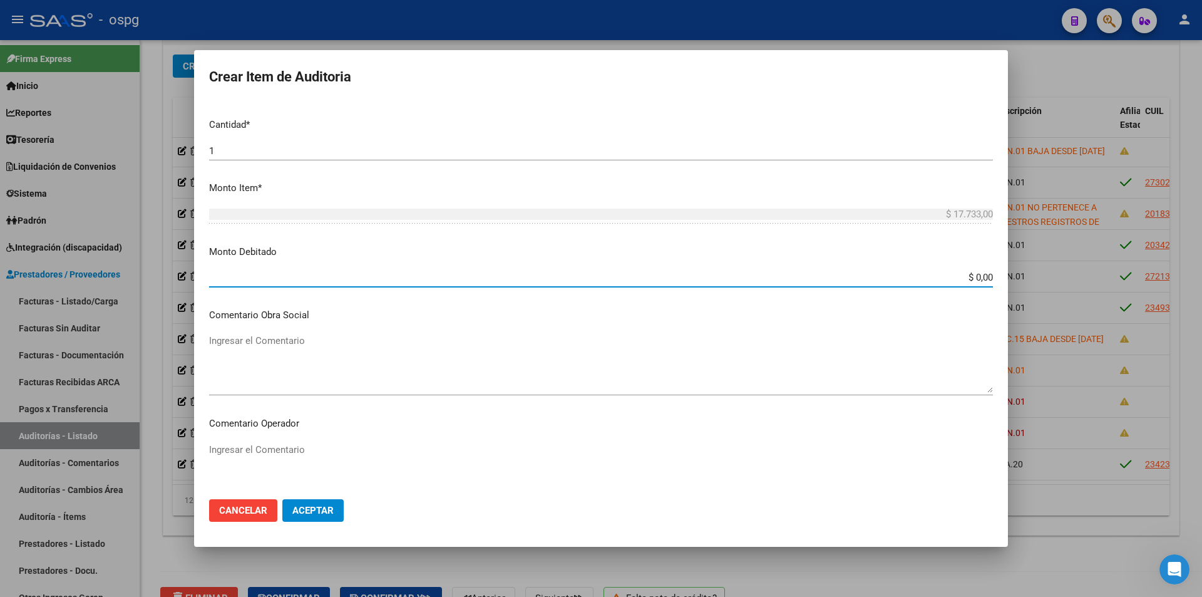
click at [1050, 281] on div "Crear Item de Auditoria 38623751 Nro Documento CUIL [PERSON_NAME] [PERSON_NAME]…" at bounding box center [601, 298] width 1202 height 597
type input "$ 17.733,00"
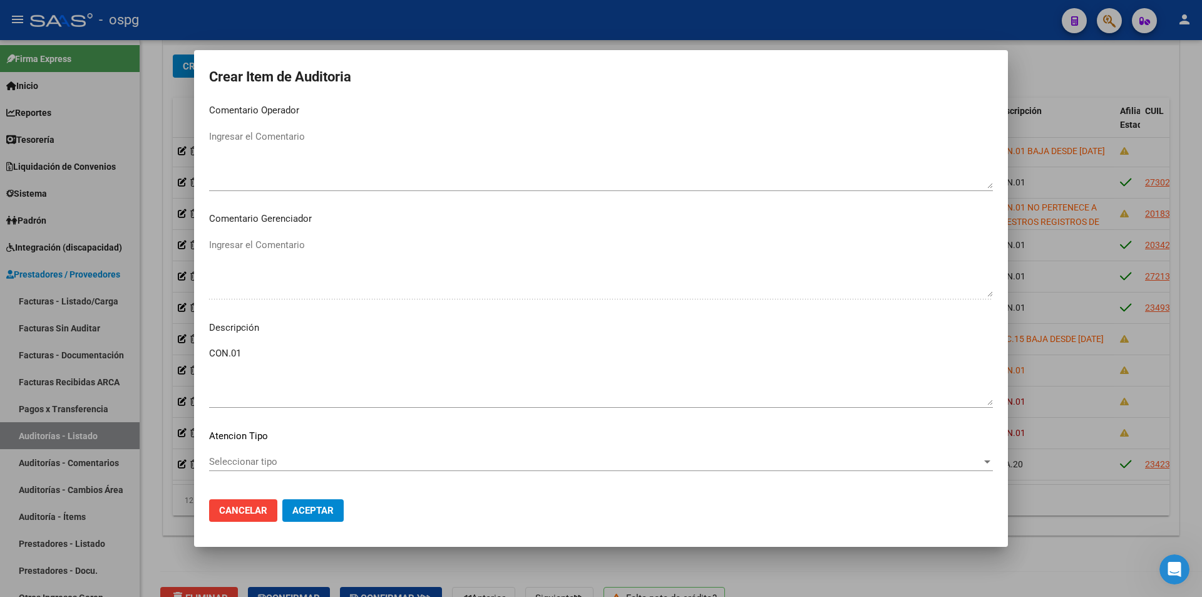
scroll to position [683, 0]
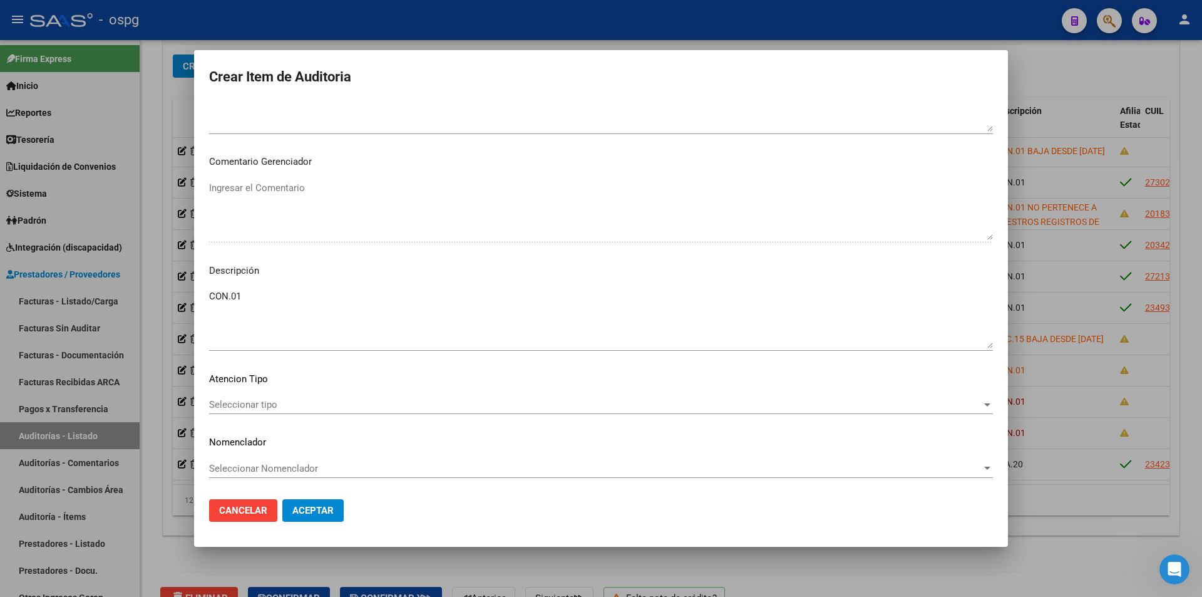
click at [257, 293] on textarea "CON.01" at bounding box center [601, 318] width 784 height 59
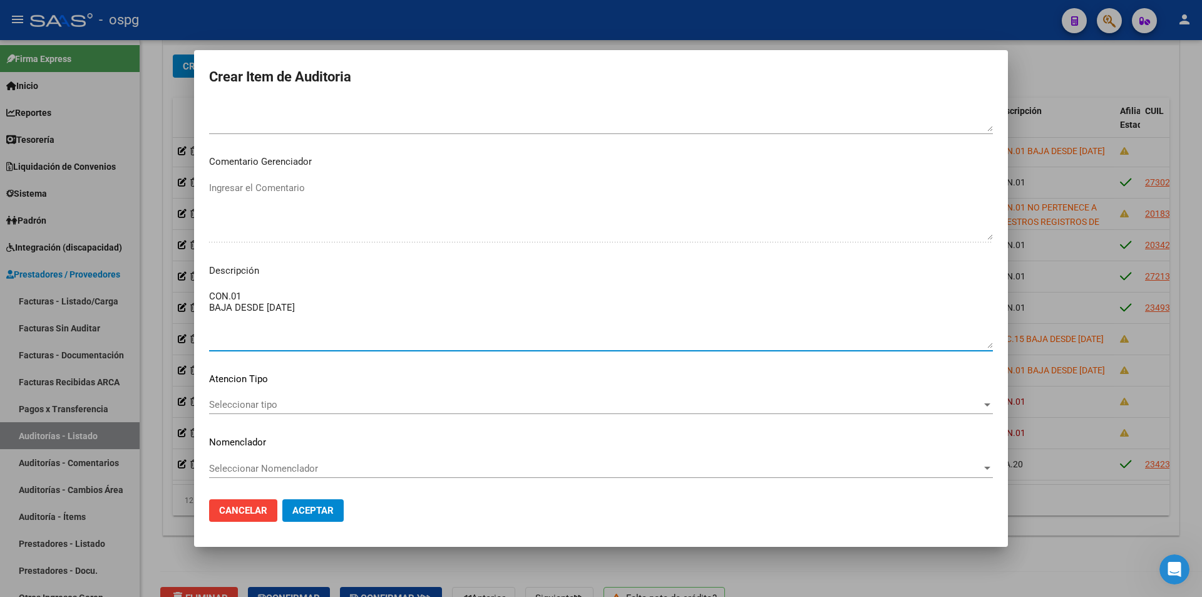
type textarea "CON.01 BAJA DESDE [DATE]"
click at [279, 402] on span "Seleccionar tipo" at bounding box center [595, 404] width 773 height 11
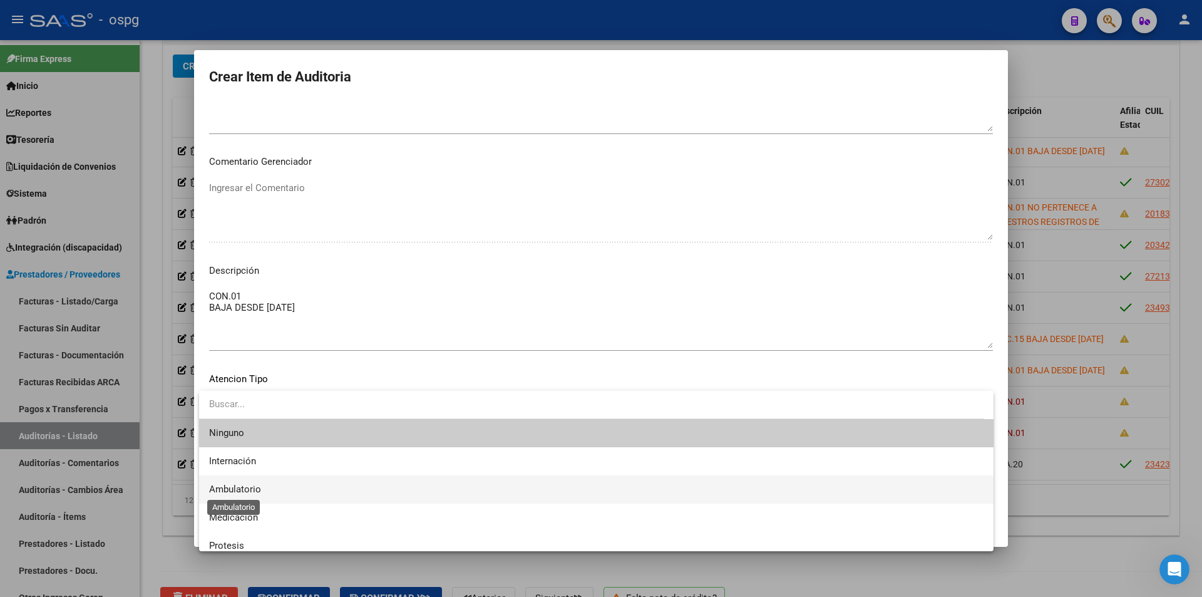
click at [263, 483] on span "Ambulatorio" at bounding box center [596, 489] width 774 height 28
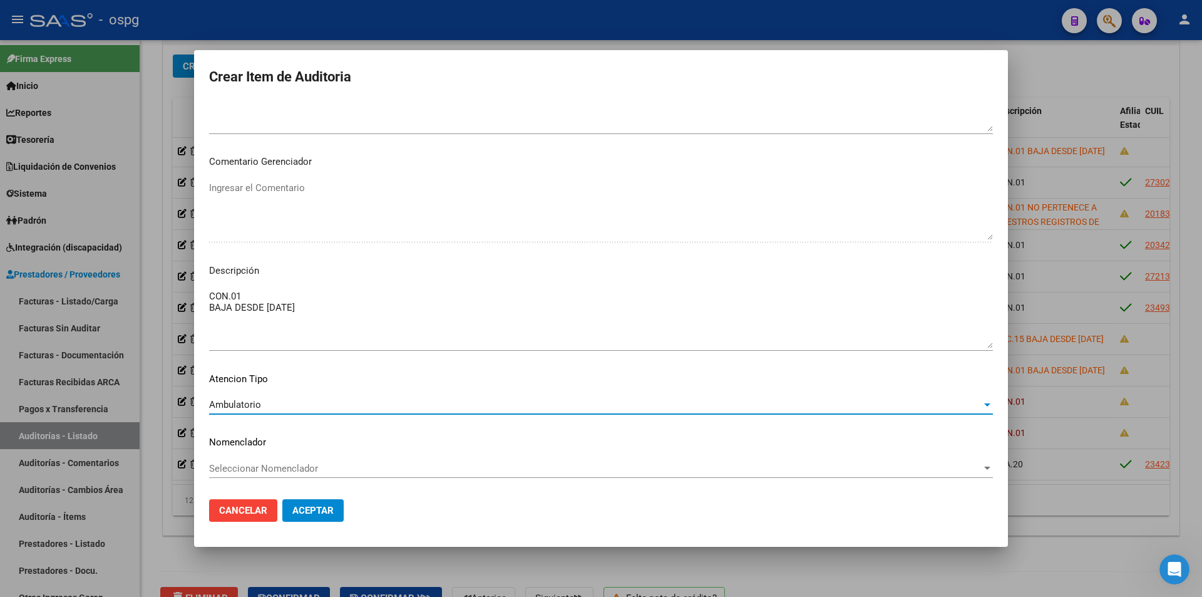
click at [325, 506] on span "Aceptar" at bounding box center [312, 510] width 41 height 11
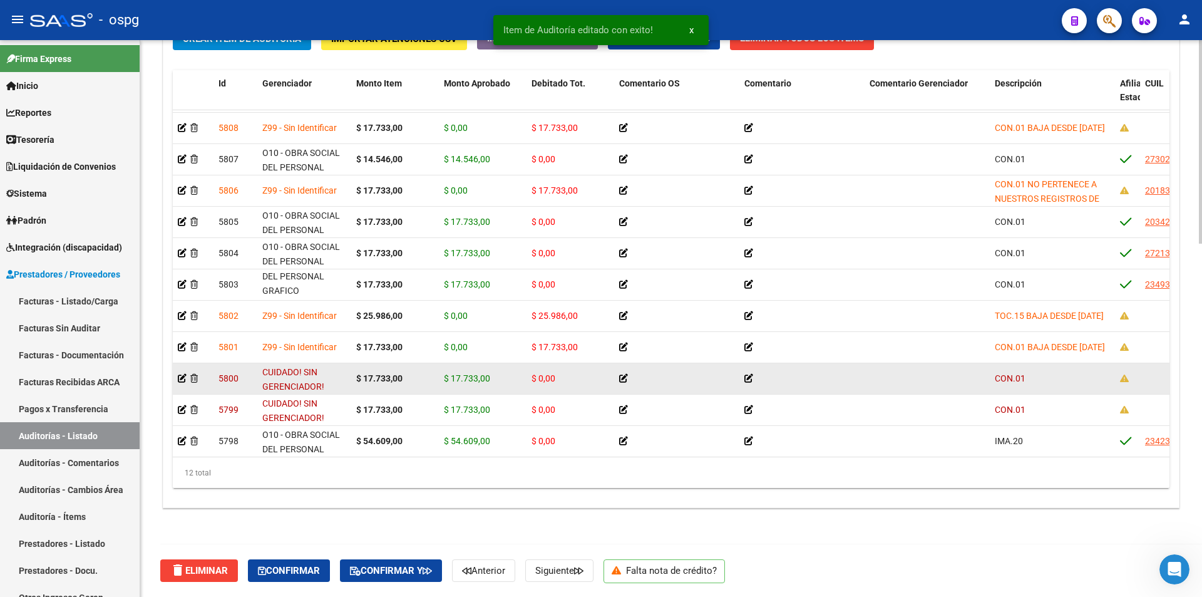
scroll to position [43, 0]
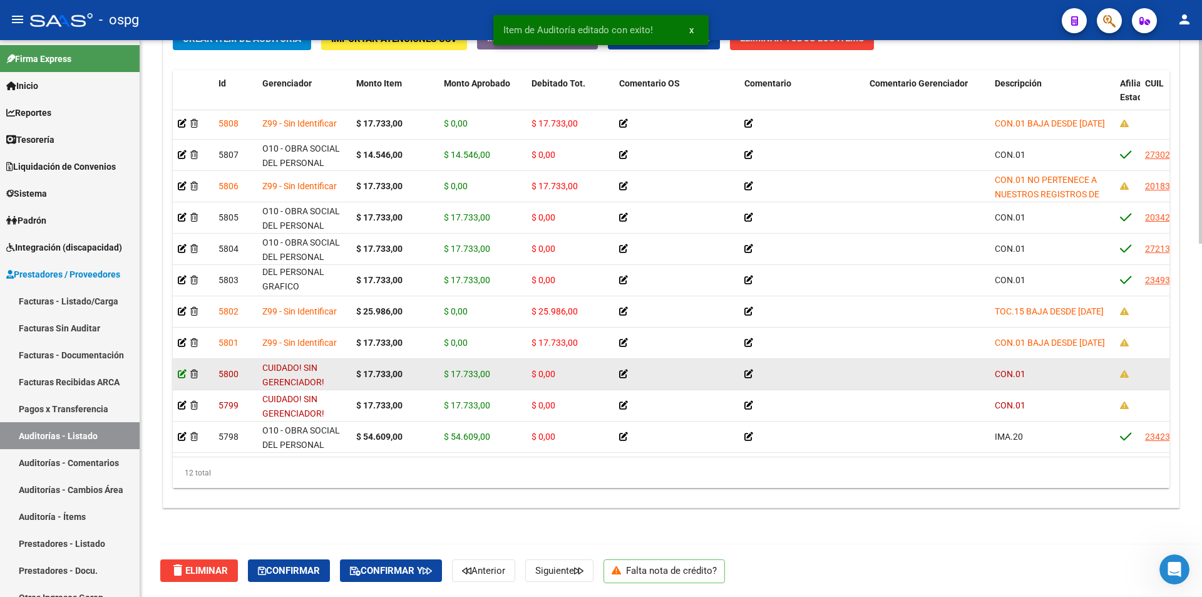
click at [183, 369] on icon at bounding box center [182, 373] width 9 height 9
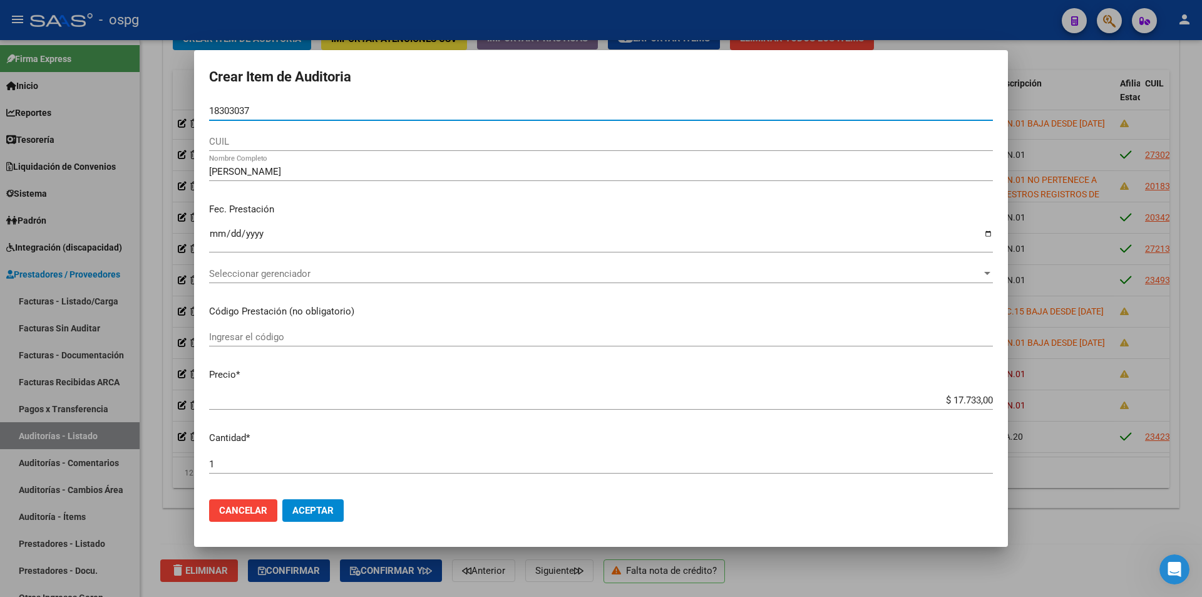
click at [346, 281] on div "Seleccionar gerenciador Seleccionar gerenciador" at bounding box center [601, 273] width 784 height 19
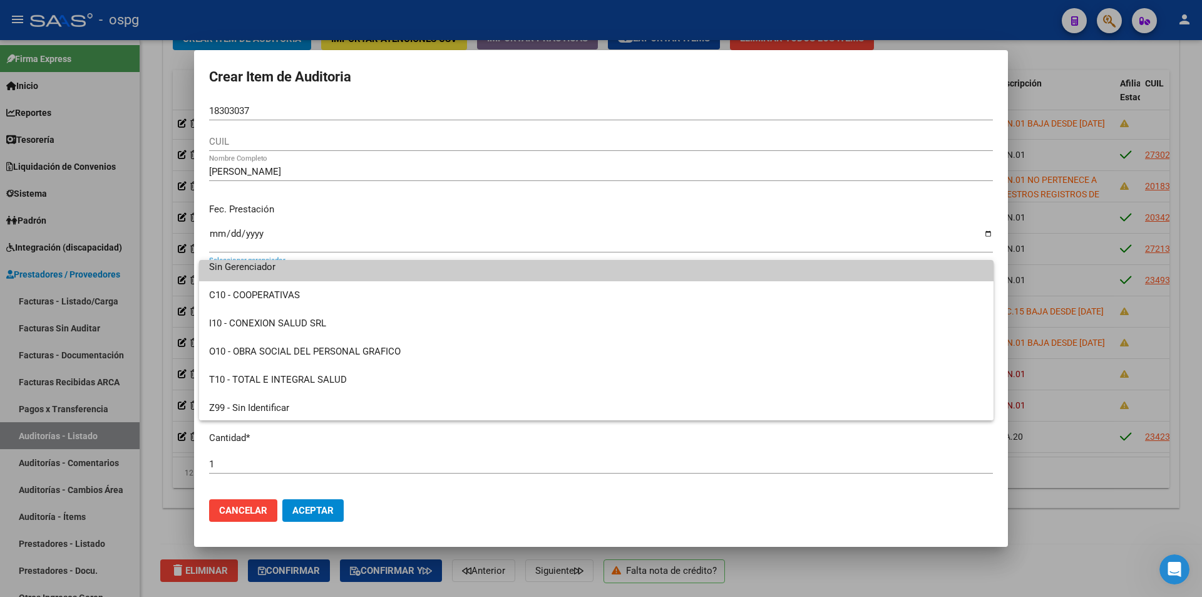
scroll to position [9, 0]
click at [239, 403] on span "Z99 - Sin Identificar" at bounding box center [596, 406] width 774 height 28
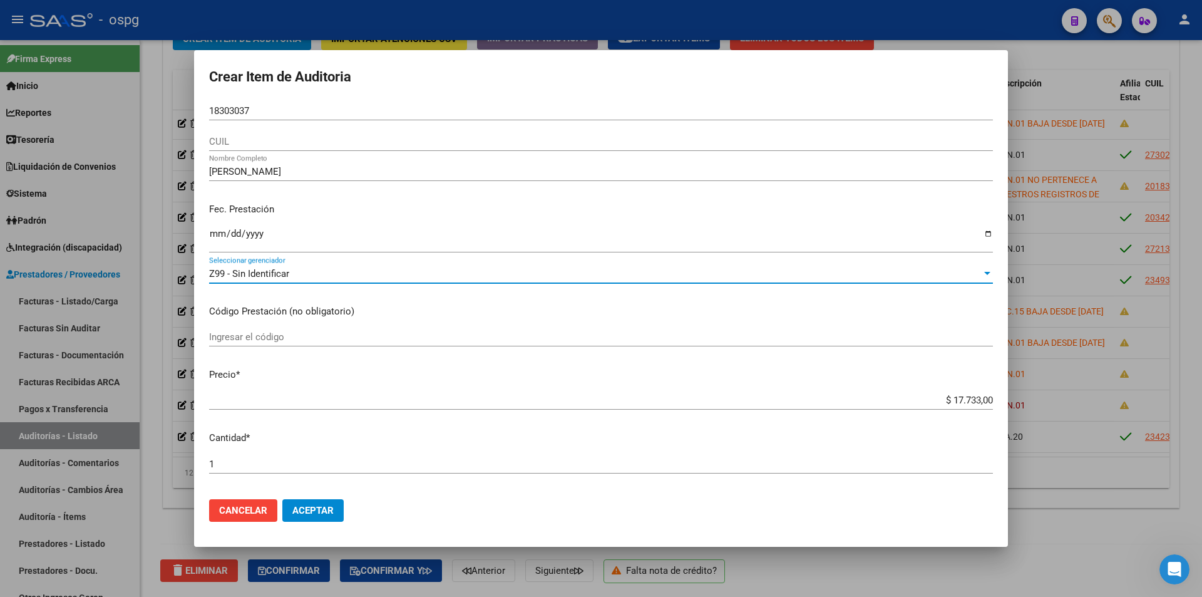
scroll to position [313, 0]
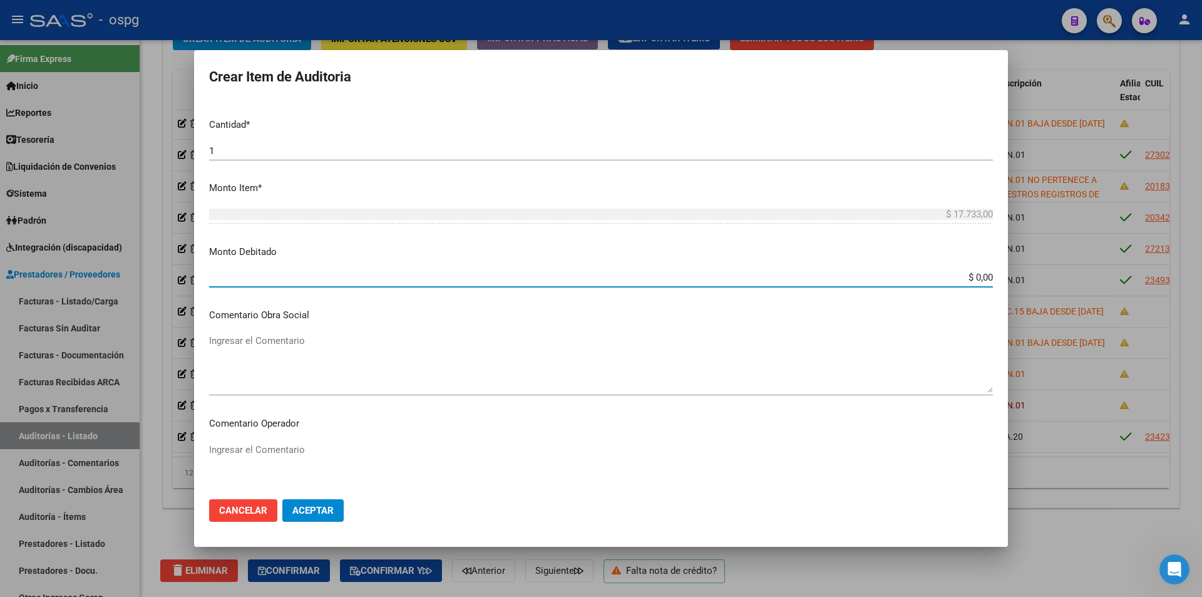
drag, startPoint x: 301, startPoint y: 282, endPoint x: 417, endPoint y: 290, distance: 116.1
click at [302, 282] on input "$ 0,00" at bounding box center [601, 277] width 784 height 11
drag, startPoint x: 940, startPoint y: 271, endPoint x: 1100, endPoint y: 297, distance: 162.4
click at [1097, 299] on div "Crear Item de Auditoria 18303037 Nro Documento CUIL [PERSON_NAME] Nombre Comple…" at bounding box center [601, 298] width 1202 height 597
drag, startPoint x: 965, startPoint y: 279, endPoint x: 954, endPoint y: 279, distance: 10.6
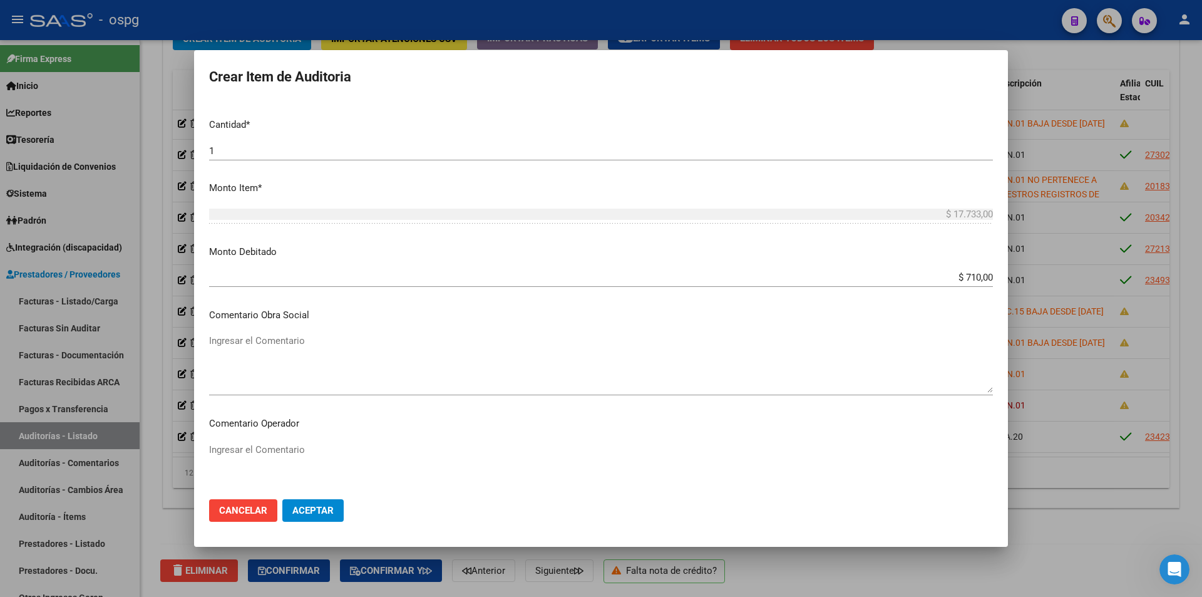
click at [963, 279] on input "$ 710,00" at bounding box center [601, 277] width 784 height 11
drag, startPoint x: 942, startPoint y: 279, endPoint x: 1042, endPoint y: 297, distance: 101.9
click at [1042, 297] on div "Crear Item de Auditoria 18303037 Nro Documento CUIL [PERSON_NAME] Nombre Comple…" at bounding box center [601, 298] width 1202 height 597
type input "$ 17.733,00"
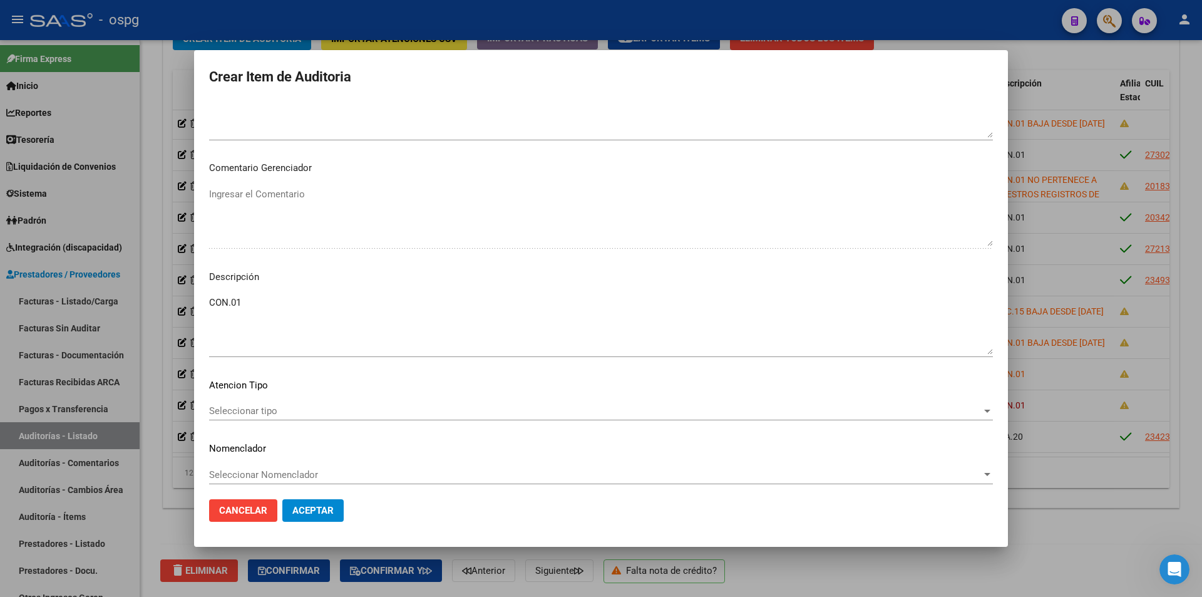
scroll to position [683, 0]
click at [259, 304] on textarea "CON.01" at bounding box center [601, 318] width 784 height 59
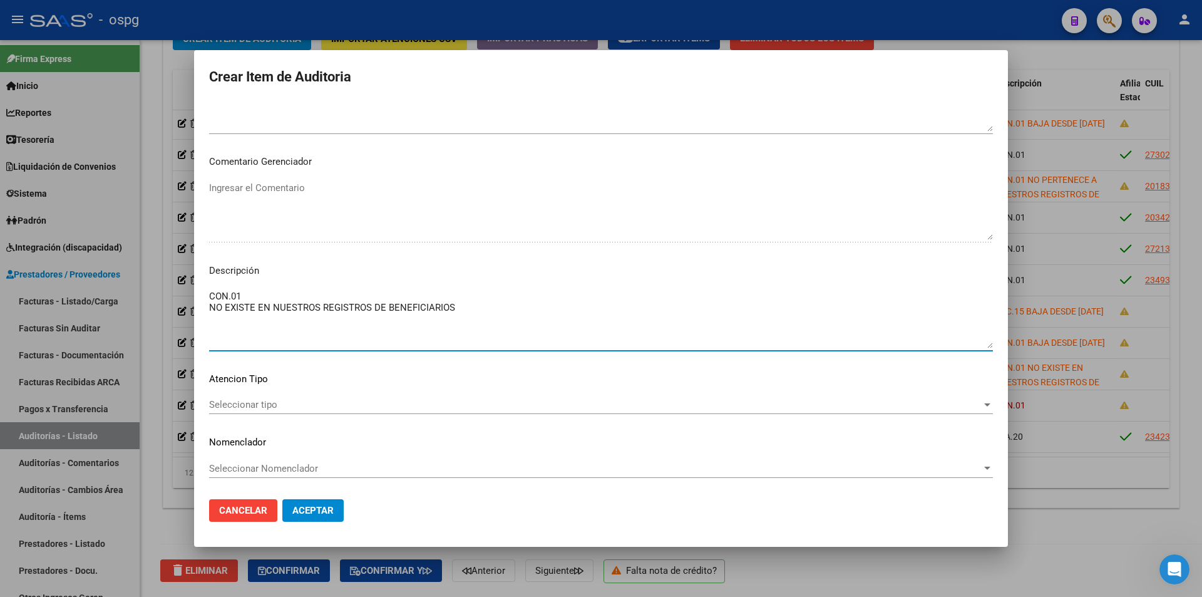
type textarea "CON.01 NO EXISTE EN NUESTROS REGISTROS DE BENEFICIARIOS"
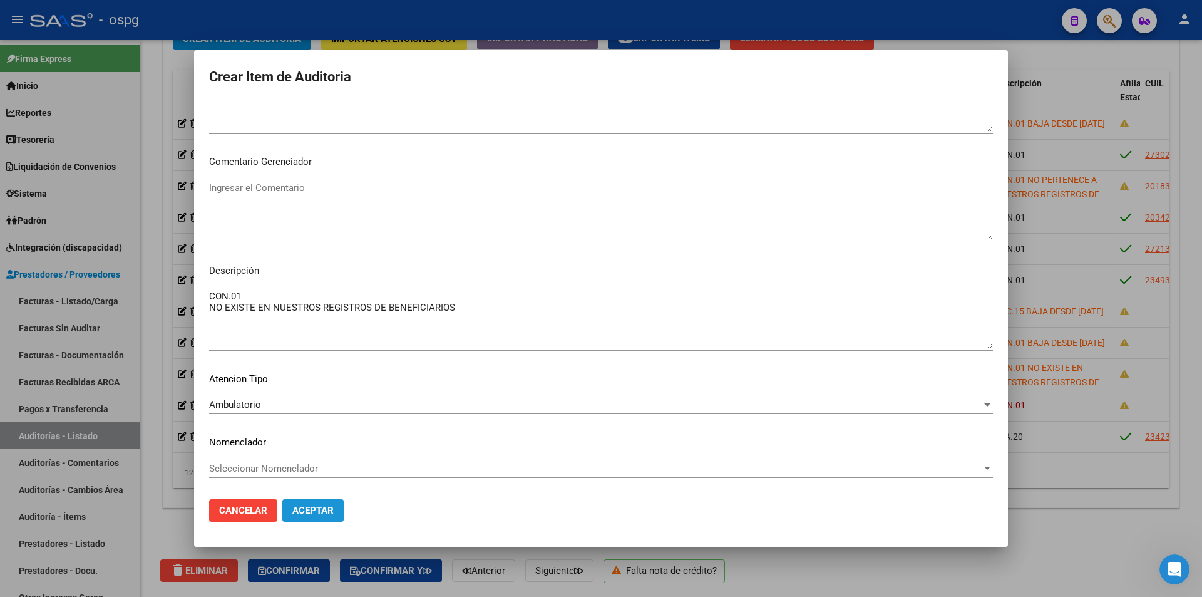
click at [341, 510] on button "Aceptar" at bounding box center [312, 510] width 61 height 23
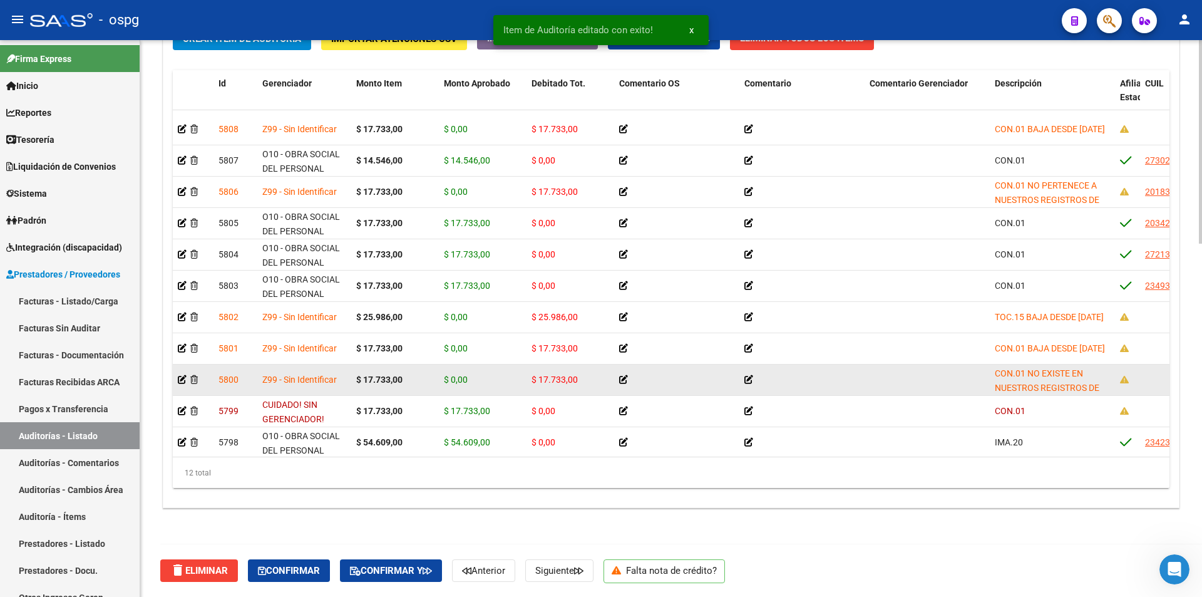
scroll to position [43, 0]
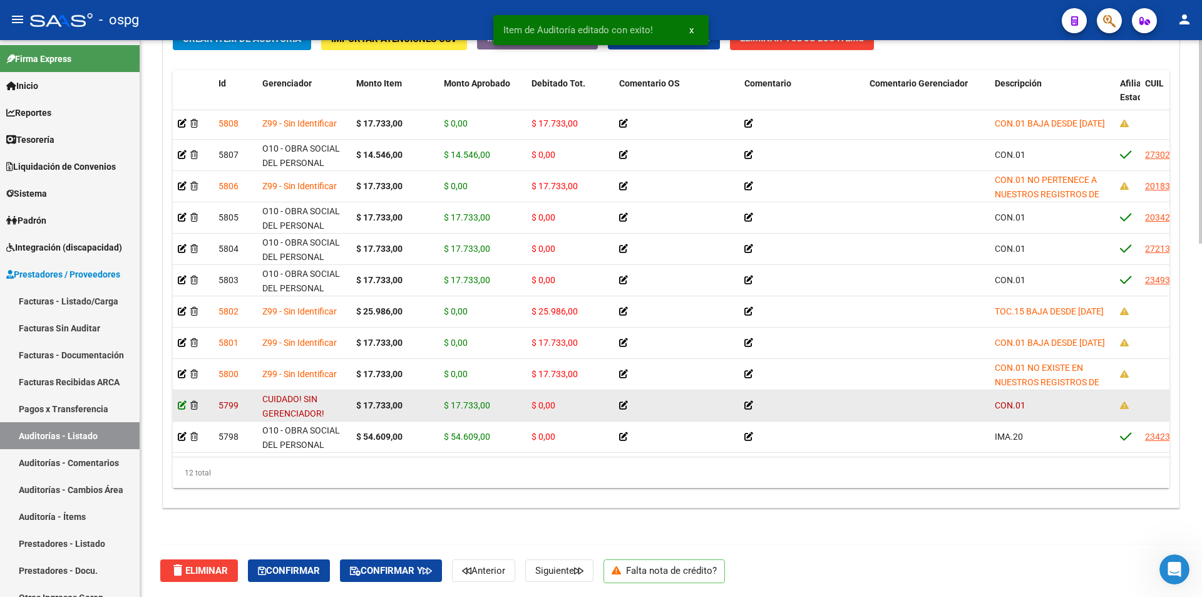
click at [180, 401] on icon at bounding box center [182, 405] width 9 height 9
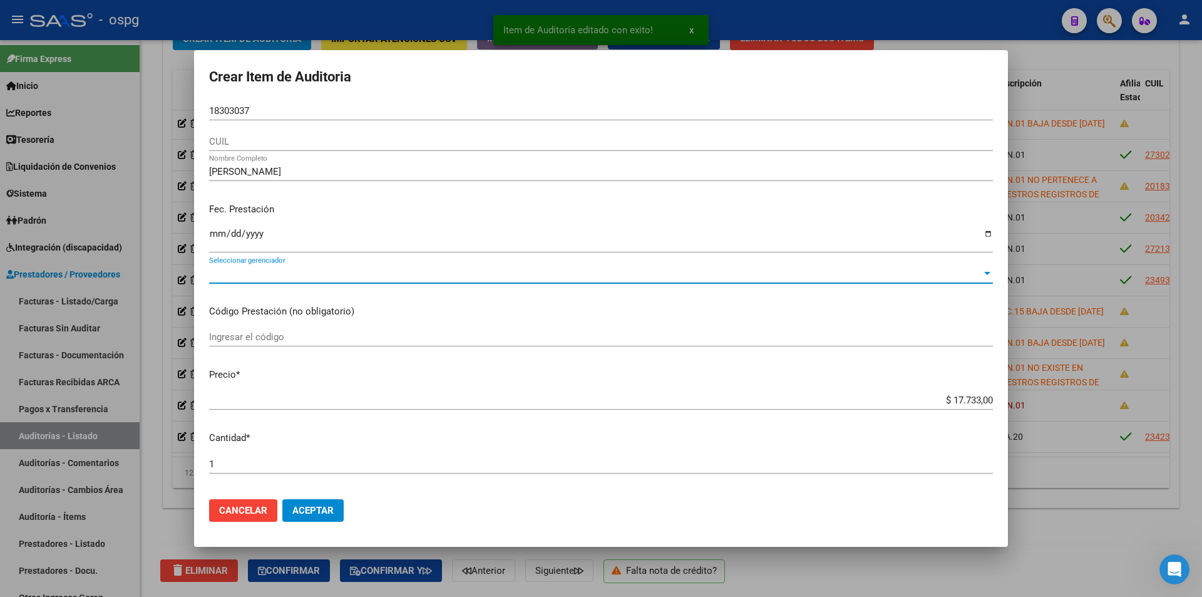
click at [287, 279] on span "Seleccionar gerenciador" at bounding box center [595, 273] width 773 height 11
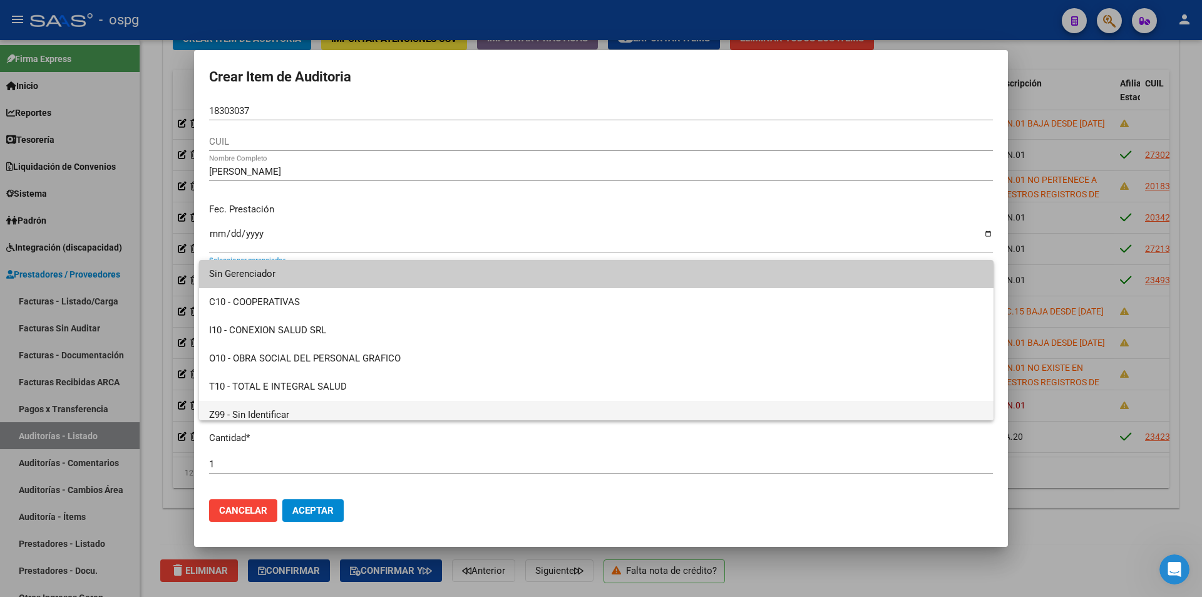
click at [274, 409] on span "Z99 - Sin Identificar" at bounding box center [596, 415] width 774 height 28
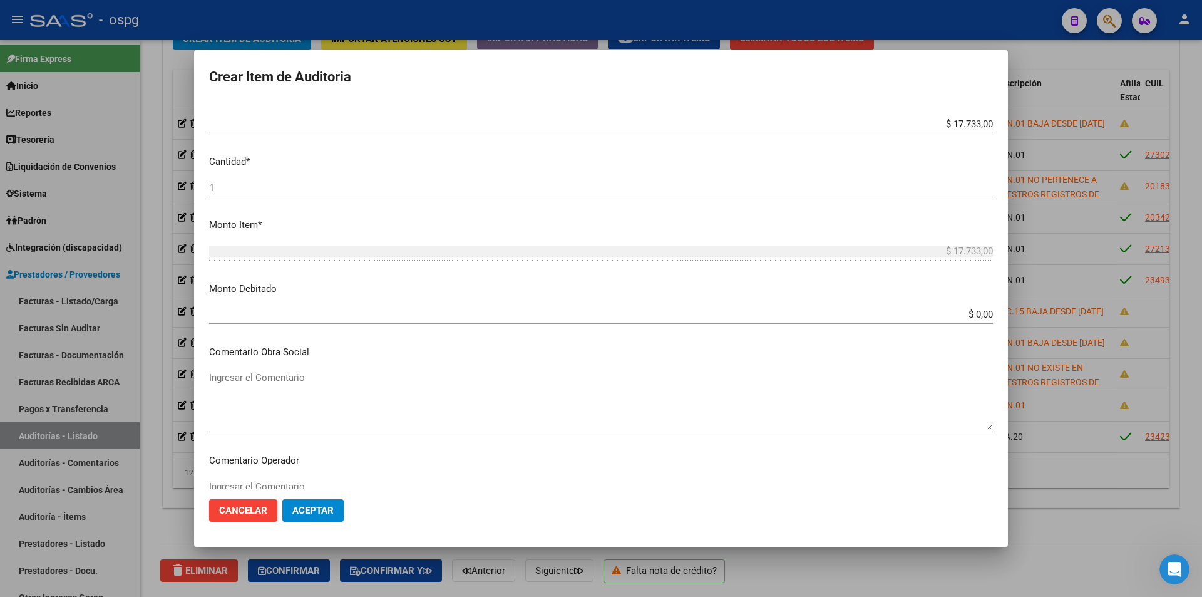
scroll to position [313, 0]
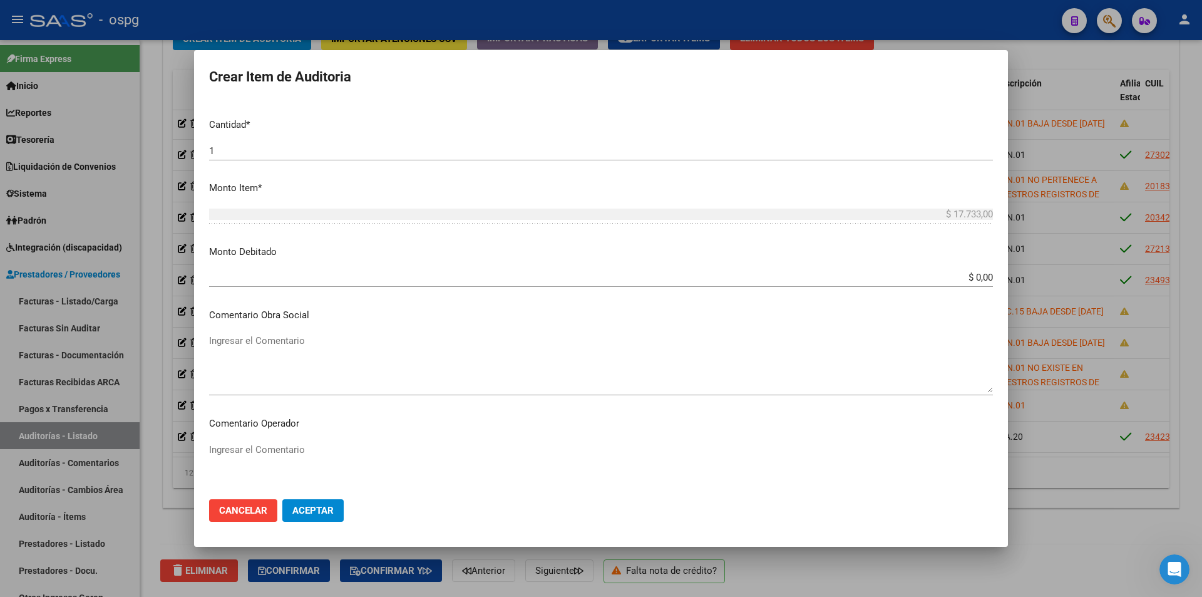
drag, startPoint x: 955, startPoint y: 271, endPoint x: 1002, endPoint y: 283, distance: 47.8
click at [1002, 283] on mat-dialog-content "18303037 Nro Documento CUIL [PERSON_NAME] Nombre Completo Fec. Prestación [DATE…" at bounding box center [601, 295] width 814 height 388
click at [925, 268] on div "$ 0,00 Ingresar el monto" at bounding box center [601, 277] width 784 height 19
drag, startPoint x: 953, startPoint y: 275, endPoint x: 1059, endPoint y: 289, distance: 106.7
click at [1059, 289] on div "Crear Item de Auditoria 18303037 Nro Documento CUIL [PERSON_NAME] Nombre Comple…" at bounding box center [601, 298] width 1202 height 597
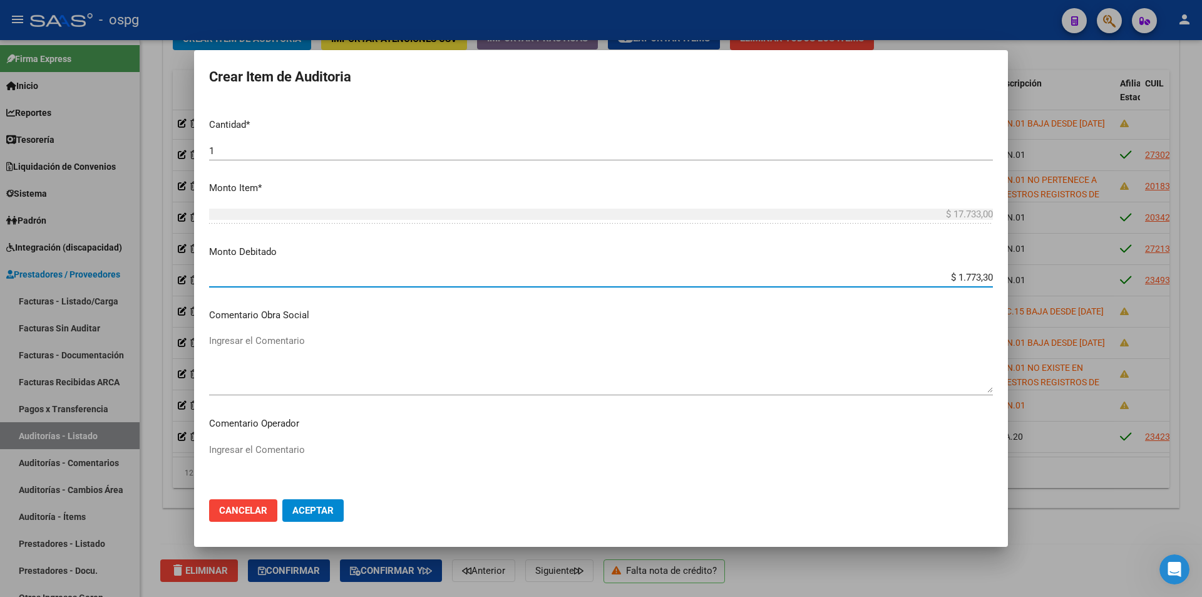
type input "$ 17.733,00"
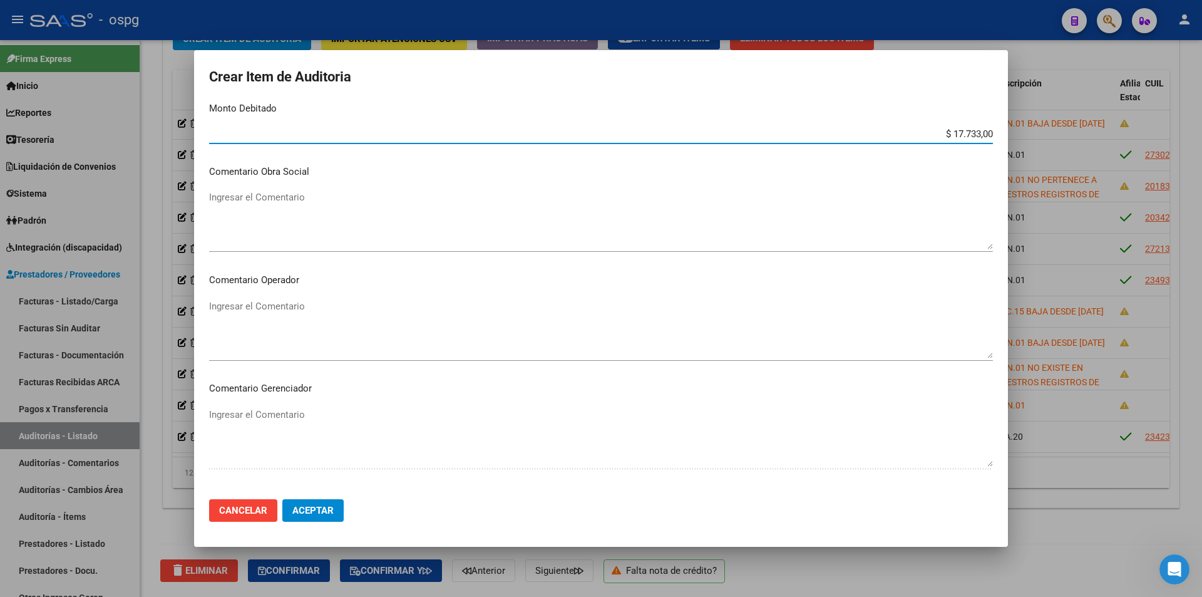
scroll to position [626, 0]
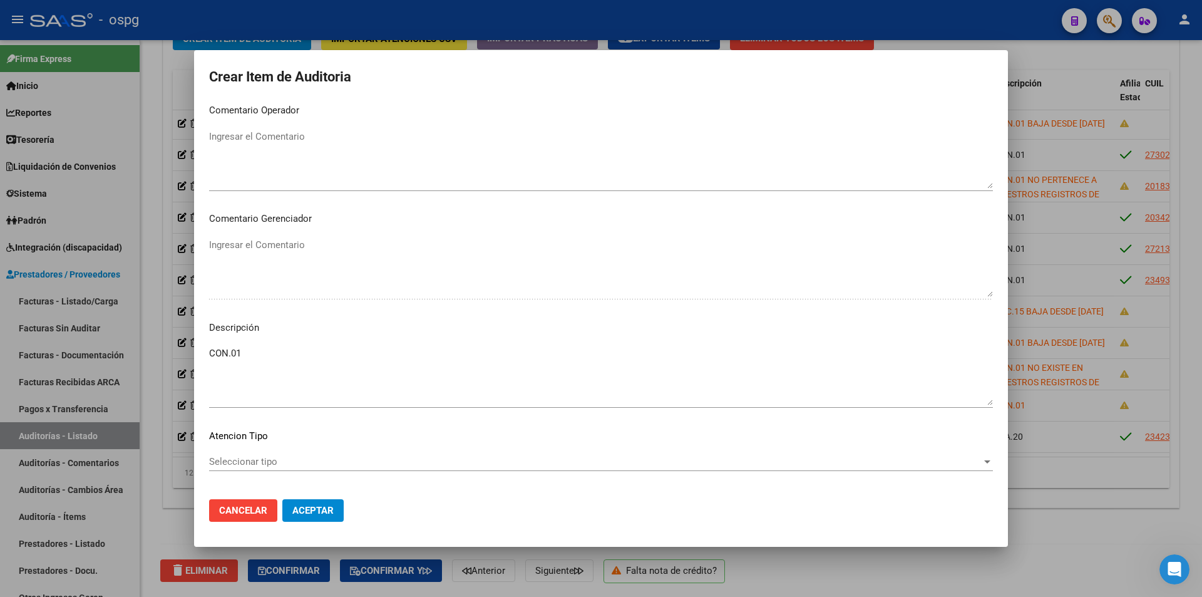
click at [273, 356] on textarea "CON.01" at bounding box center [601, 375] width 784 height 59
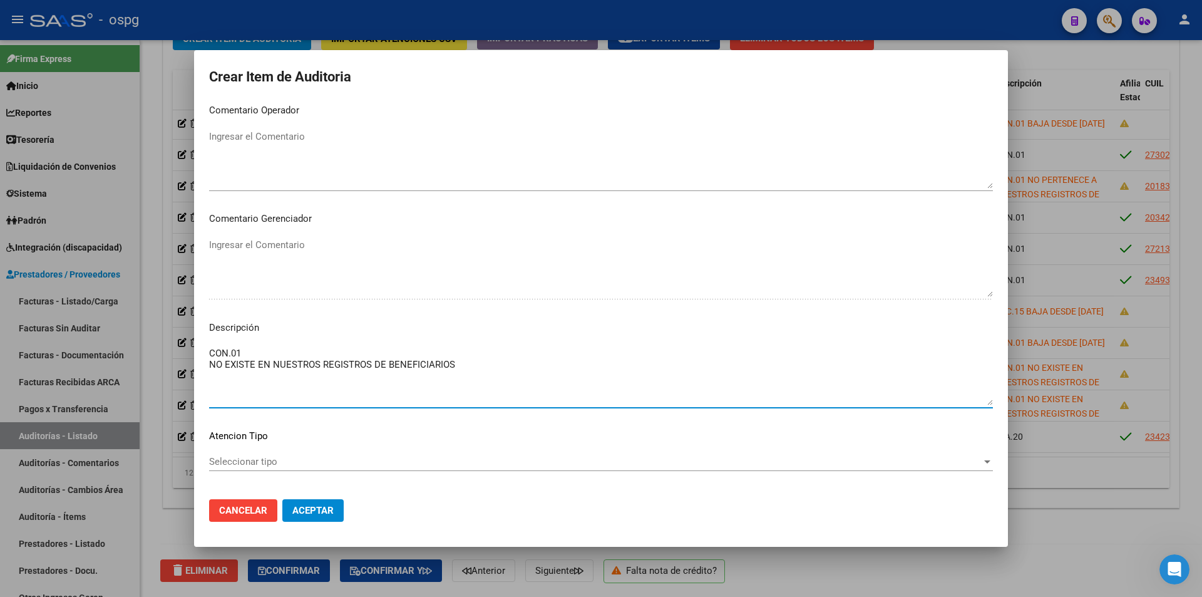
type textarea "CON.01 NO EXISTE EN NUESTROS REGISTROS DE BENEFICIARIOS"
click at [297, 466] on span "Seleccionar tipo" at bounding box center [595, 461] width 773 height 11
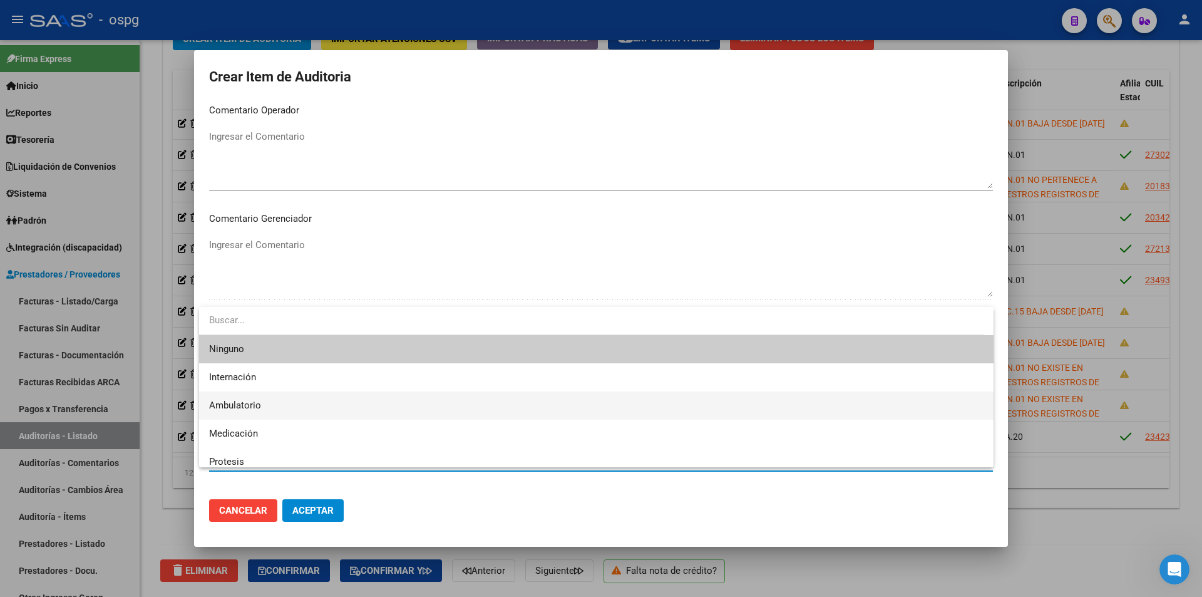
click at [284, 401] on span "Ambulatorio" at bounding box center [596, 405] width 774 height 28
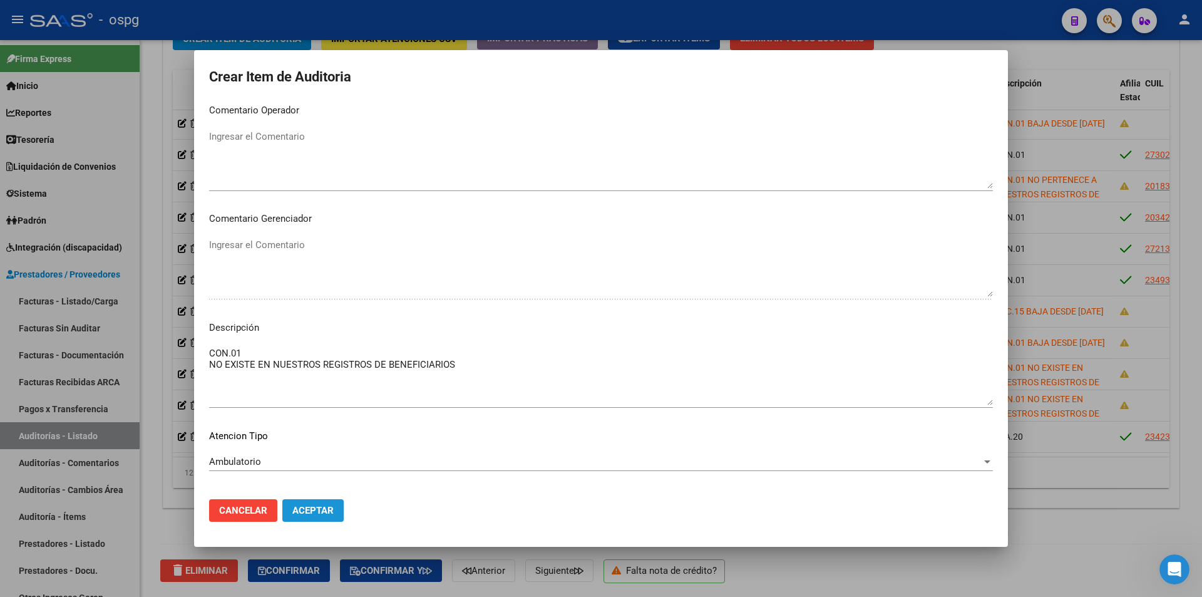
click at [302, 508] on span "Aceptar" at bounding box center [312, 510] width 41 height 11
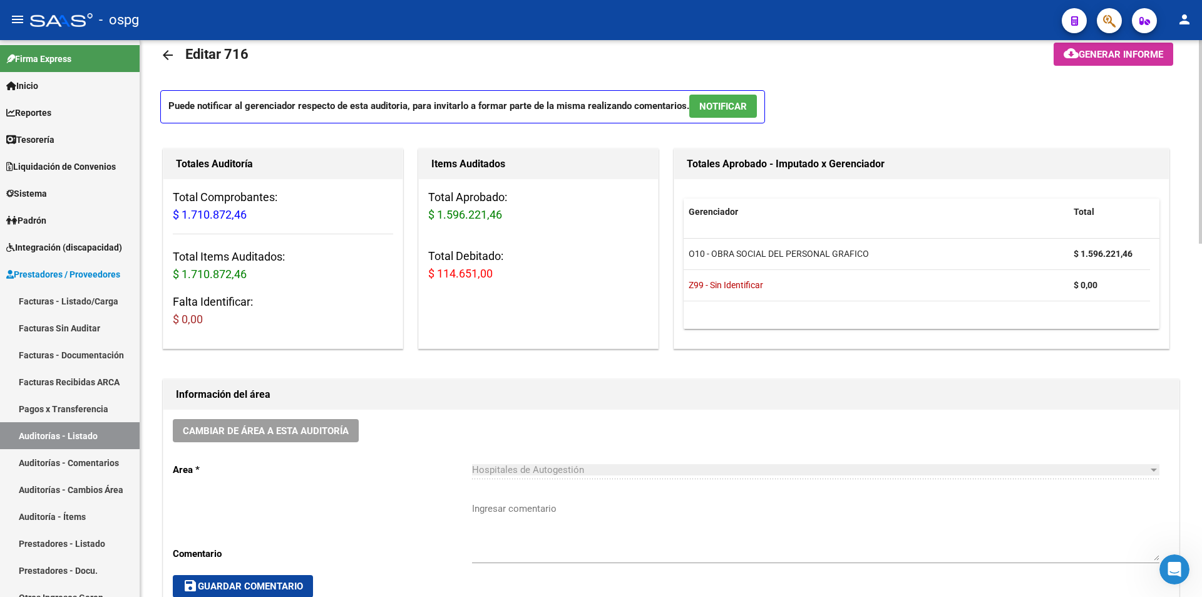
scroll to position [0, 0]
